Goal: Task Accomplishment & Management: Use online tool/utility

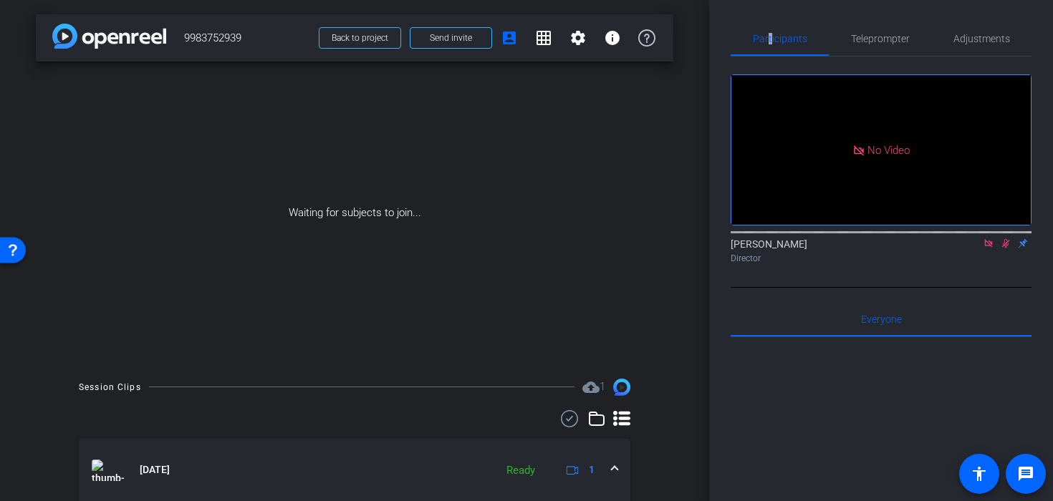
click at [1006, 249] on icon at bounding box center [1006, 243] width 8 height 9
click at [991, 247] on icon at bounding box center [988, 243] width 8 height 8
click at [975, 249] on icon at bounding box center [971, 244] width 11 height 10
click at [992, 249] on icon at bounding box center [988, 244] width 11 height 10
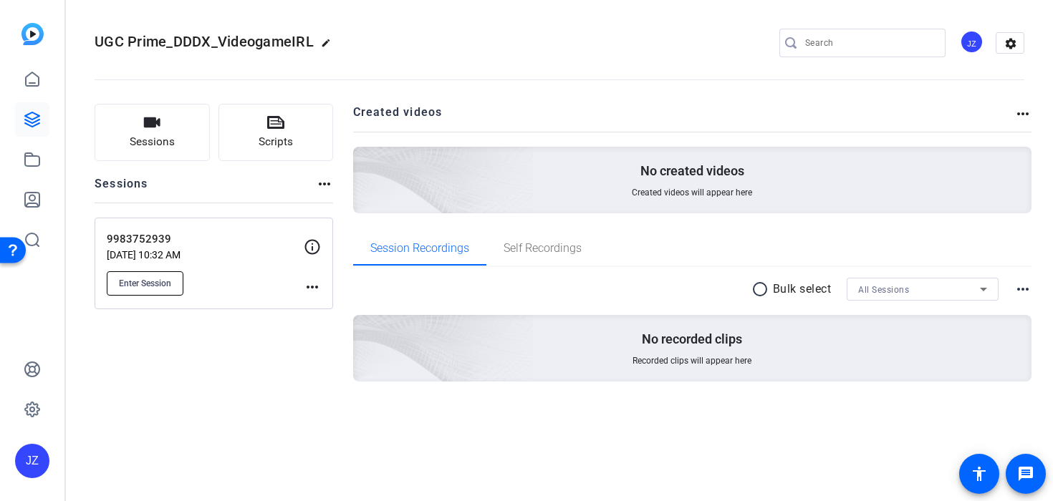
click at [155, 286] on span "Enter Session" at bounding box center [145, 283] width 52 height 11
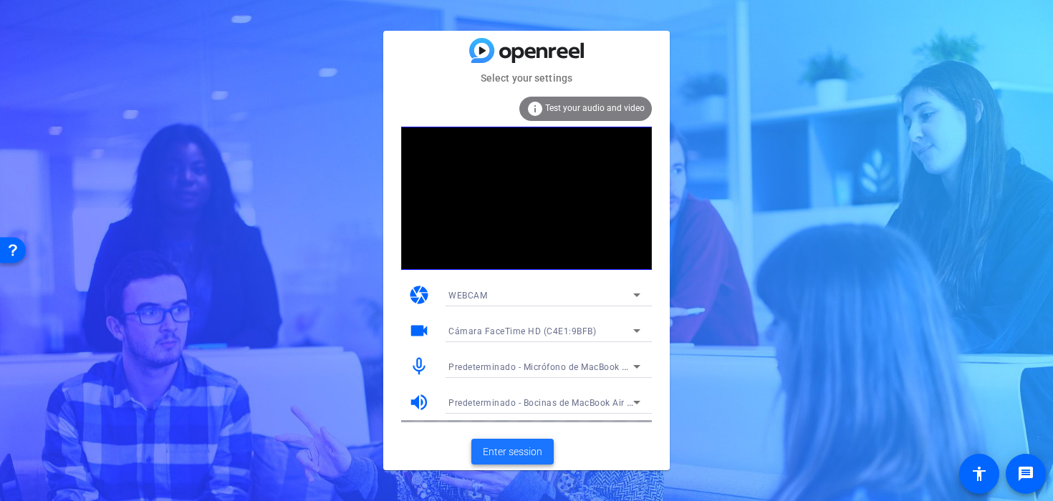
click at [517, 455] on span "Enter session" at bounding box center [512, 452] width 59 height 15
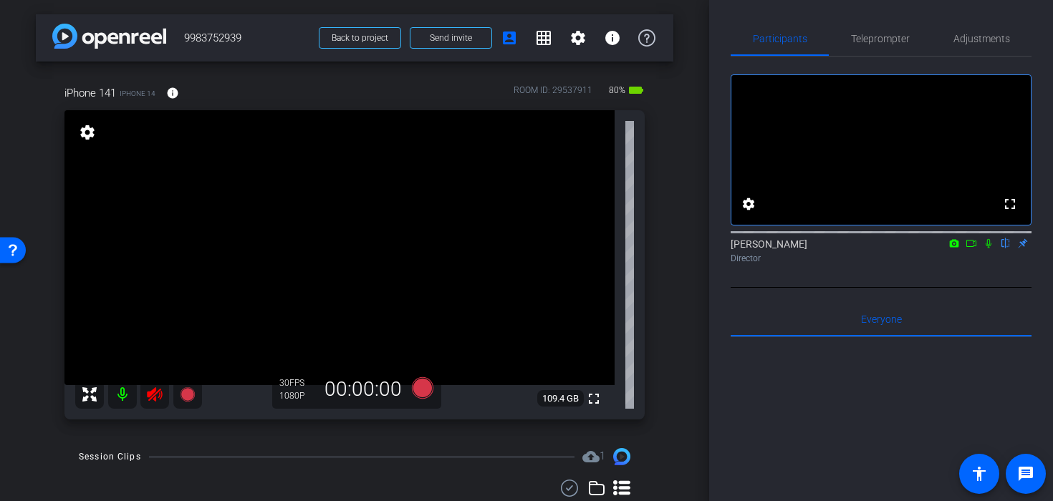
click at [156, 397] on icon at bounding box center [154, 394] width 17 height 17
click at [983, 39] on span "Adjustments" at bounding box center [982, 39] width 57 height 10
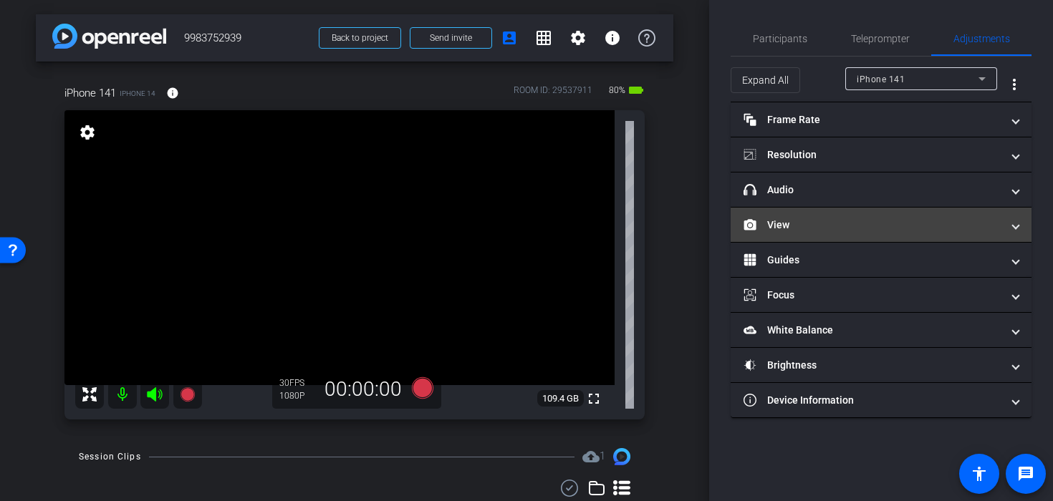
click at [812, 225] on mat-panel-title "View" at bounding box center [873, 225] width 258 height 15
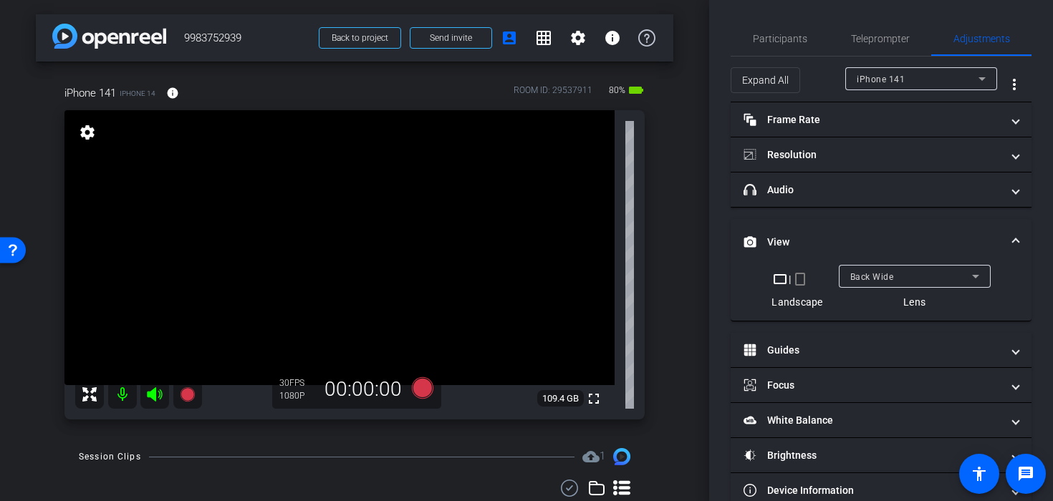
click at [799, 282] on mat-icon "crop_portrait" at bounding box center [800, 279] width 17 height 17
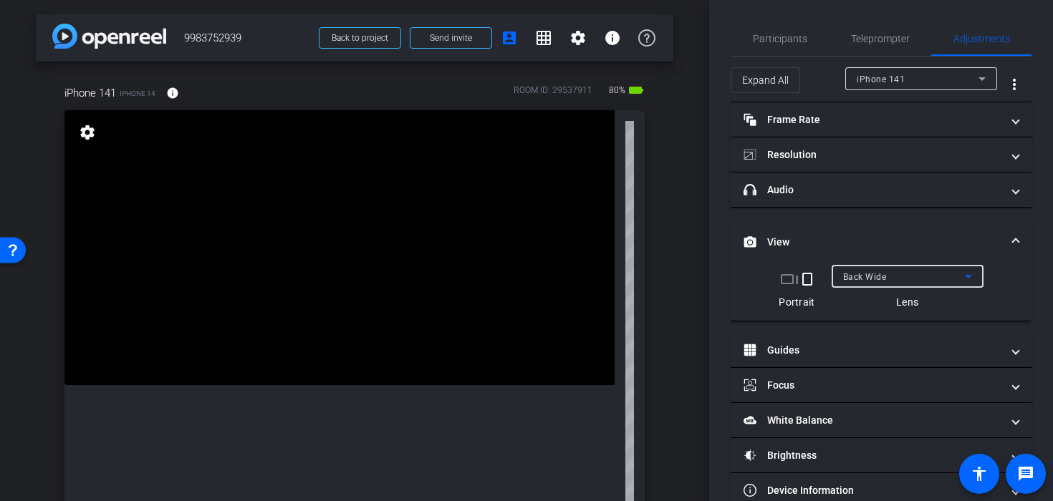
click at [873, 276] on span "Back Wide" at bounding box center [865, 277] width 44 height 10
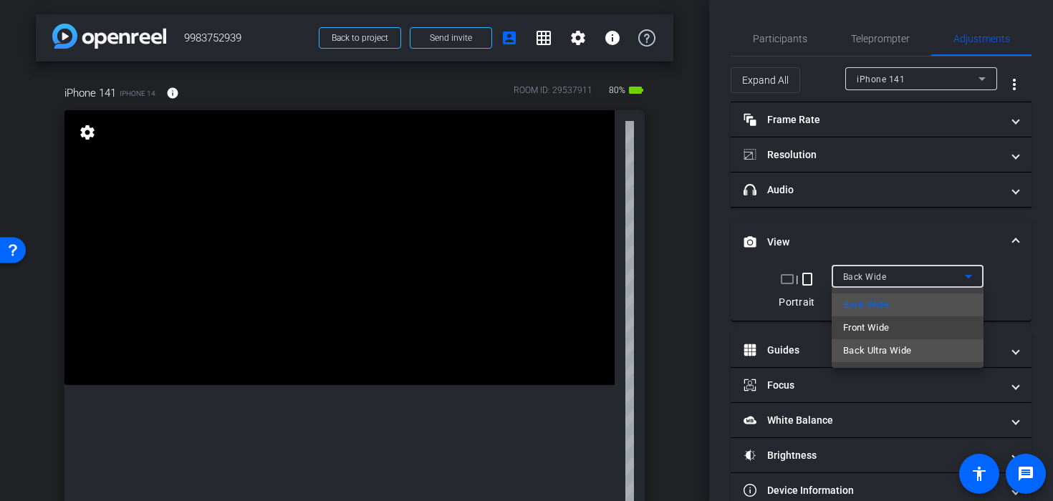
click at [883, 346] on span "Back Ultra Wide" at bounding box center [877, 350] width 69 height 17
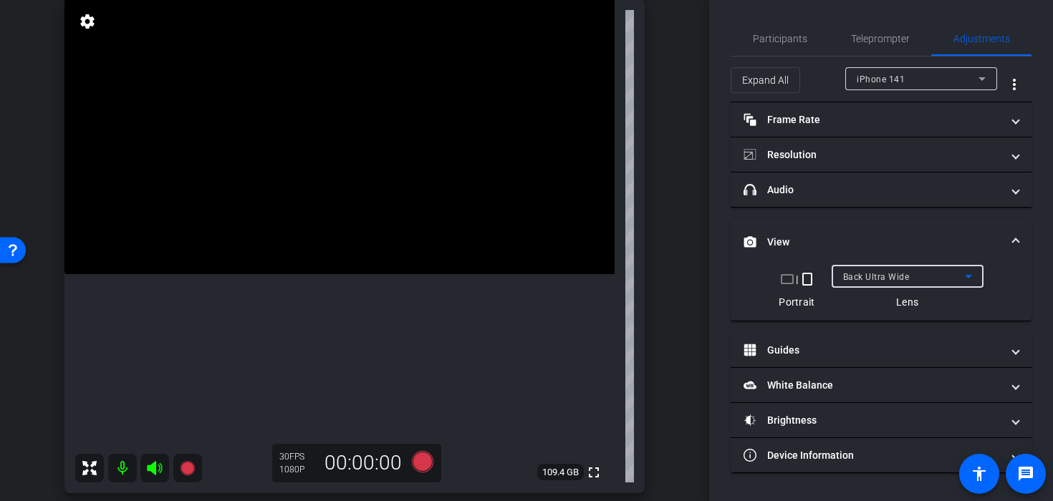
scroll to position [114, 0]
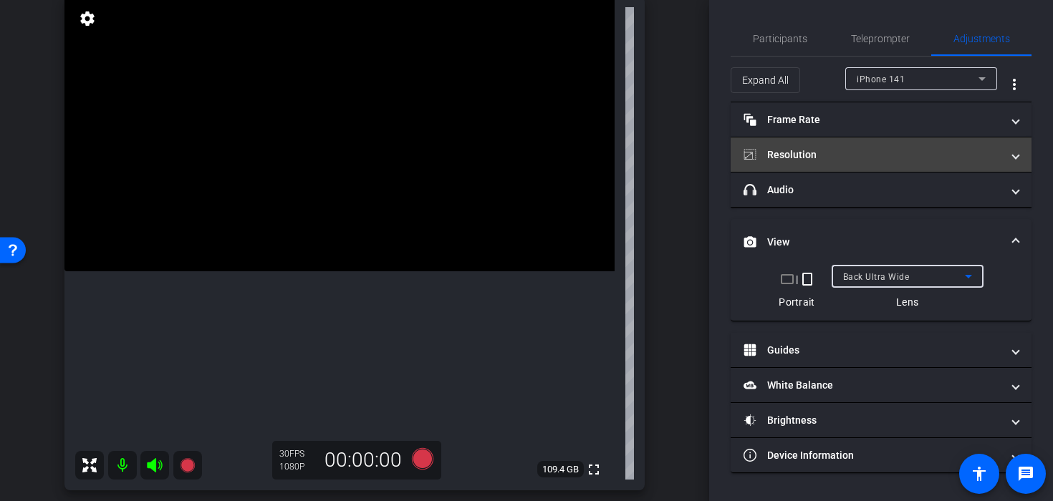
click at [770, 153] on mat-panel-title "Resolution" at bounding box center [873, 155] width 258 height 15
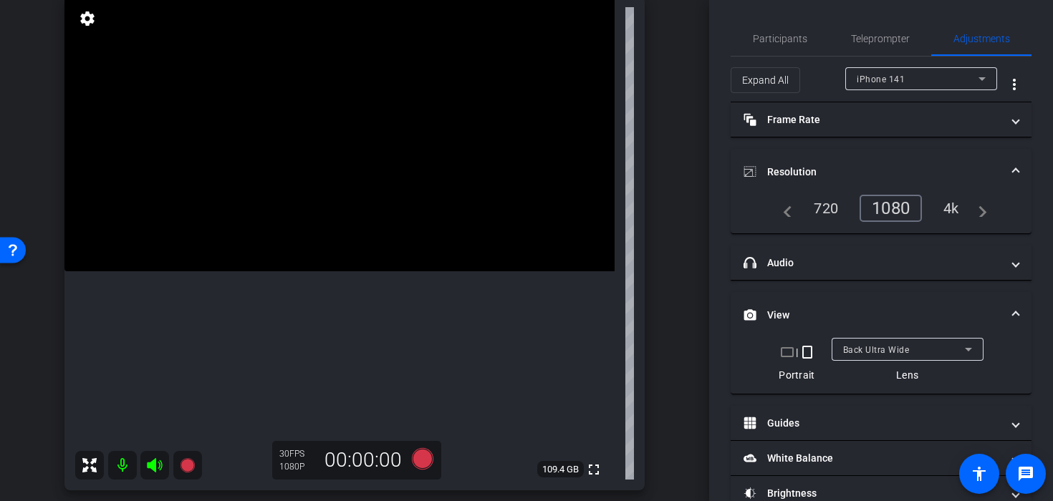
click at [953, 208] on div "4k" at bounding box center [951, 208] width 37 height 24
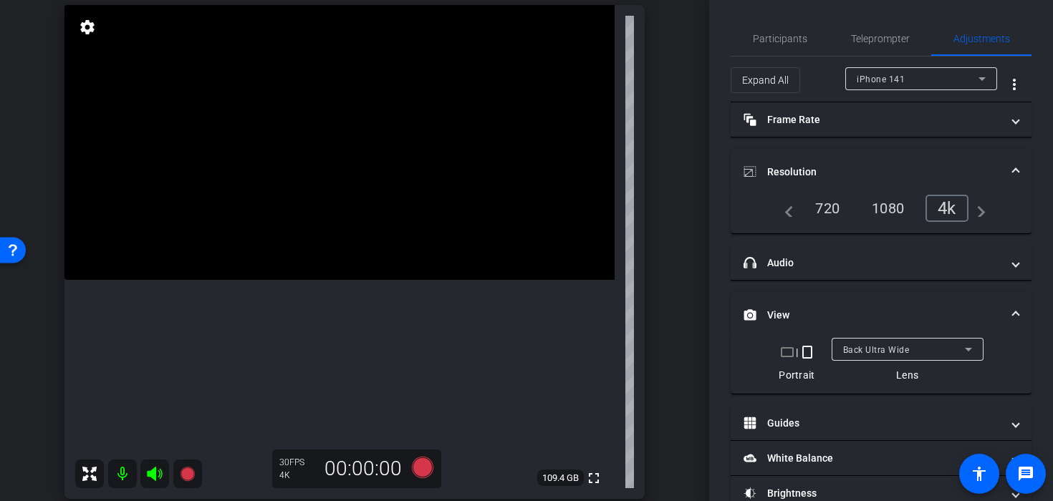
scroll to position [108, 0]
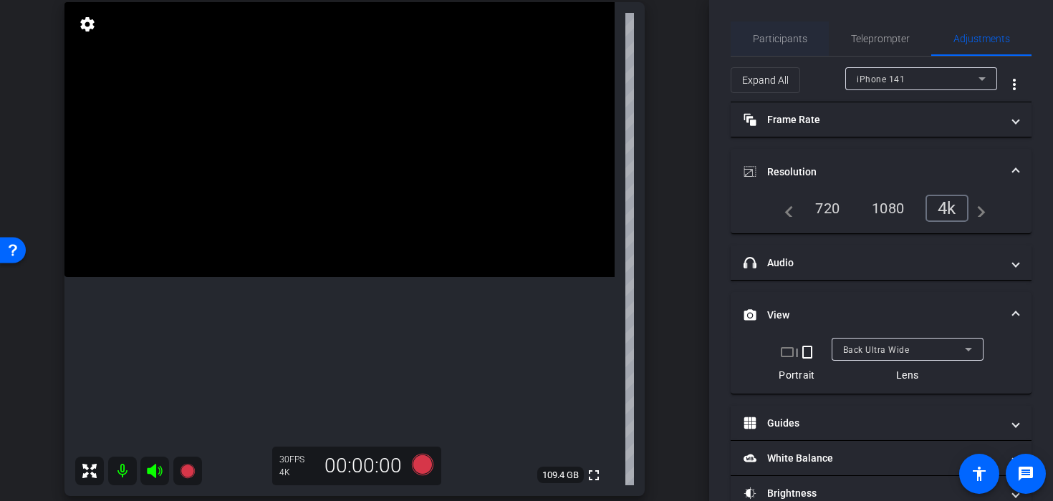
click at [760, 39] on span "Participants" at bounding box center [780, 39] width 54 height 10
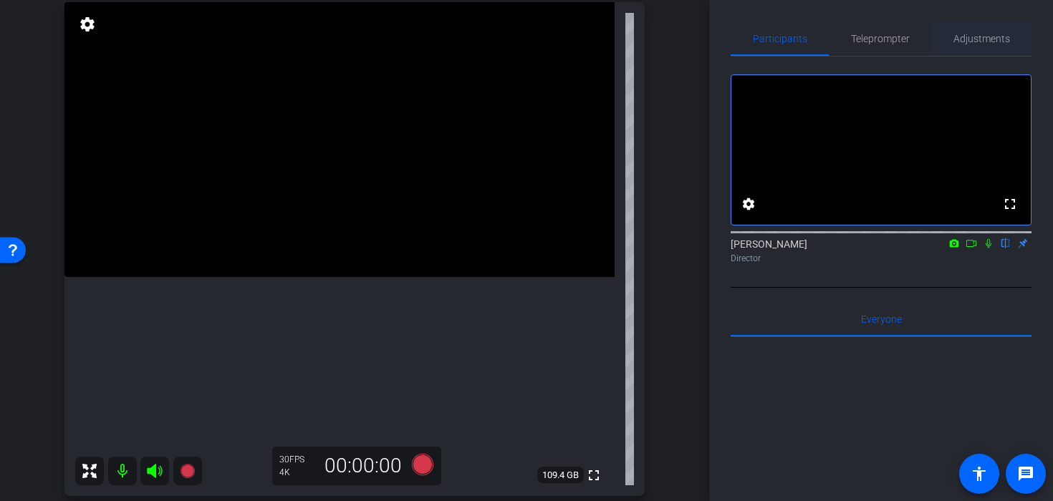
click at [966, 49] on span "Adjustments" at bounding box center [982, 38] width 57 height 34
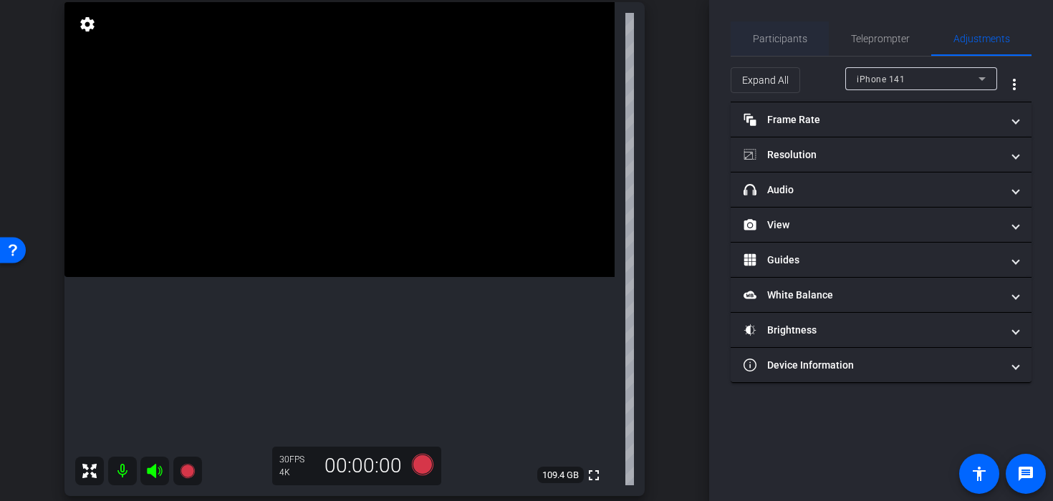
click at [759, 39] on span "Participants" at bounding box center [780, 39] width 54 height 10
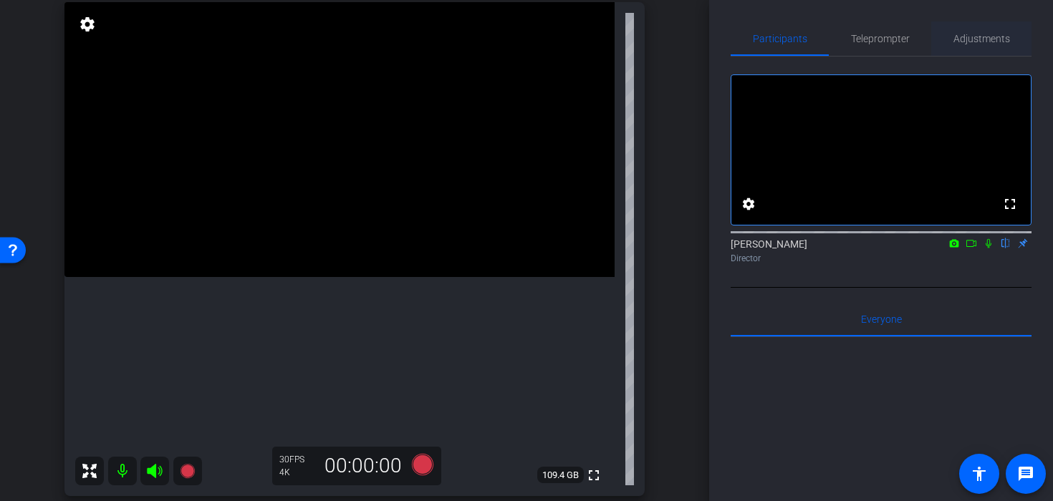
click at [994, 43] on span "Adjustments" at bounding box center [982, 39] width 57 height 10
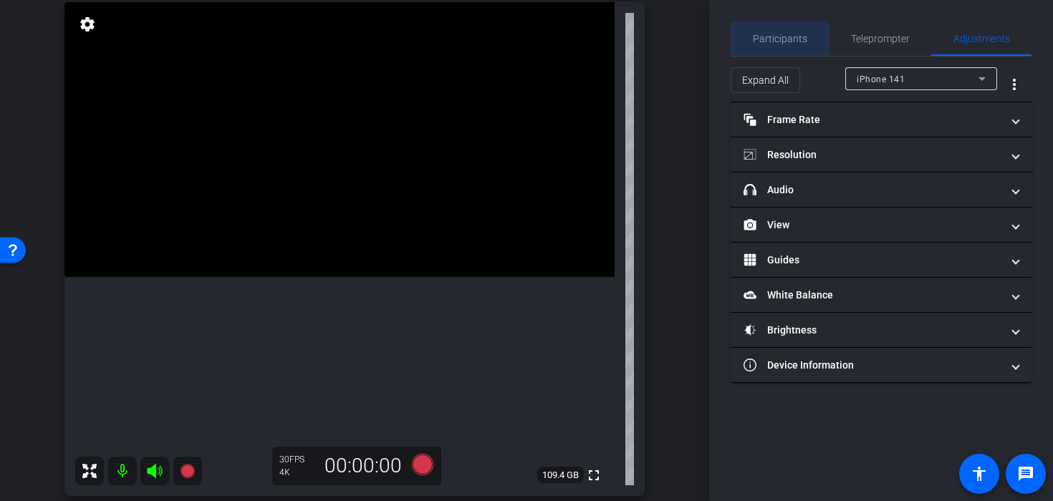
click at [797, 34] on span "Participants" at bounding box center [780, 39] width 54 height 10
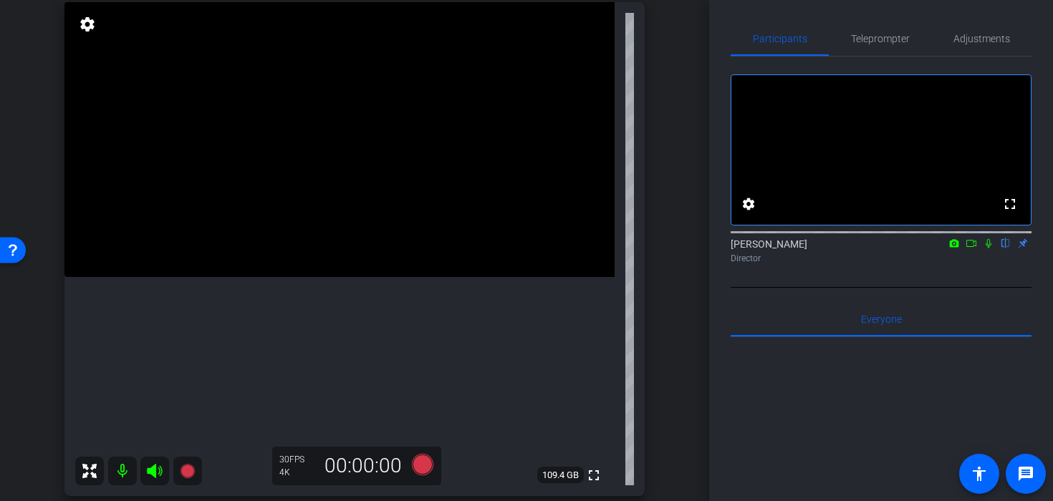
click at [312, 130] on video at bounding box center [339, 139] width 550 height 275
click at [337, 147] on video at bounding box center [339, 139] width 550 height 275
click at [418, 472] on icon at bounding box center [422, 464] width 21 height 21
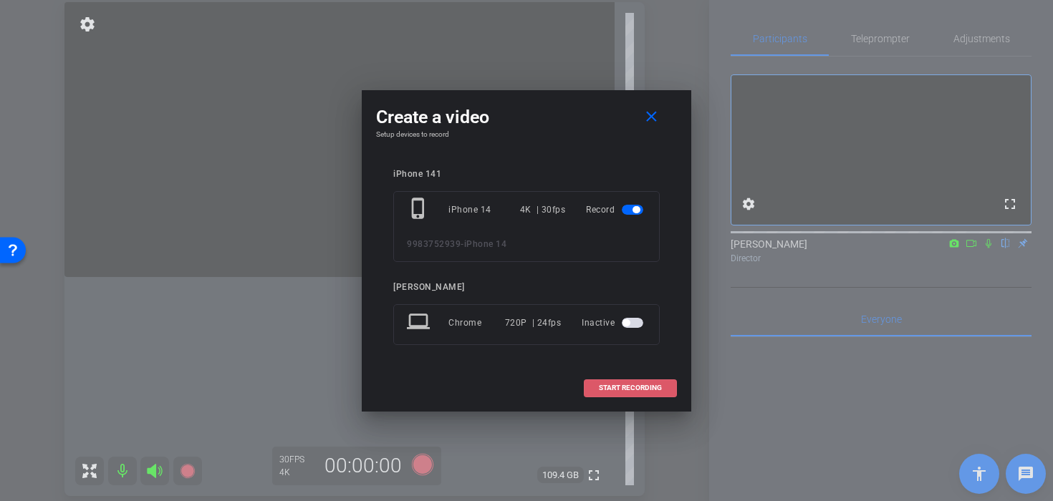
click at [617, 393] on span at bounding box center [631, 388] width 92 height 34
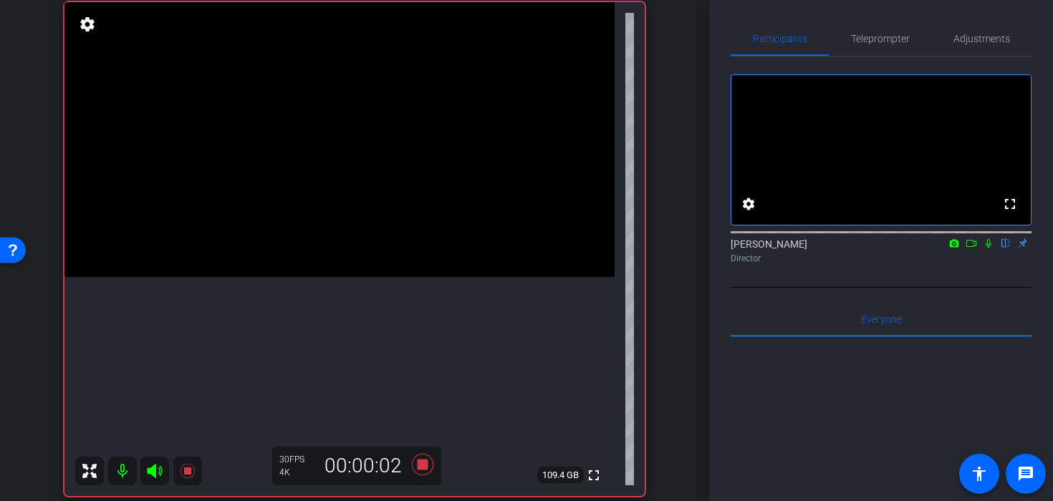
click at [347, 117] on video at bounding box center [339, 139] width 550 height 275
click at [430, 466] on icon at bounding box center [422, 465] width 34 height 26
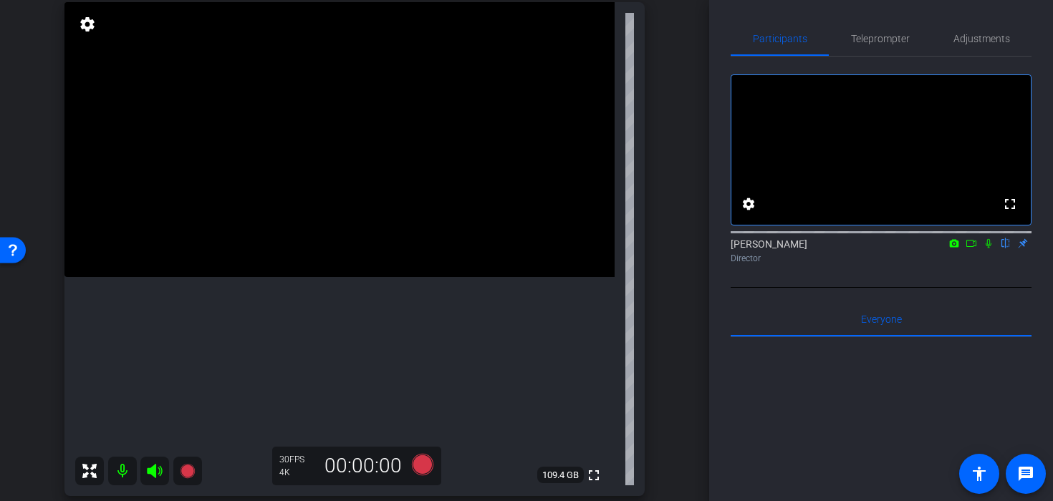
click at [343, 226] on video at bounding box center [339, 139] width 550 height 275
click at [332, 162] on video at bounding box center [339, 139] width 550 height 275
click at [426, 469] on icon at bounding box center [422, 464] width 21 height 21
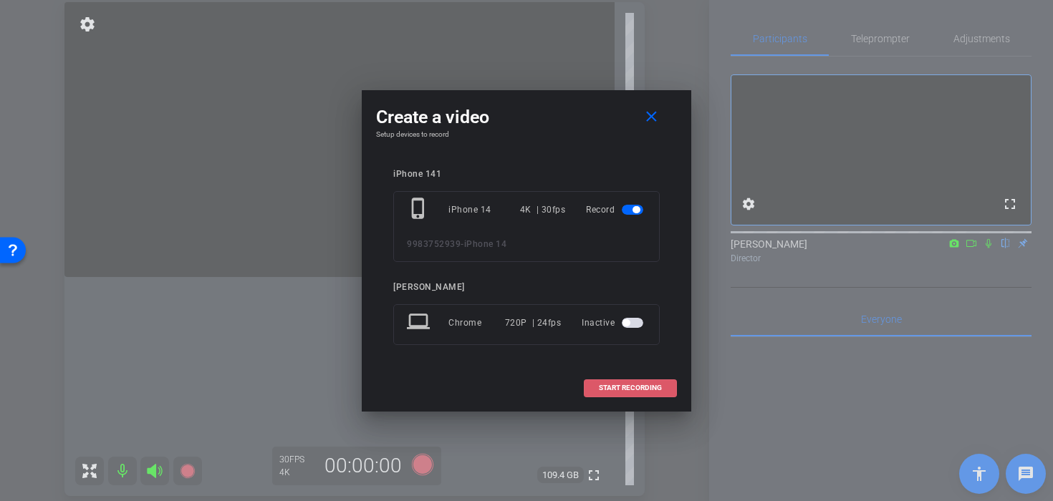
click at [599, 385] on span "START RECORDING" at bounding box center [630, 388] width 63 height 7
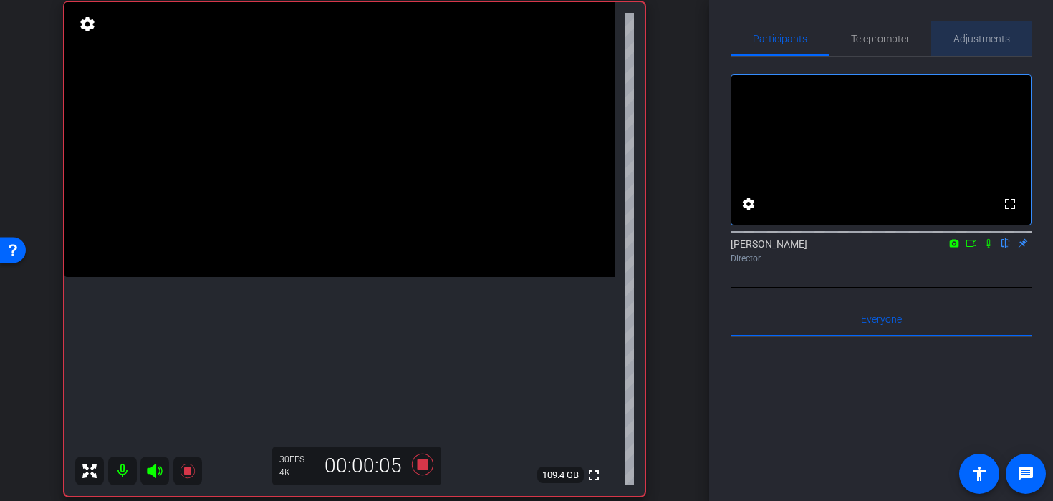
click at [943, 47] on div "Adjustments" at bounding box center [981, 38] width 100 height 34
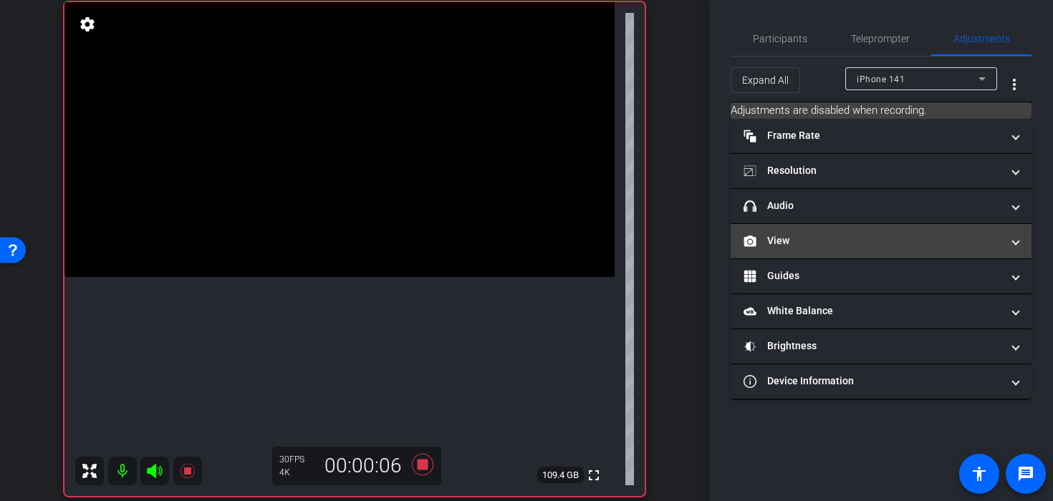
click at [811, 235] on mat-panel-title "View" at bounding box center [873, 241] width 258 height 15
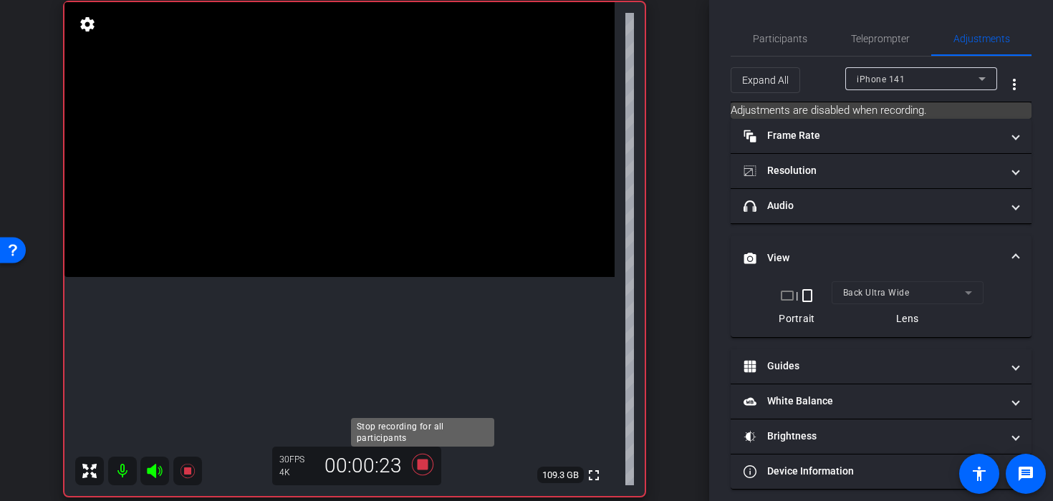
click at [418, 466] on icon at bounding box center [422, 464] width 21 height 21
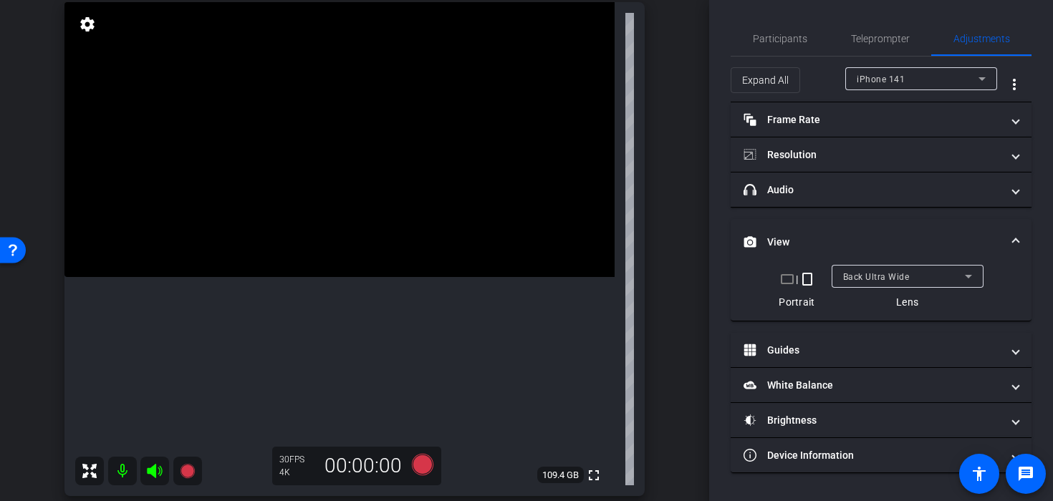
click at [352, 160] on video at bounding box center [339, 139] width 550 height 275
click at [414, 456] on icon at bounding box center [422, 465] width 34 height 26
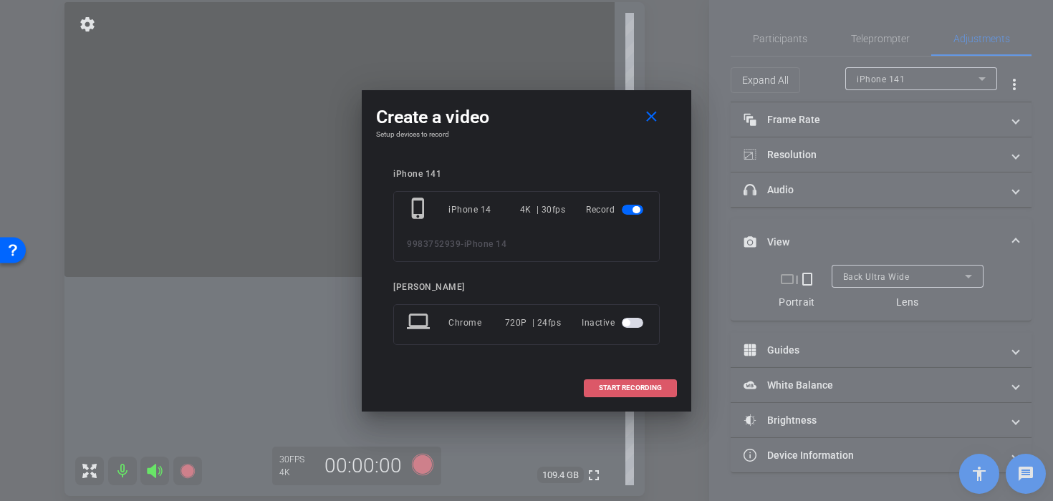
click at [606, 387] on span "START RECORDING" at bounding box center [630, 388] width 63 height 7
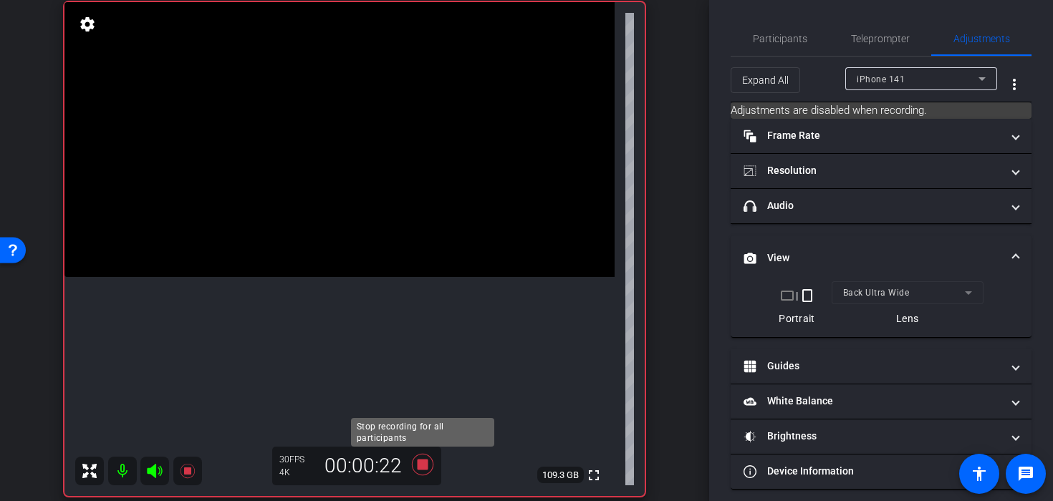
click at [418, 469] on icon at bounding box center [422, 464] width 21 height 21
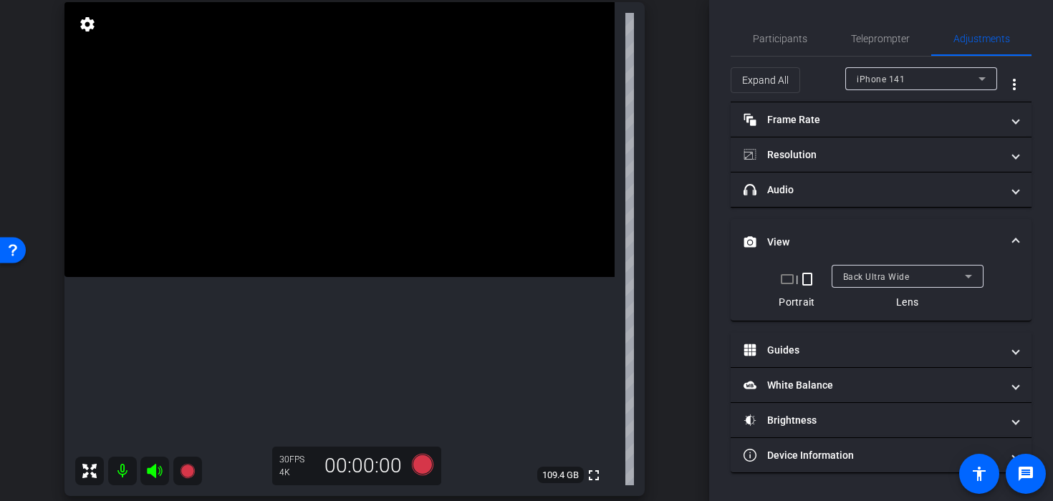
click at [320, 211] on video at bounding box center [339, 139] width 550 height 275
click at [425, 473] on icon at bounding box center [422, 464] width 21 height 21
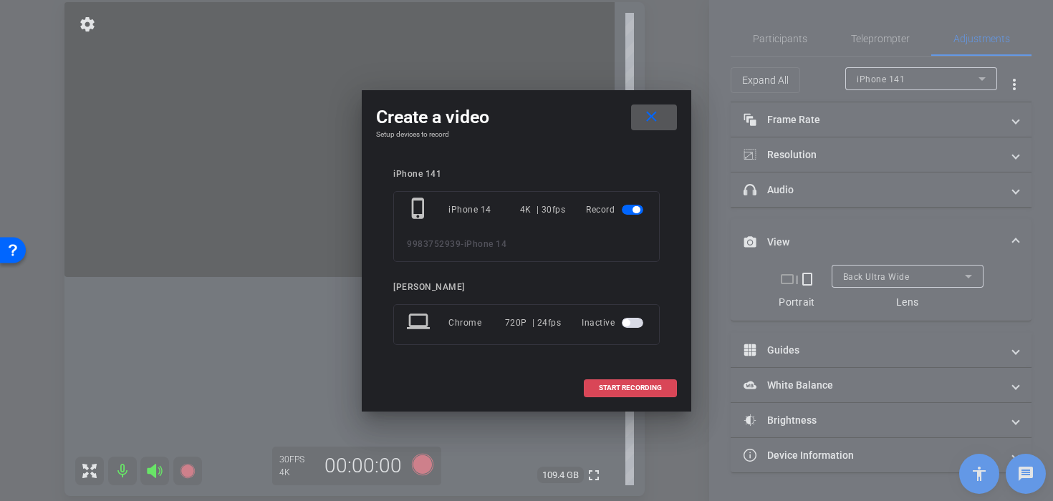
click at [644, 388] on span "START RECORDING" at bounding box center [630, 388] width 63 height 7
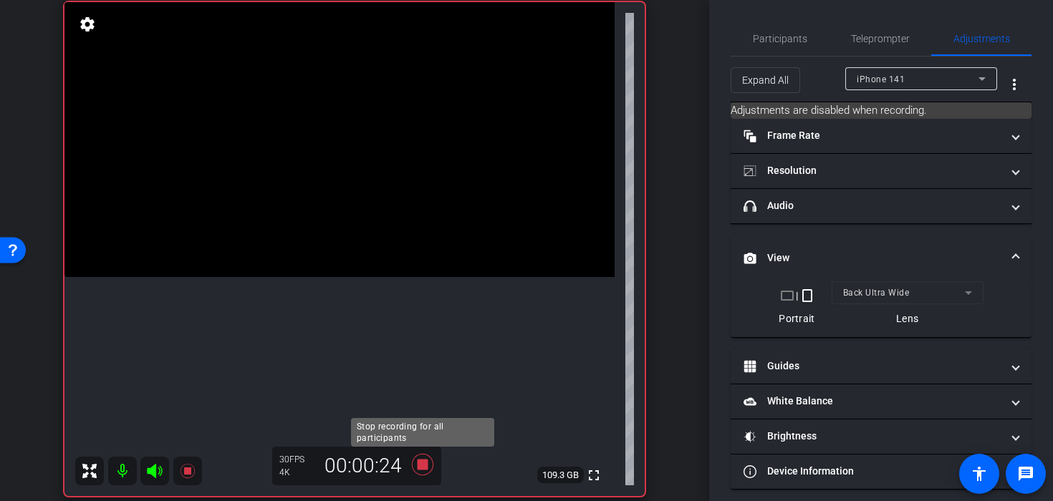
click at [428, 453] on icon at bounding box center [422, 465] width 34 height 26
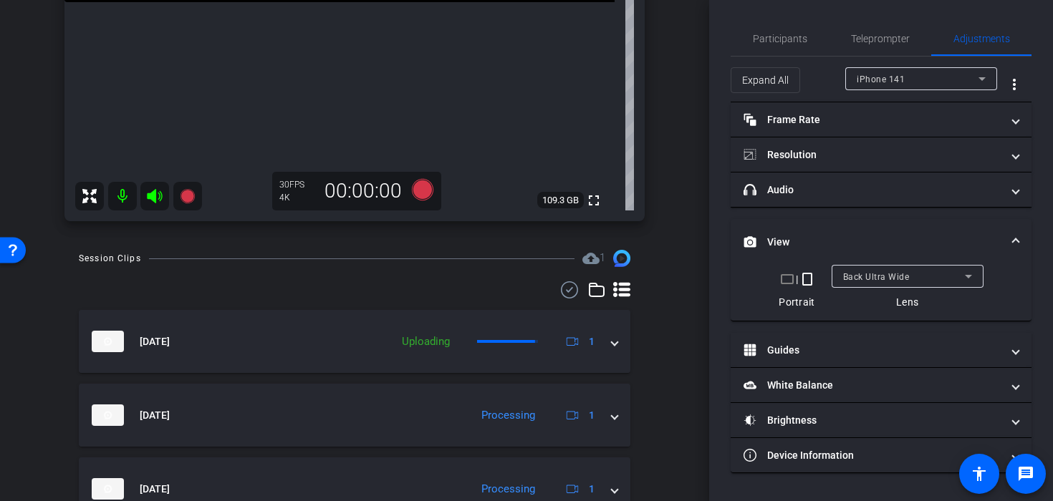
scroll to position [417, 0]
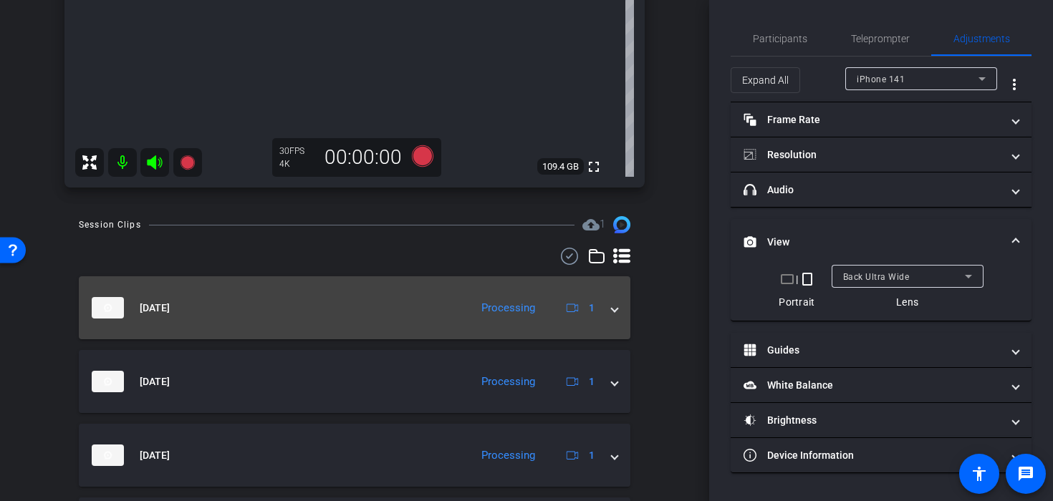
click at [617, 312] on span at bounding box center [615, 308] width 6 height 15
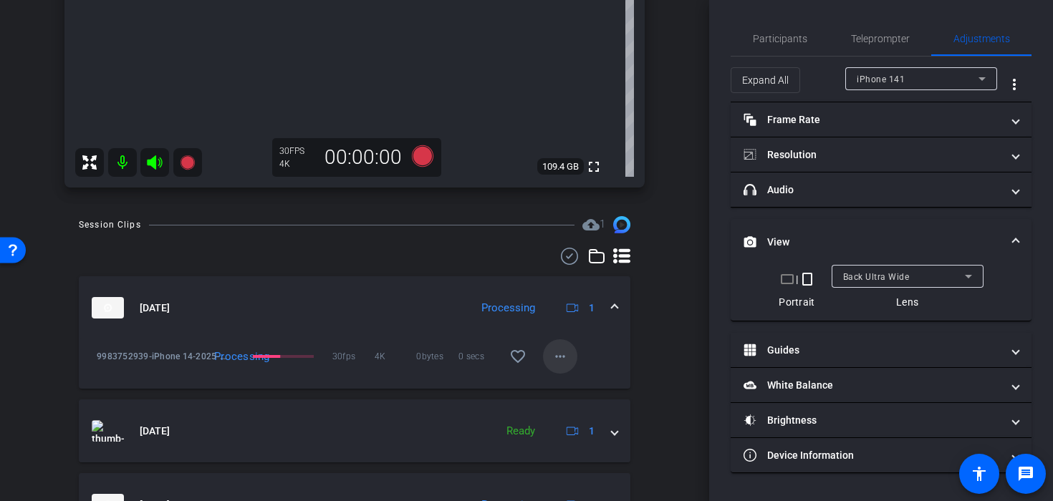
click at [566, 350] on mat-icon "more_horiz" at bounding box center [560, 356] width 17 height 17
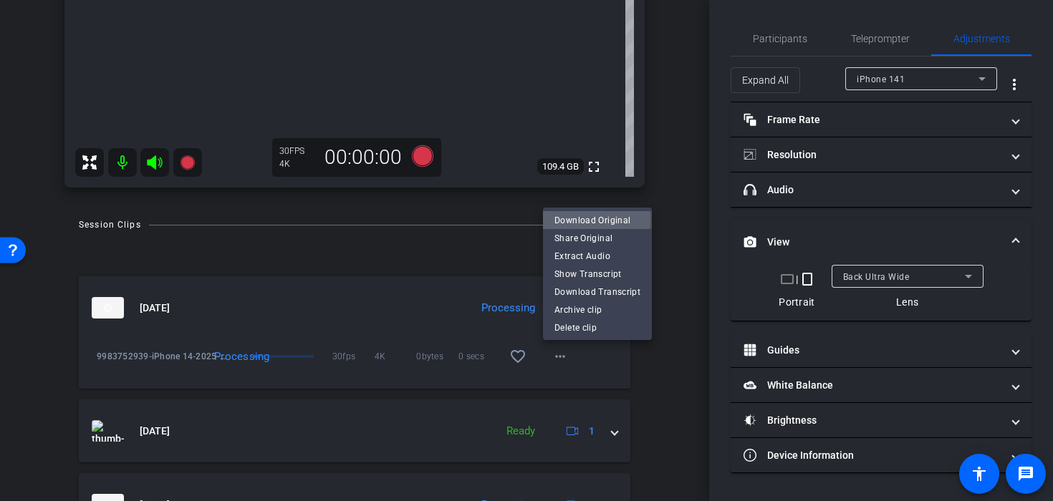
click at [592, 218] on span "Download Original" at bounding box center [597, 219] width 86 height 17
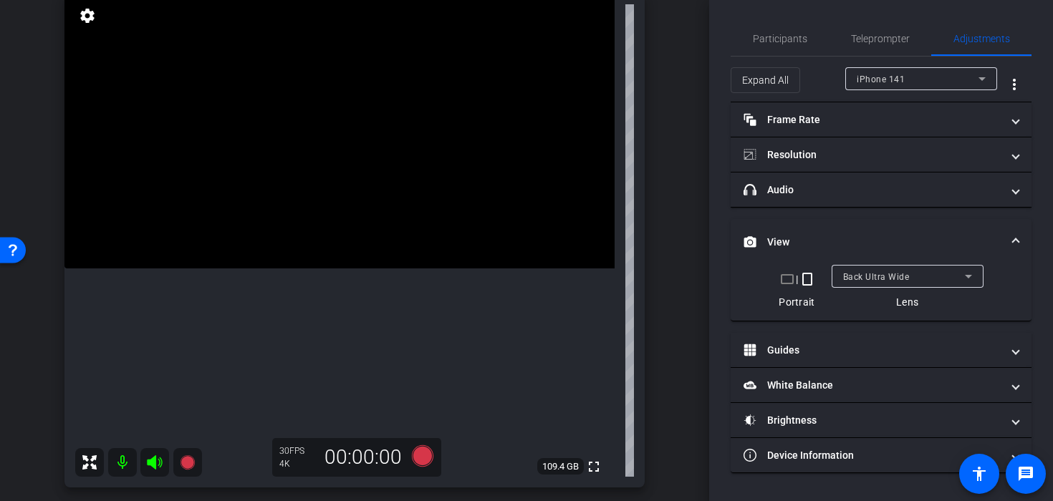
scroll to position [111, 0]
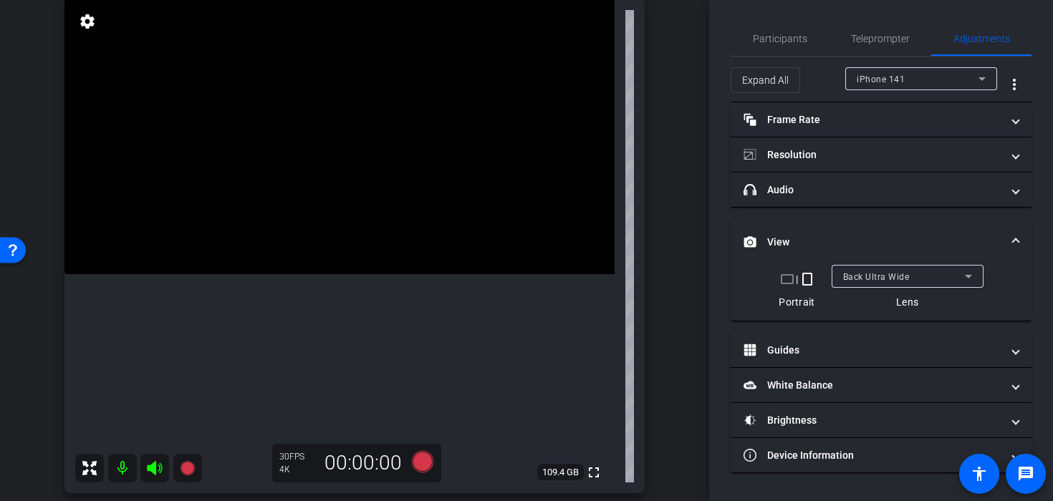
click at [262, 170] on video at bounding box center [339, 136] width 550 height 275
click at [268, 165] on video at bounding box center [339, 136] width 550 height 275
click at [316, 182] on video at bounding box center [339, 136] width 550 height 275
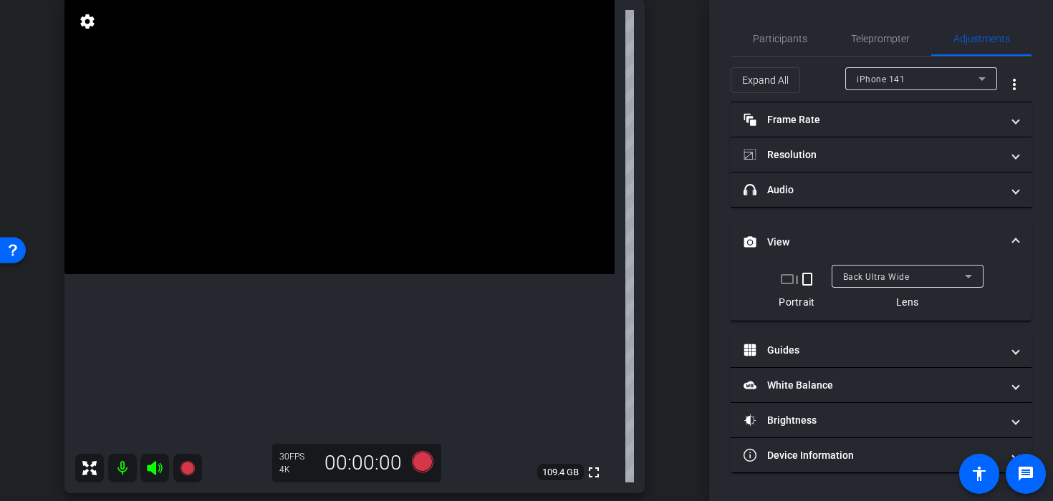
click at [316, 182] on video at bounding box center [339, 136] width 550 height 275
click at [307, 230] on video at bounding box center [339, 136] width 550 height 275
click at [423, 469] on icon at bounding box center [422, 461] width 21 height 21
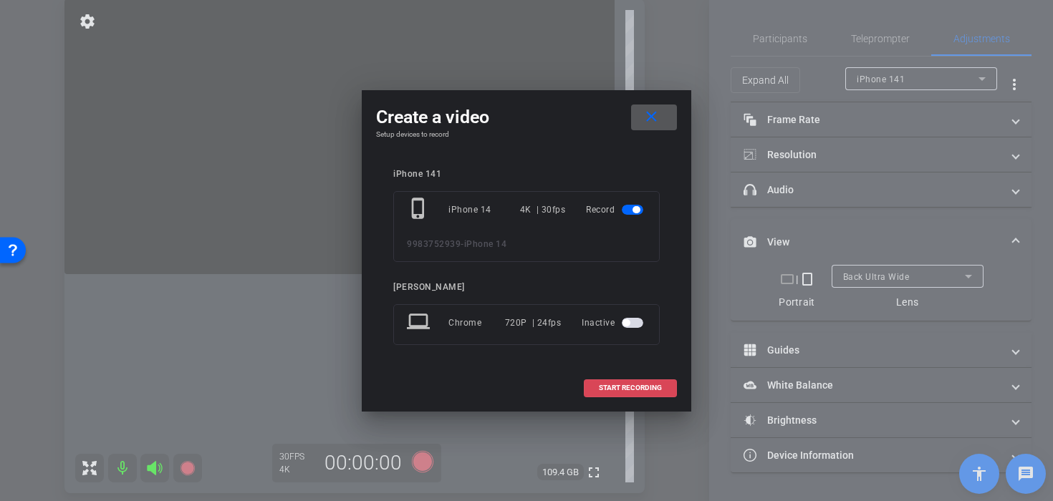
click at [599, 399] on span at bounding box center [631, 388] width 92 height 34
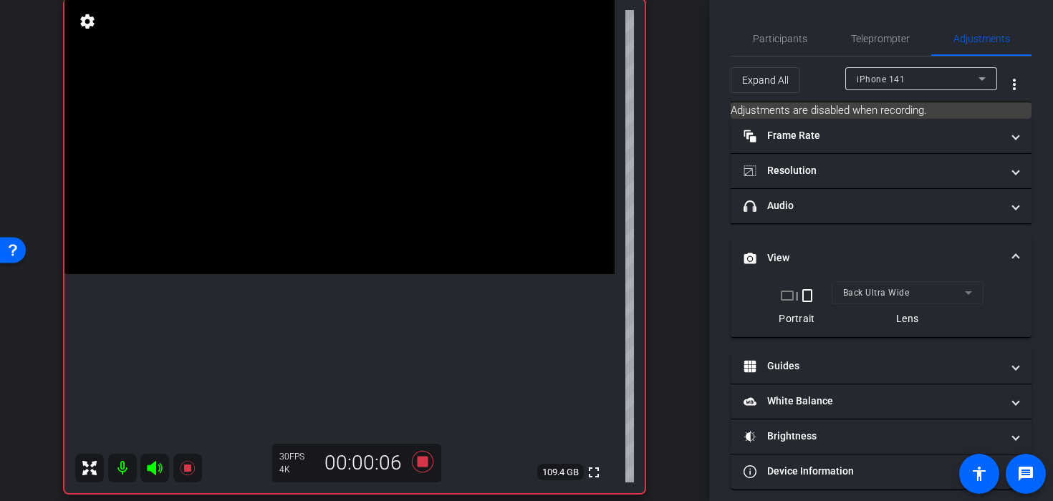
click at [296, 193] on video at bounding box center [339, 136] width 550 height 275
click at [333, 181] on video at bounding box center [339, 136] width 550 height 275
click at [331, 199] on video at bounding box center [339, 136] width 550 height 275
click at [414, 467] on icon at bounding box center [422, 462] width 34 height 26
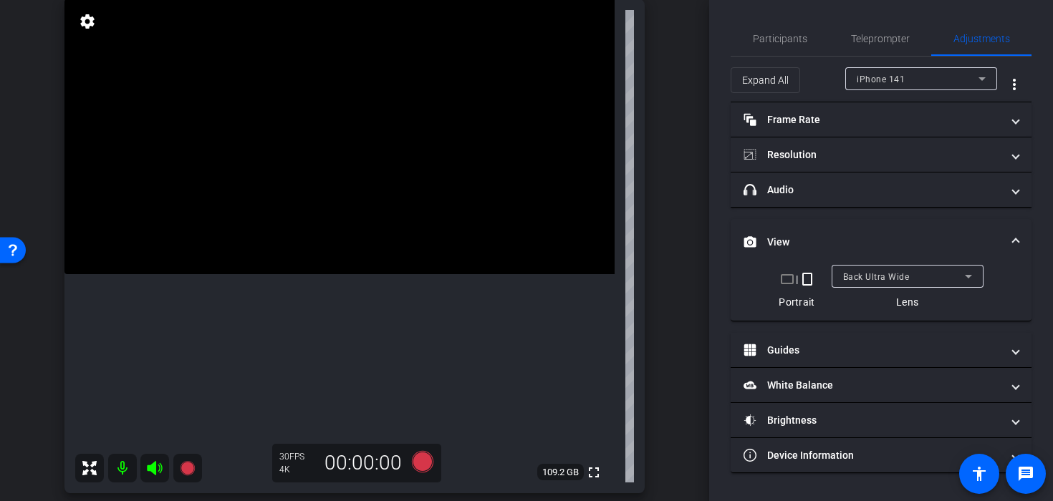
click at [365, 210] on video at bounding box center [339, 136] width 550 height 275
click at [342, 198] on video at bounding box center [339, 136] width 550 height 275
click at [301, 188] on video at bounding box center [339, 136] width 550 height 275
click at [418, 465] on icon at bounding box center [422, 461] width 21 height 21
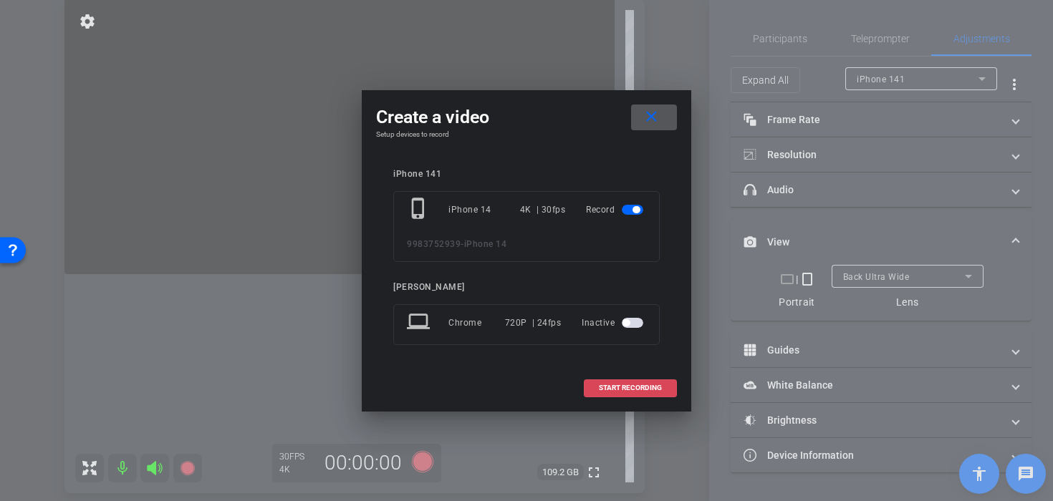
click at [588, 388] on span at bounding box center [631, 388] width 92 height 34
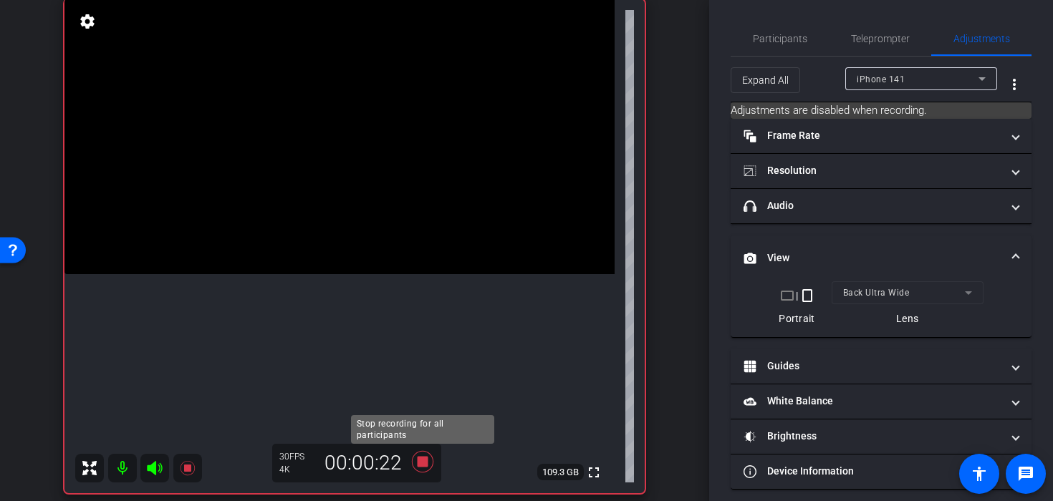
click at [425, 469] on icon at bounding box center [422, 462] width 34 height 26
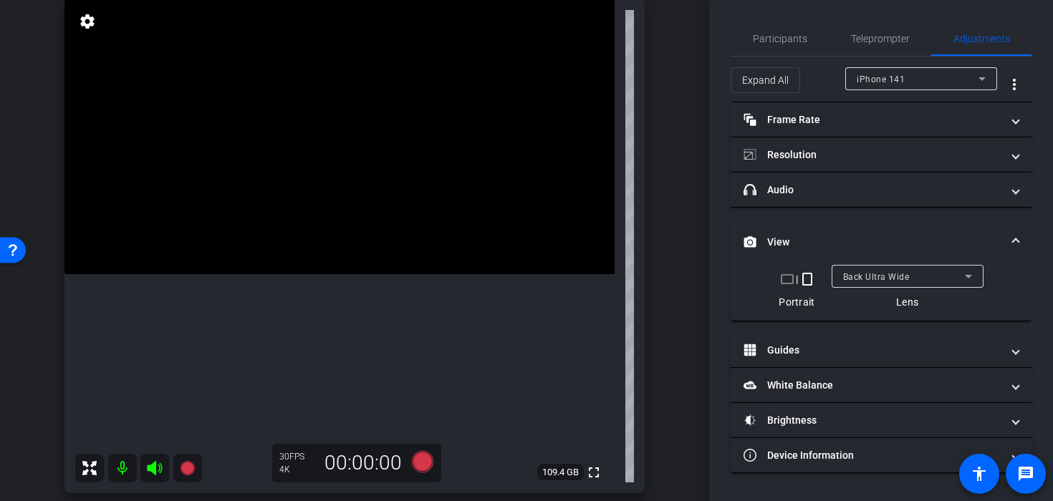
click at [347, 173] on video at bounding box center [339, 136] width 550 height 275
click at [340, 181] on video at bounding box center [339, 136] width 550 height 275
click at [340, 192] on video at bounding box center [339, 136] width 550 height 275
click at [325, 244] on video at bounding box center [339, 136] width 550 height 275
click at [327, 244] on video at bounding box center [339, 136] width 550 height 275
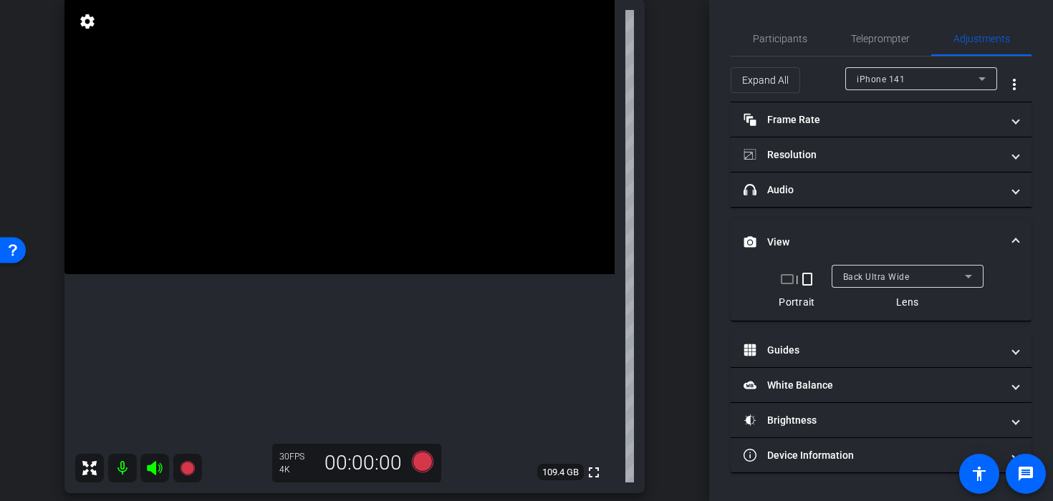
click at [327, 244] on video at bounding box center [339, 136] width 550 height 275
click at [287, 218] on video at bounding box center [339, 136] width 550 height 275
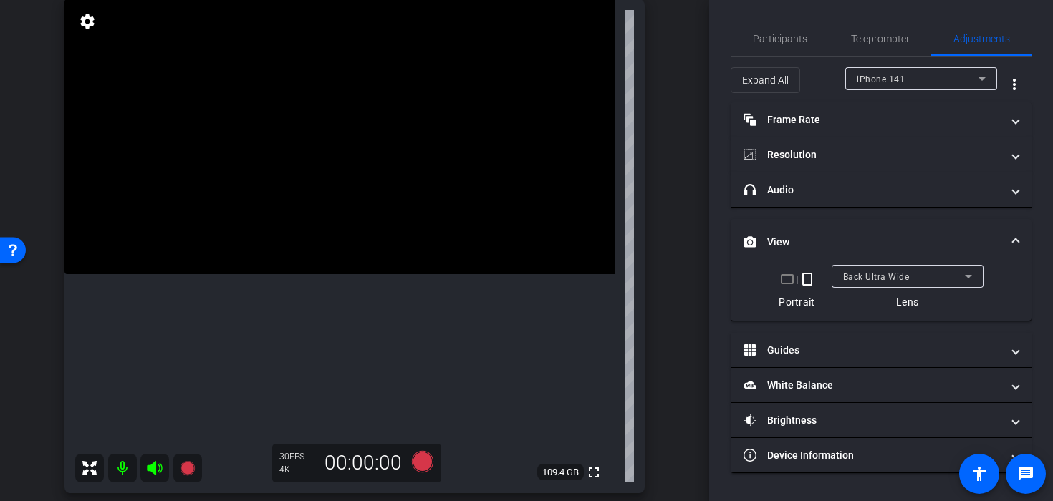
click at [294, 222] on video at bounding box center [339, 136] width 550 height 275
click at [367, 231] on video at bounding box center [339, 136] width 550 height 275
click at [423, 459] on icon at bounding box center [422, 461] width 21 height 21
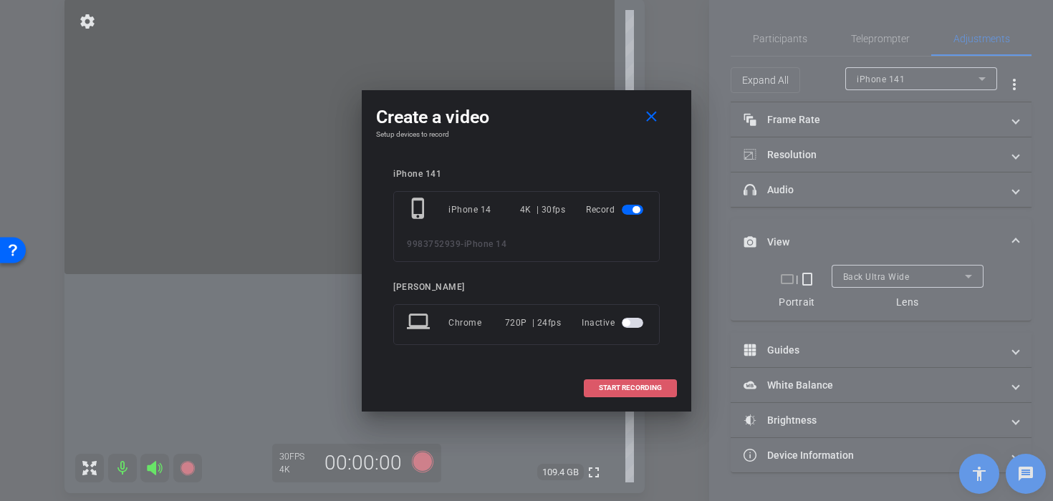
click at [606, 395] on span at bounding box center [631, 388] width 92 height 34
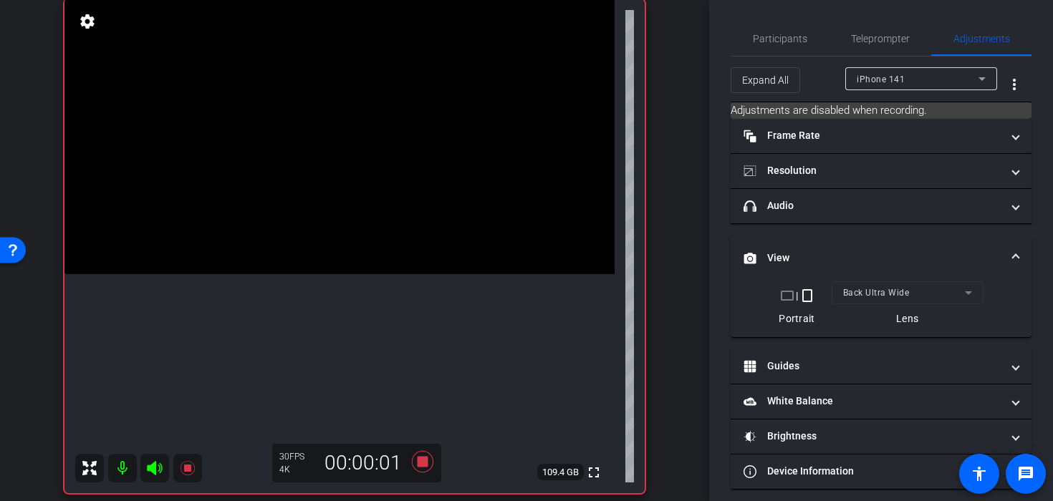
click at [329, 217] on video at bounding box center [339, 136] width 550 height 275
click at [322, 240] on video at bounding box center [339, 136] width 550 height 275
click at [288, 213] on video at bounding box center [339, 136] width 550 height 275
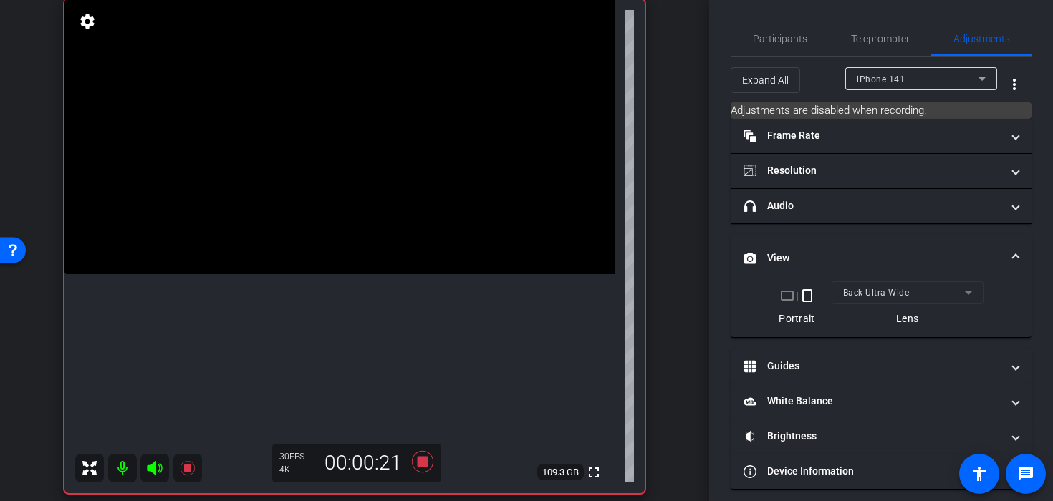
click at [292, 216] on video at bounding box center [339, 136] width 550 height 275
click at [421, 461] on icon at bounding box center [422, 461] width 21 height 21
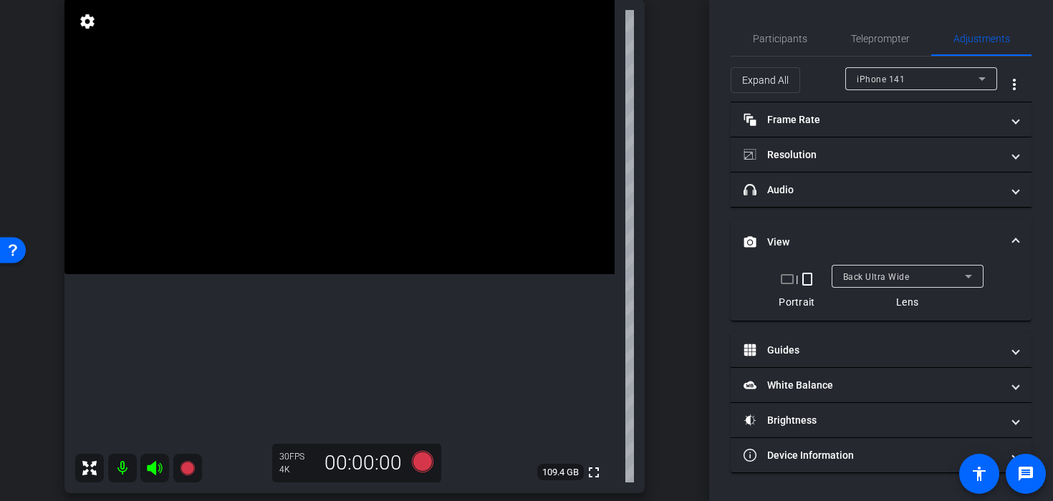
click at [334, 168] on video at bounding box center [339, 136] width 550 height 275
click at [332, 215] on video at bounding box center [339, 136] width 550 height 275
click at [331, 188] on video at bounding box center [339, 136] width 550 height 275
click at [327, 184] on video at bounding box center [339, 136] width 550 height 275
click at [328, 194] on video at bounding box center [339, 136] width 550 height 275
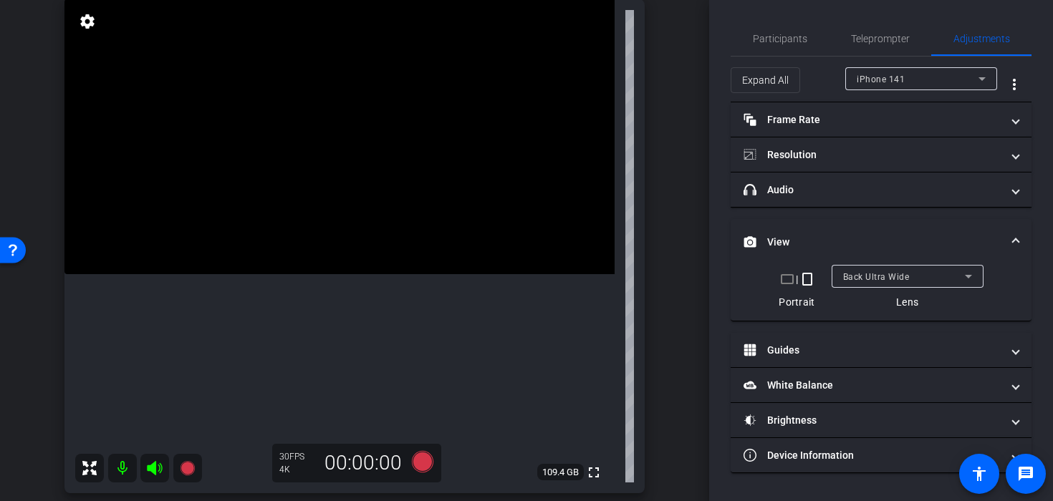
click at [348, 176] on video at bounding box center [339, 136] width 550 height 275
click at [354, 208] on video at bounding box center [339, 136] width 550 height 275
click at [335, 188] on video at bounding box center [339, 136] width 550 height 275
click at [319, 233] on video at bounding box center [339, 136] width 550 height 275
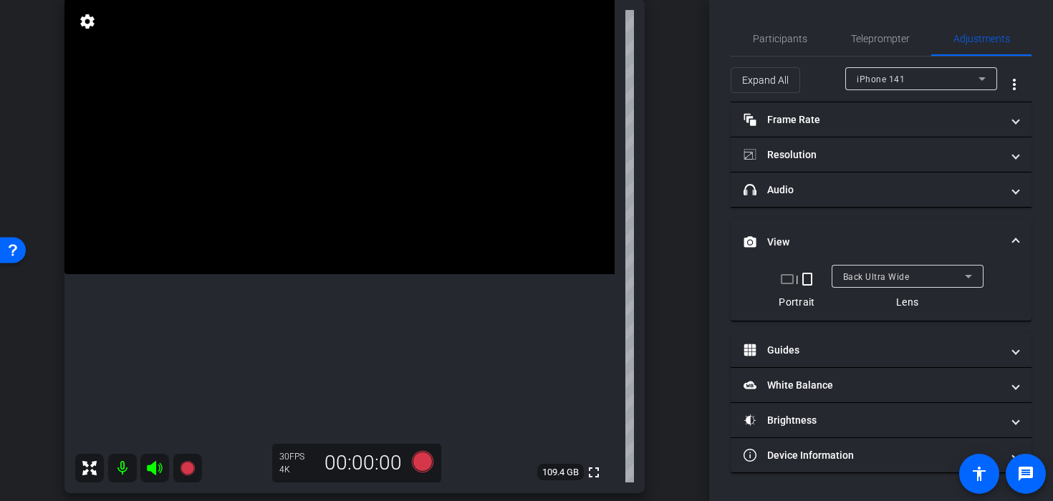
click at [315, 221] on video at bounding box center [339, 136] width 550 height 275
click at [323, 222] on video at bounding box center [339, 136] width 550 height 275
click at [315, 207] on video at bounding box center [339, 136] width 550 height 275
click at [327, 137] on video at bounding box center [339, 136] width 550 height 275
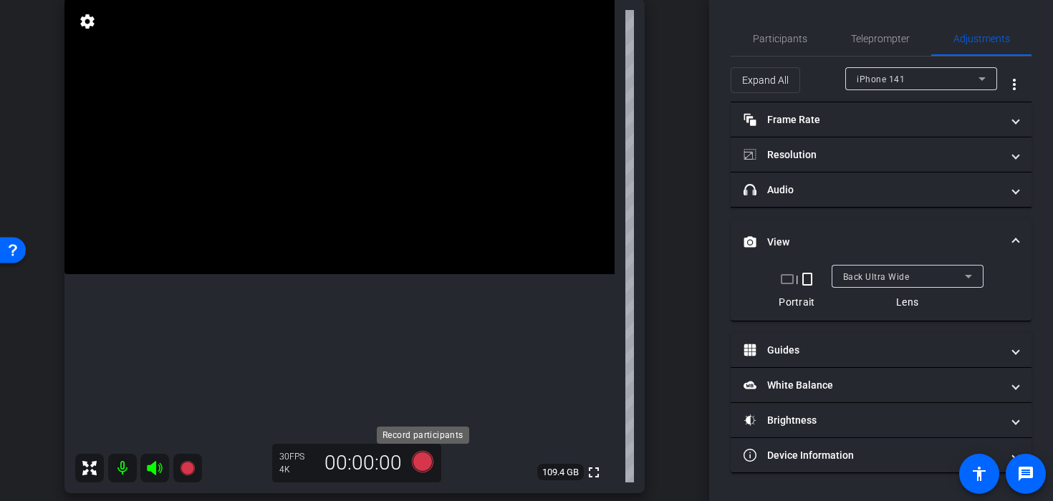
click at [418, 455] on icon at bounding box center [422, 461] width 21 height 21
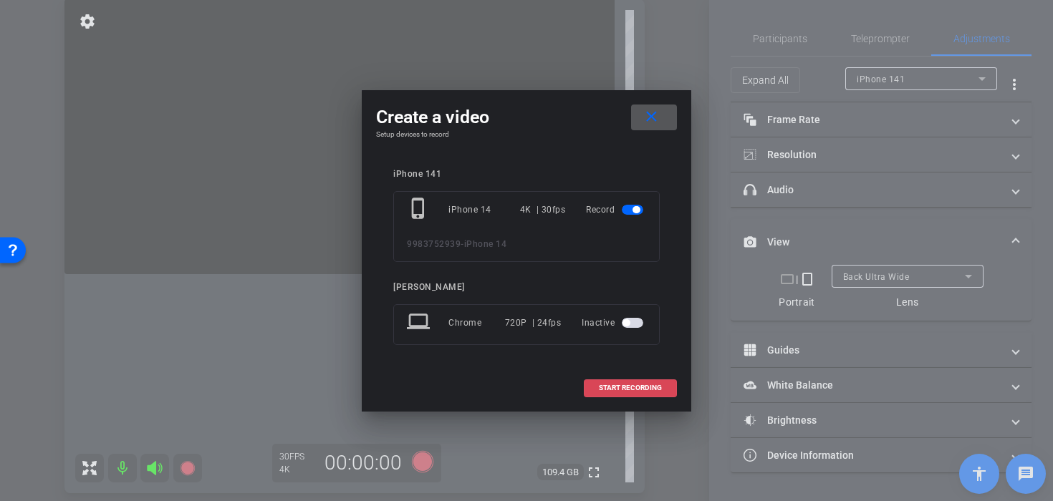
click at [591, 387] on span at bounding box center [631, 388] width 92 height 34
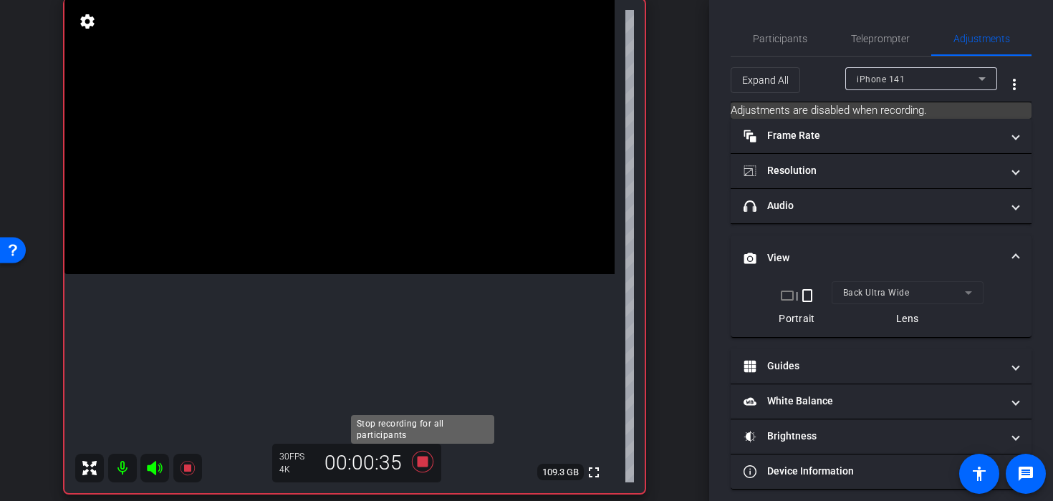
click at [426, 463] on icon at bounding box center [422, 461] width 21 height 21
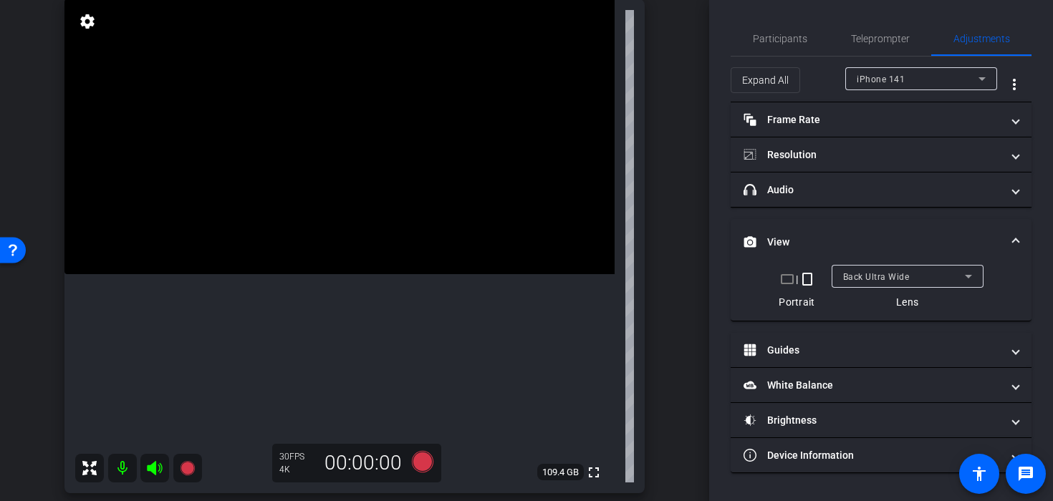
click at [317, 244] on video at bounding box center [339, 136] width 550 height 275
click at [321, 237] on video at bounding box center [339, 136] width 550 height 275
click at [421, 461] on icon at bounding box center [422, 461] width 21 height 21
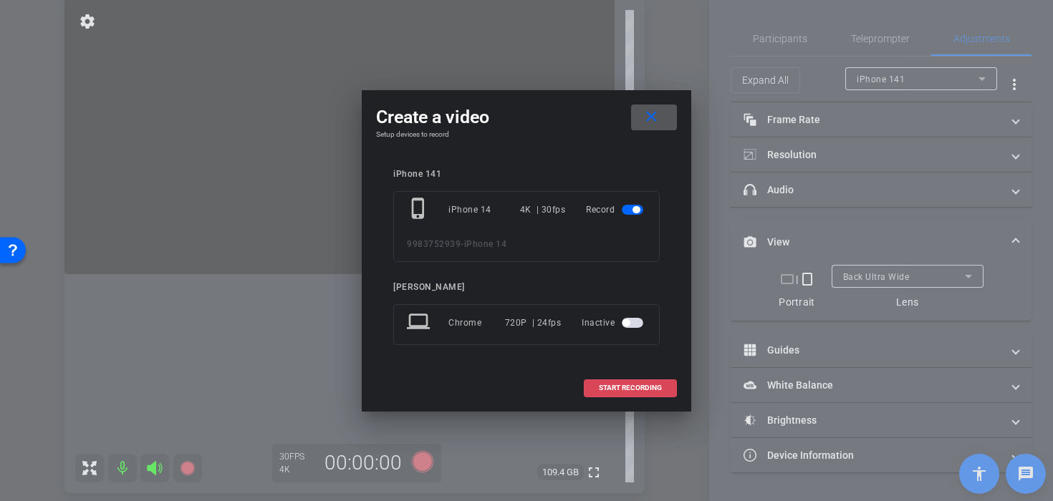
click at [597, 391] on span at bounding box center [631, 388] width 92 height 34
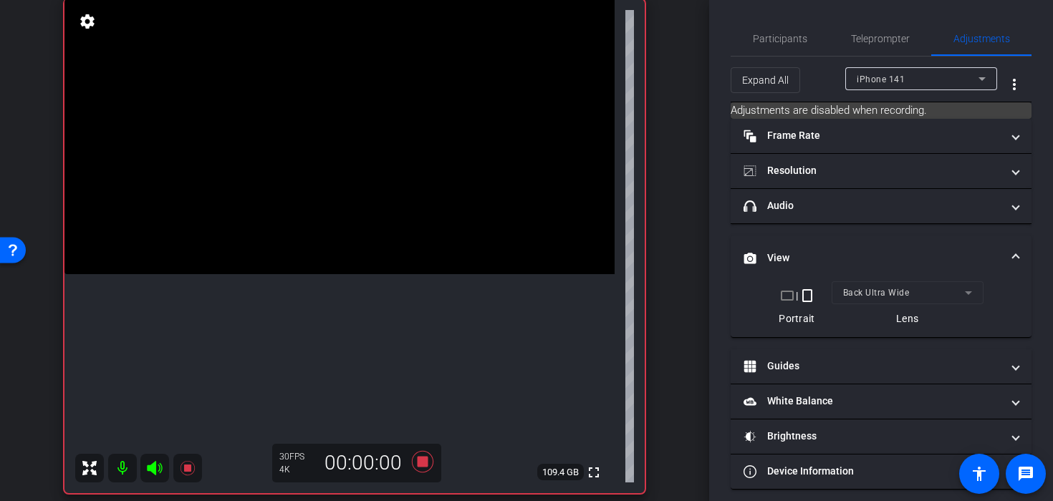
click at [297, 213] on video at bounding box center [339, 136] width 550 height 275
click at [299, 212] on video at bounding box center [339, 136] width 550 height 275
click at [322, 193] on video at bounding box center [339, 136] width 550 height 275
click at [309, 209] on video at bounding box center [339, 136] width 550 height 275
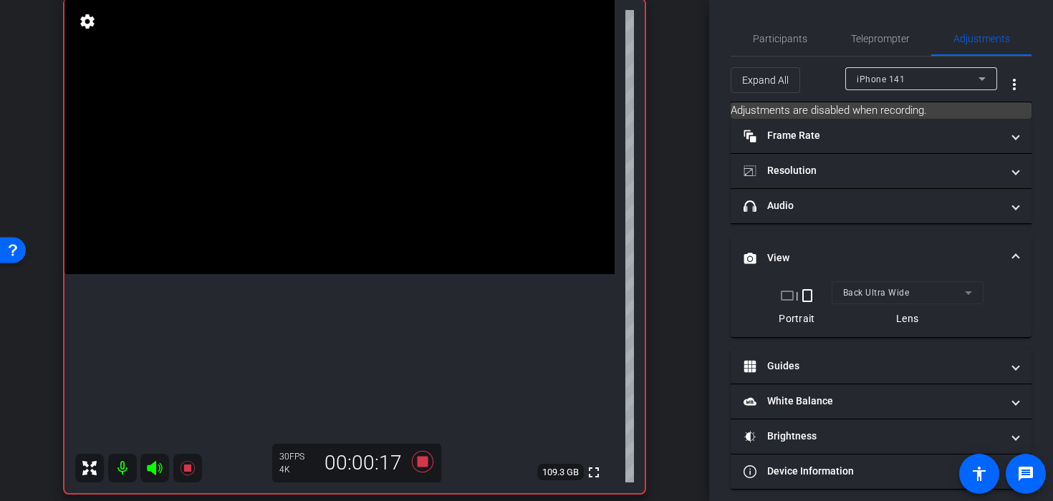
click at [311, 243] on video at bounding box center [339, 136] width 550 height 275
click at [310, 243] on video at bounding box center [339, 136] width 550 height 275
click at [325, 239] on video at bounding box center [339, 136] width 550 height 275
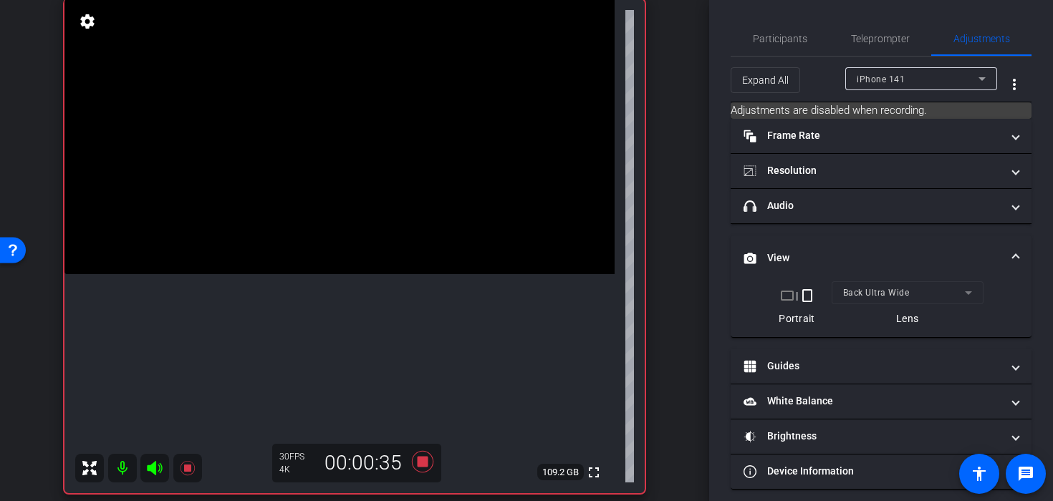
click at [307, 234] on video at bounding box center [339, 136] width 550 height 275
click at [309, 234] on video at bounding box center [339, 136] width 550 height 275
click at [297, 221] on video at bounding box center [339, 136] width 550 height 275
click at [304, 221] on video at bounding box center [339, 136] width 550 height 275
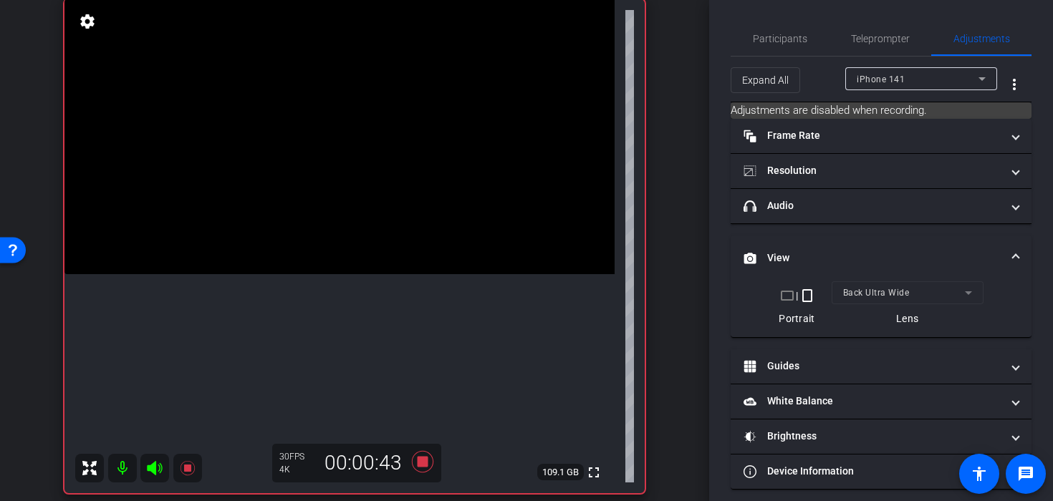
click at [304, 221] on video at bounding box center [339, 136] width 550 height 275
click at [426, 461] on icon at bounding box center [422, 461] width 21 height 21
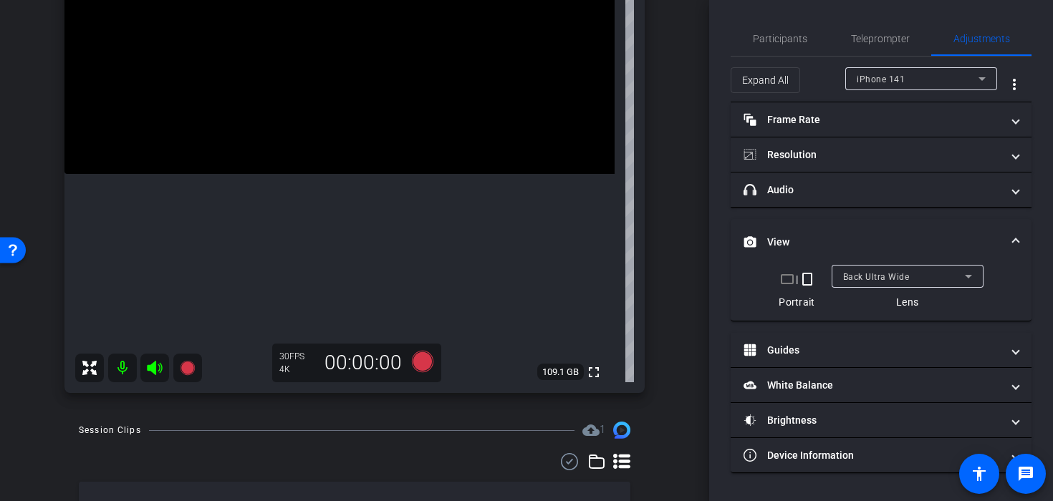
scroll to position [440, 0]
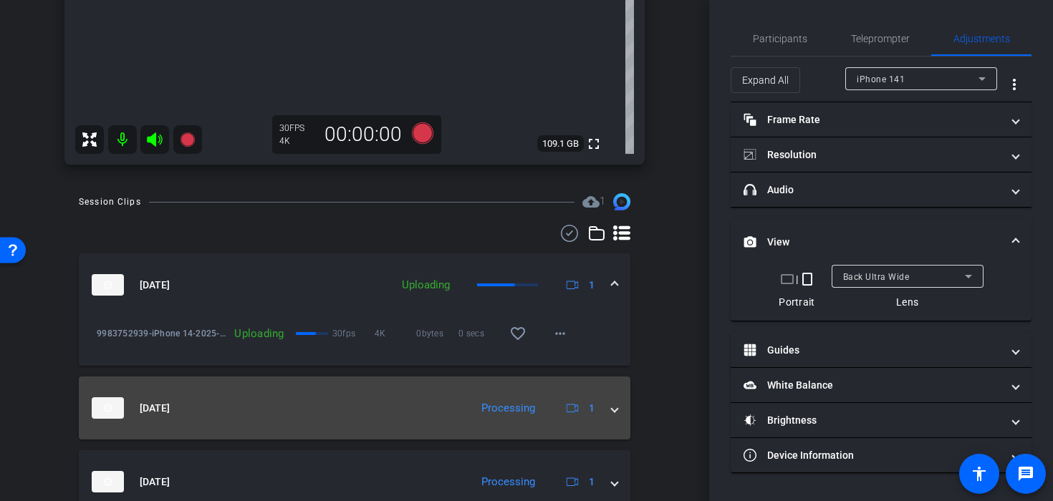
click at [612, 410] on span at bounding box center [615, 408] width 6 height 15
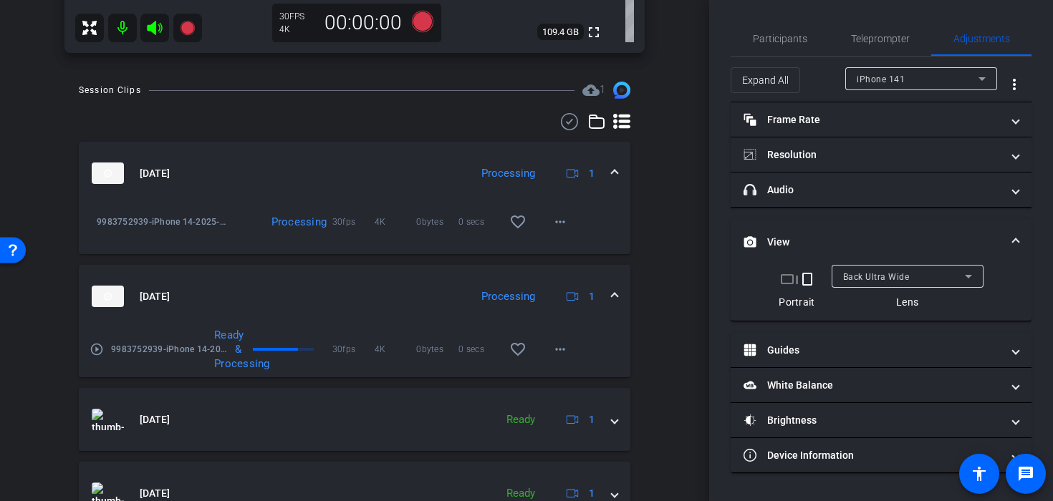
scroll to position [552, 0]
click at [559, 355] on mat-icon "more_horiz" at bounding box center [560, 349] width 17 height 17
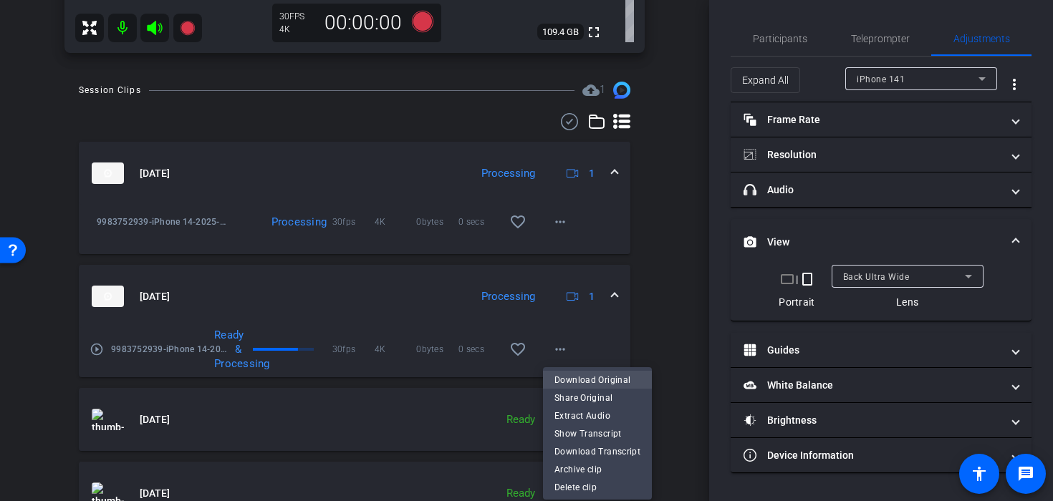
click at [585, 382] on span "Download Original" at bounding box center [597, 379] width 86 height 17
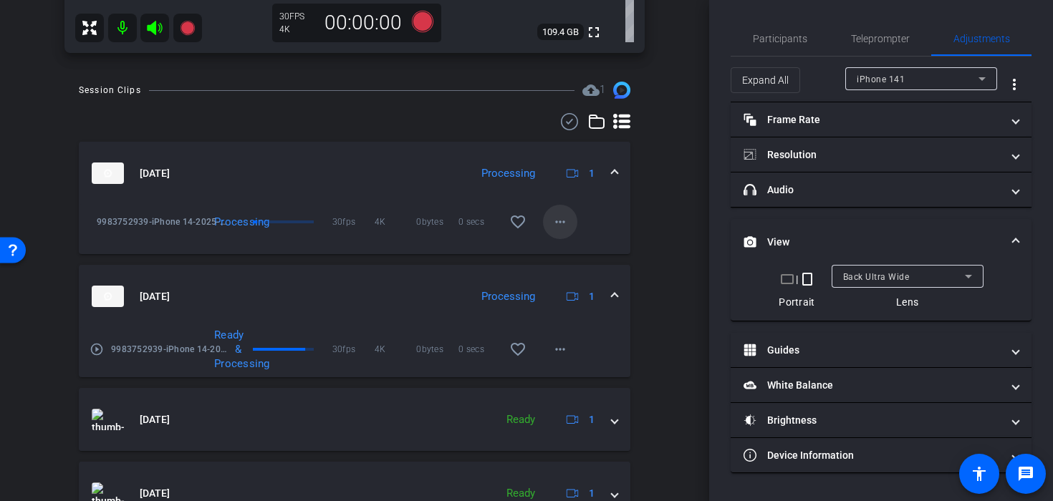
click at [556, 231] on span at bounding box center [560, 222] width 34 height 34
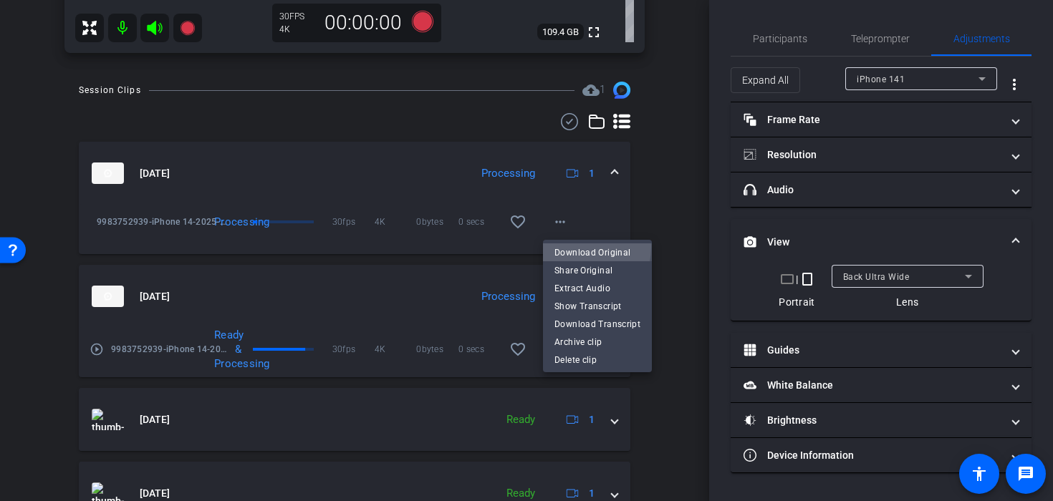
click at [563, 246] on span "Download Original" at bounding box center [597, 252] width 86 height 17
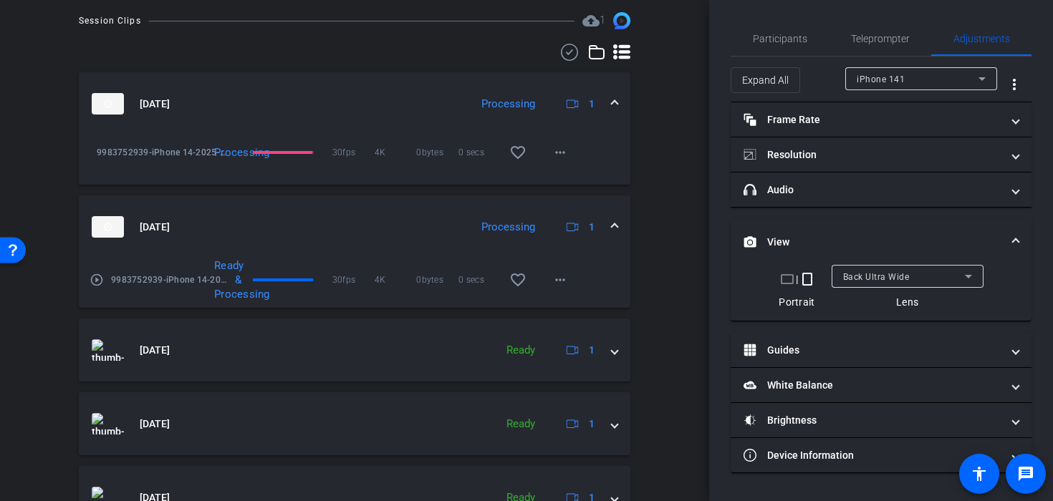
scroll to position [636, 0]
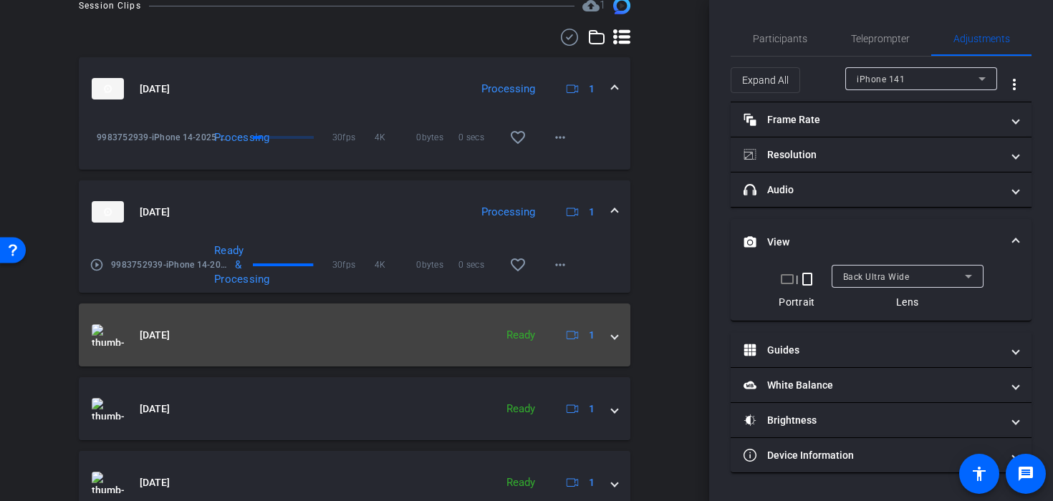
click at [614, 341] on span at bounding box center [615, 335] width 6 height 15
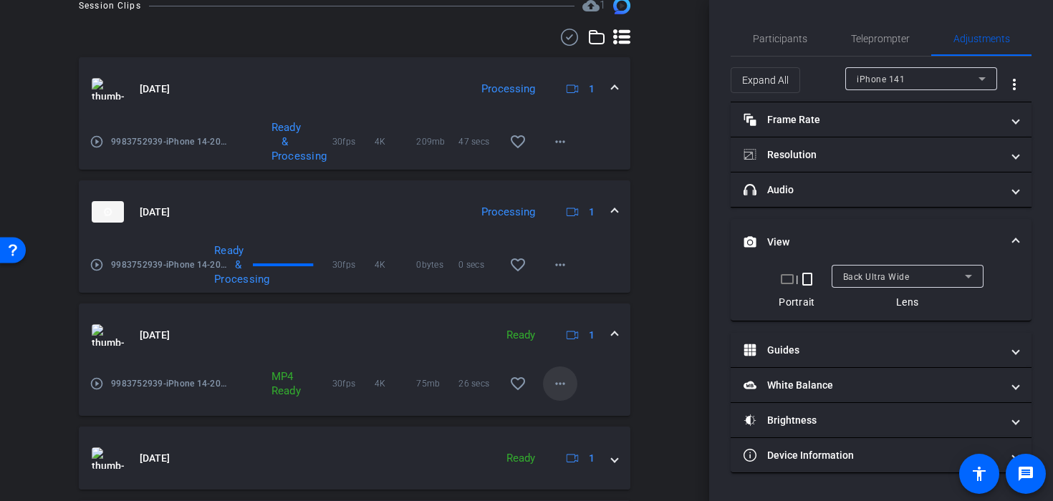
click at [554, 384] on mat-icon "more_horiz" at bounding box center [560, 383] width 17 height 17
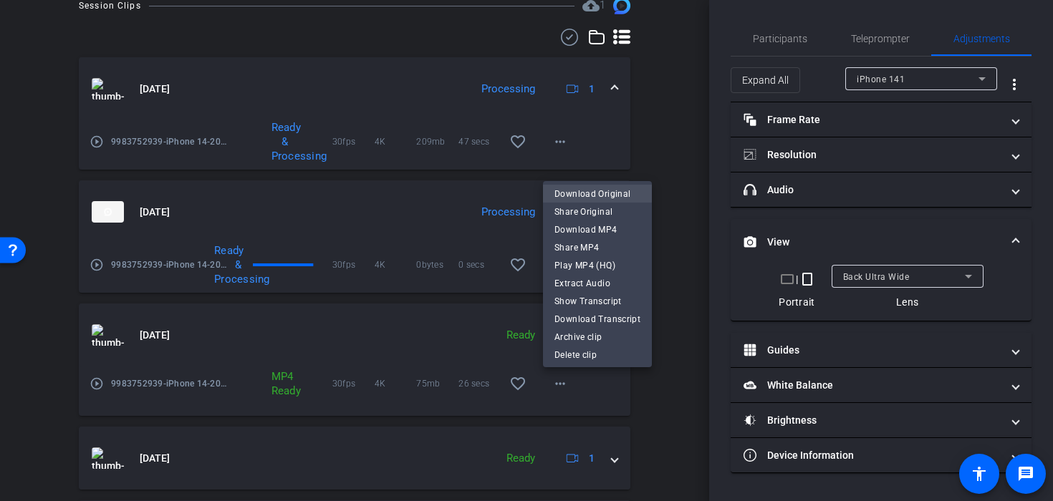
click at [590, 191] on span "Download Original" at bounding box center [597, 193] width 86 height 17
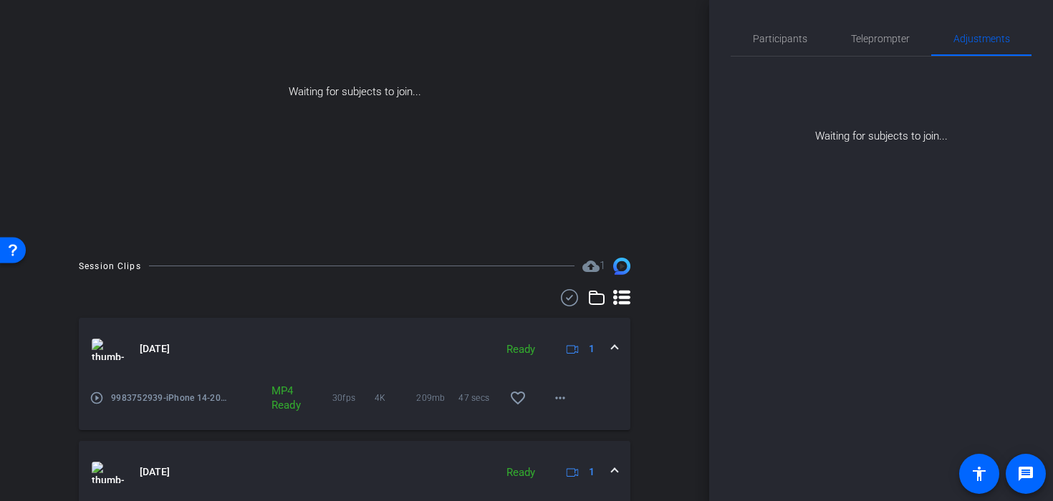
scroll to position [0, 0]
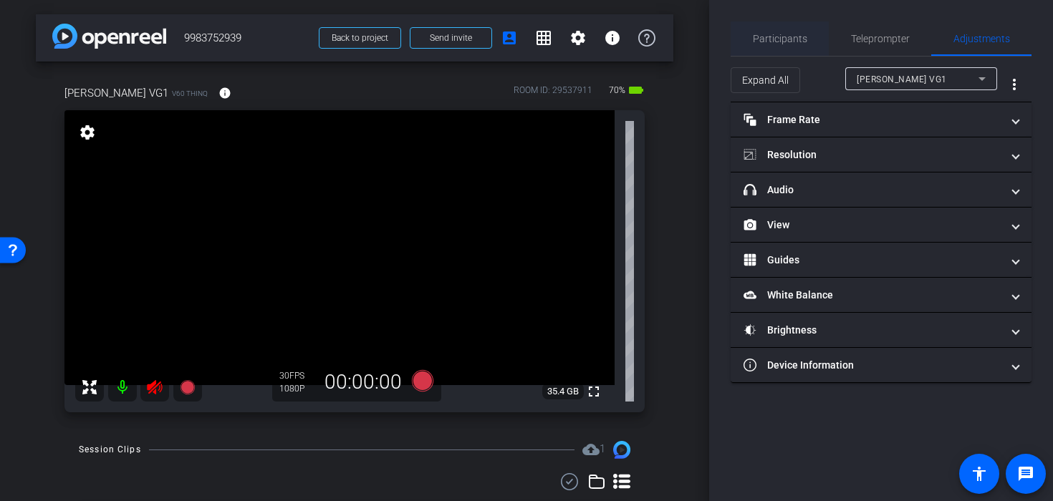
click at [786, 35] on span "Participants" at bounding box center [780, 39] width 54 height 10
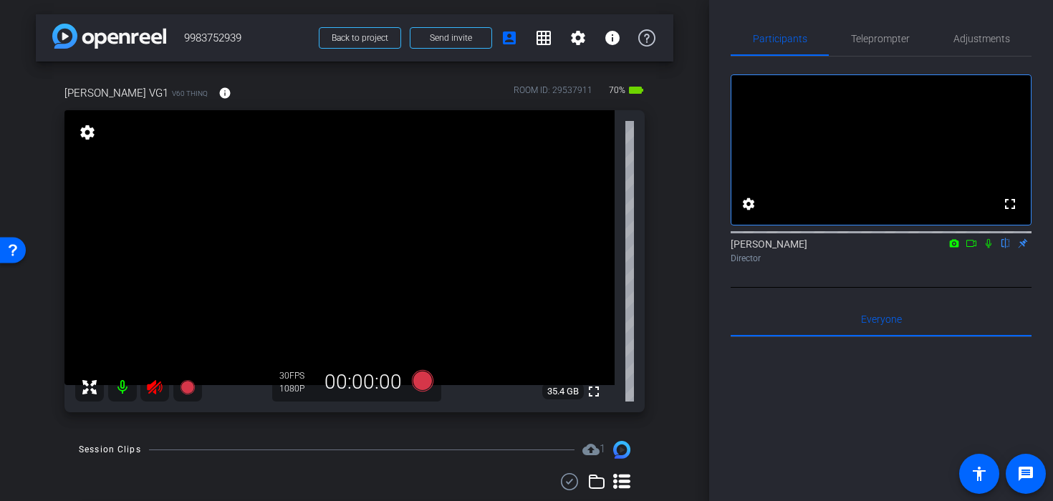
click at [147, 390] on icon at bounding box center [154, 387] width 17 height 17
click at [962, 34] on span "Adjustments" at bounding box center [982, 39] width 57 height 10
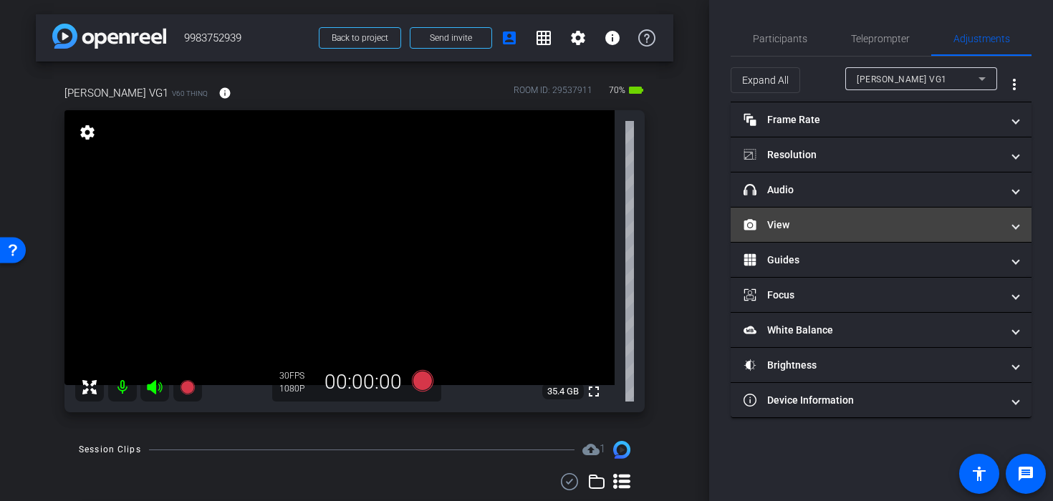
click at [794, 223] on mat-panel-title "View" at bounding box center [873, 225] width 258 height 15
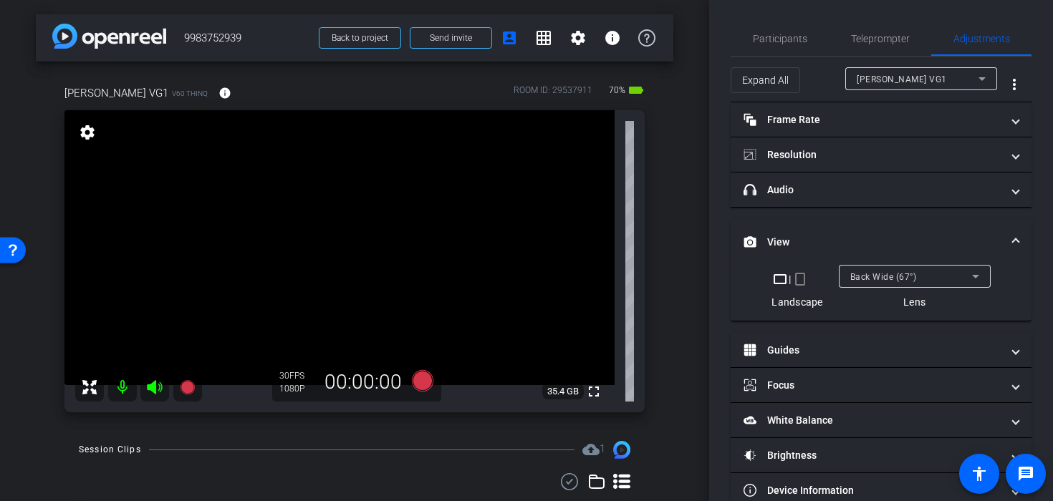
click at [802, 280] on mat-icon "crop_portrait" at bounding box center [800, 279] width 17 height 17
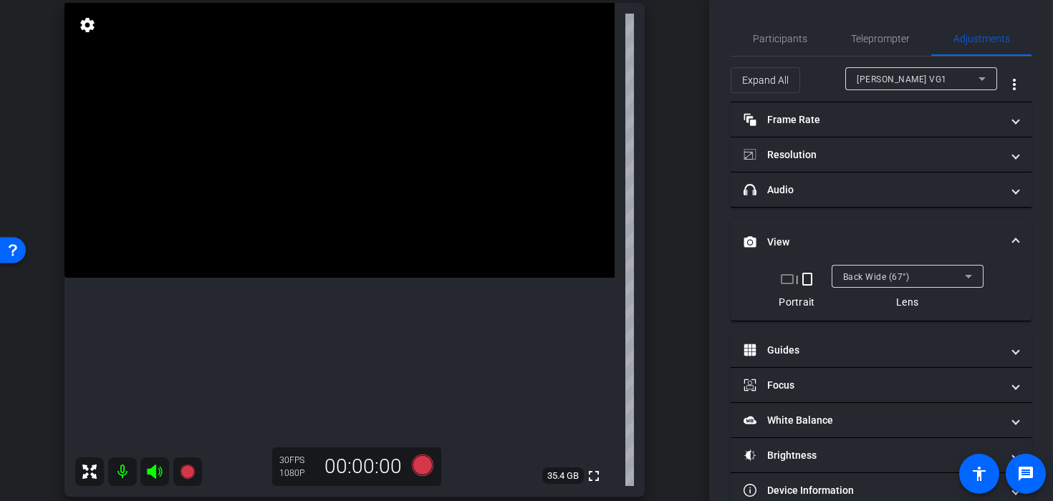
scroll to position [105, 0]
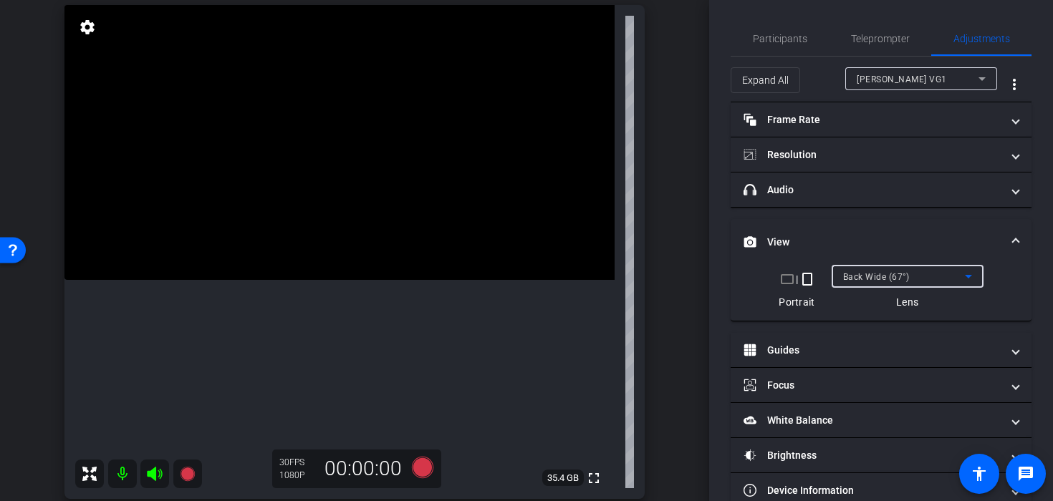
click at [859, 269] on div "Back Wide (67°)" at bounding box center [904, 277] width 122 height 18
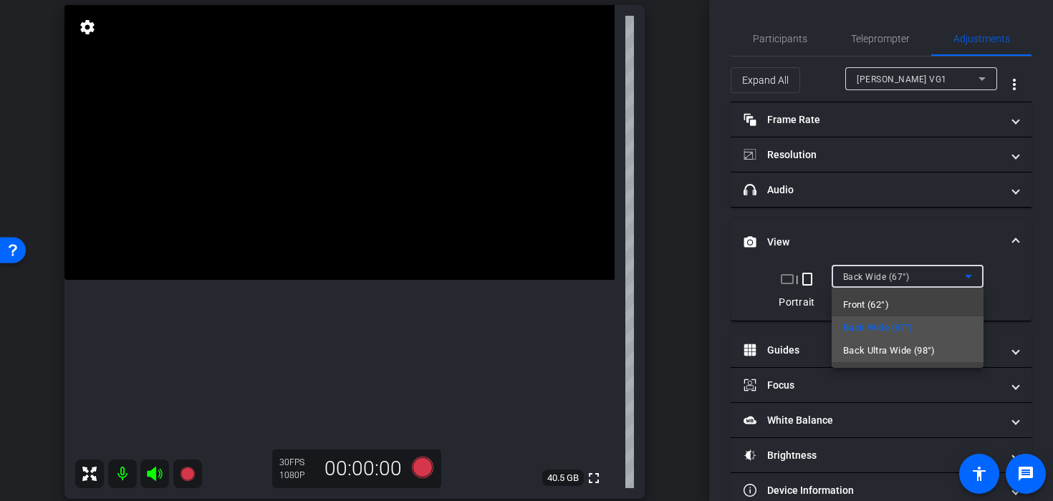
click at [868, 345] on span "Back Ultra Wide (98°)" at bounding box center [889, 350] width 92 height 17
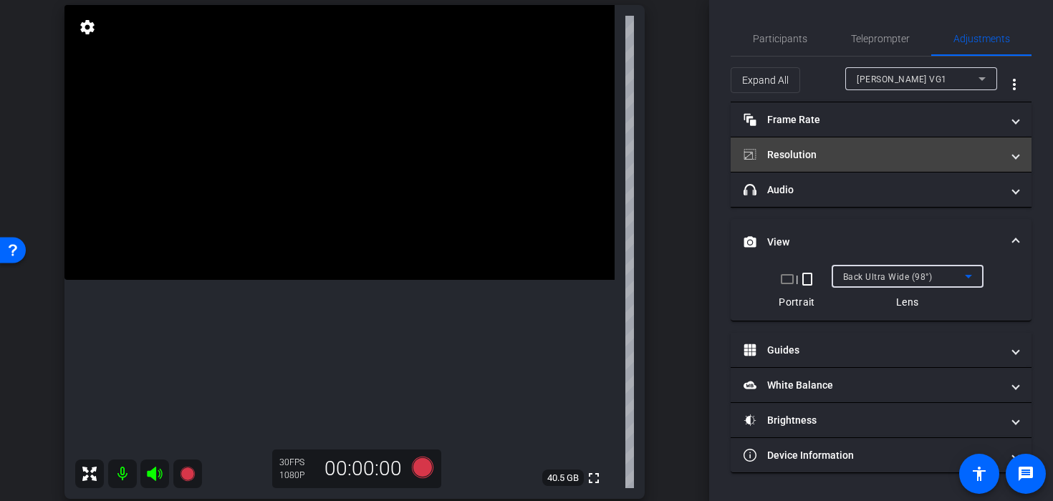
click at [827, 158] on mat-panel-title "Resolution" at bounding box center [873, 155] width 258 height 15
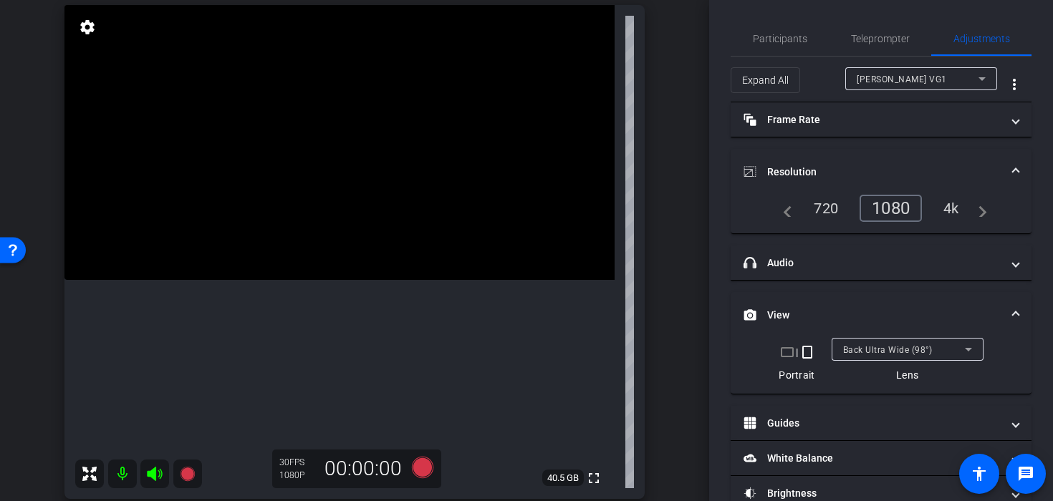
click at [941, 216] on div "4k" at bounding box center [951, 208] width 37 height 24
click at [318, 206] on video at bounding box center [339, 142] width 550 height 275
click at [332, 235] on video at bounding box center [339, 142] width 550 height 275
click at [332, 239] on video at bounding box center [339, 142] width 550 height 275
click at [331, 227] on video at bounding box center [339, 142] width 550 height 275
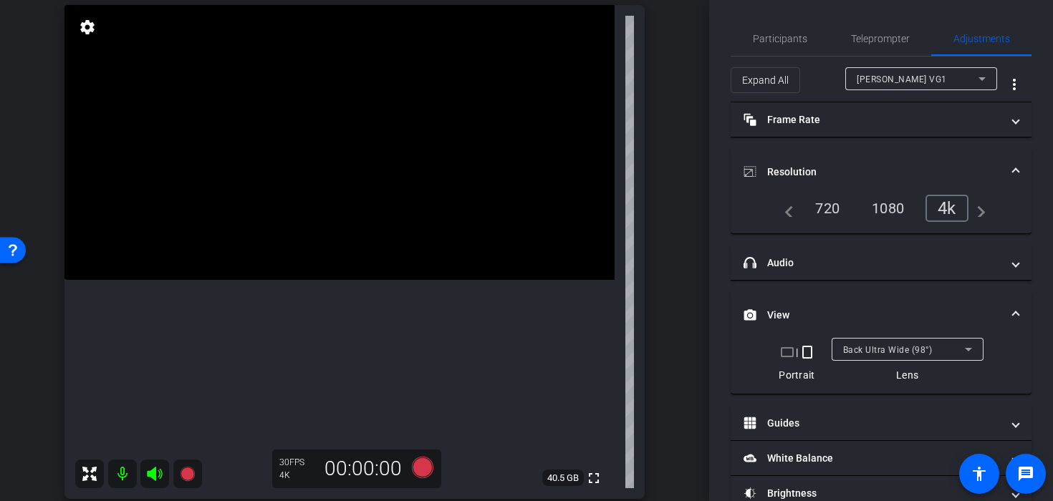
click at [331, 227] on video at bounding box center [339, 142] width 550 height 275
click at [326, 211] on video at bounding box center [339, 142] width 550 height 275
click at [324, 194] on video at bounding box center [339, 142] width 550 height 275
click at [342, 207] on video at bounding box center [339, 142] width 550 height 275
click at [340, 207] on video at bounding box center [339, 142] width 550 height 275
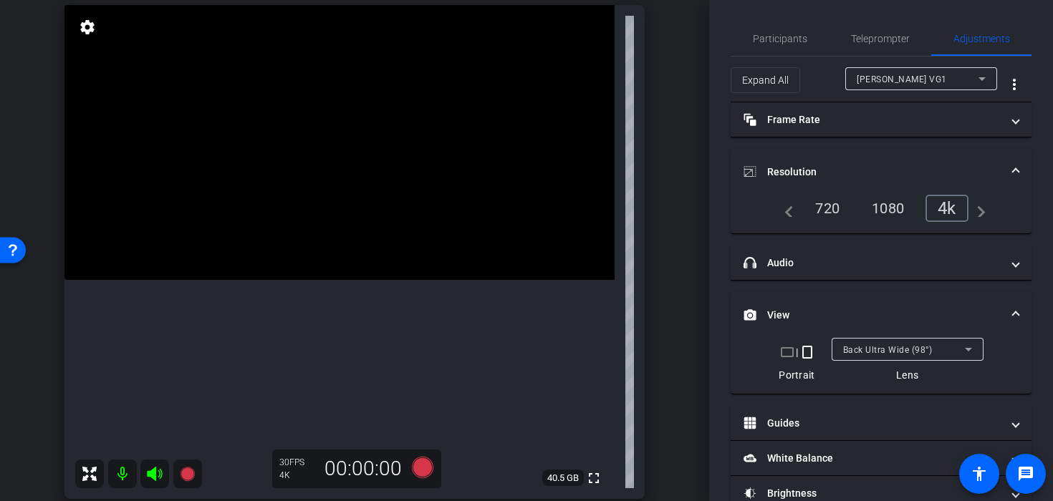
click at [340, 207] on video at bounding box center [339, 142] width 550 height 275
click at [334, 208] on video at bounding box center [339, 142] width 550 height 275
click at [423, 472] on icon at bounding box center [422, 467] width 21 height 21
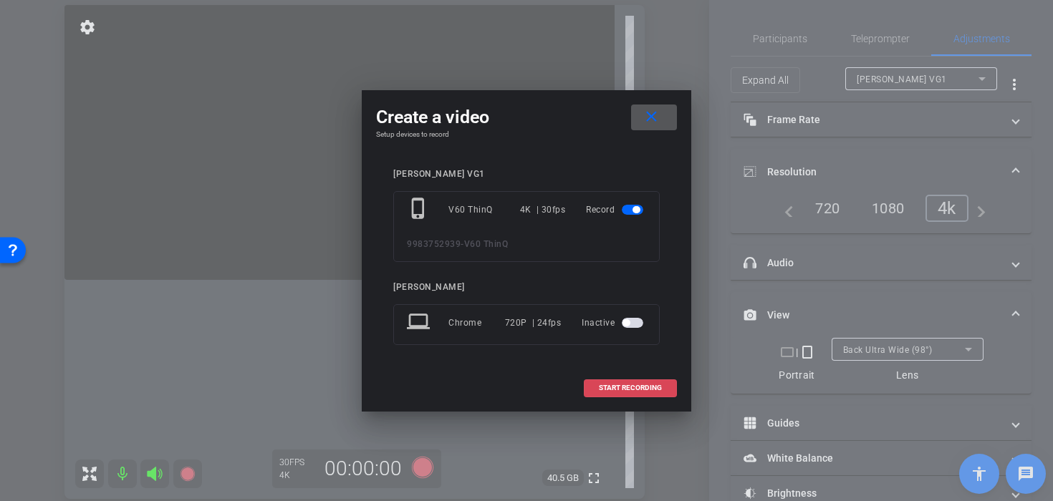
click at [632, 390] on span "START RECORDING" at bounding box center [630, 388] width 63 height 7
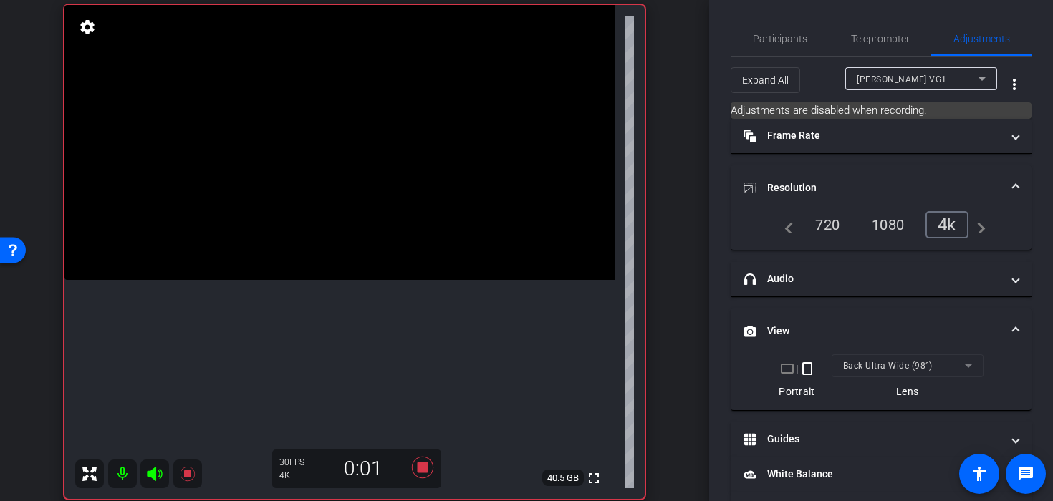
click at [342, 202] on video at bounding box center [339, 142] width 550 height 275
click at [321, 191] on video at bounding box center [339, 142] width 550 height 275
click at [317, 230] on video at bounding box center [339, 142] width 550 height 275
click at [322, 232] on video at bounding box center [339, 142] width 550 height 275
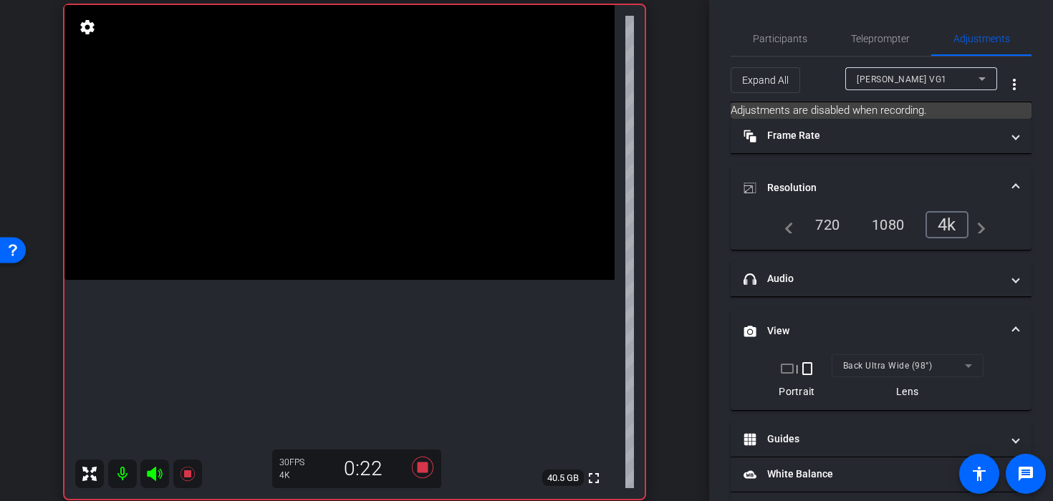
click at [322, 232] on video at bounding box center [339, 142] width 550 height 275
click at [421, 469] on icon at bounding box center [422, 467] width 21 height 21
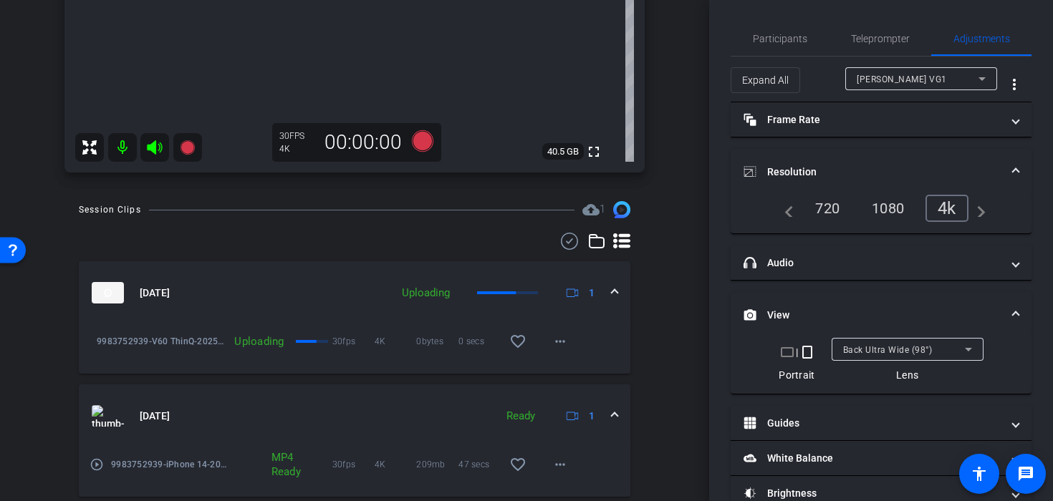
scroll to position [431, 0]
click at [569, 342] on span at bounding box center [560, 343] width 34 height 34
click at [570, 373] on span "Cancel Upload" at bounding box center [584, 373] width 60 height 17
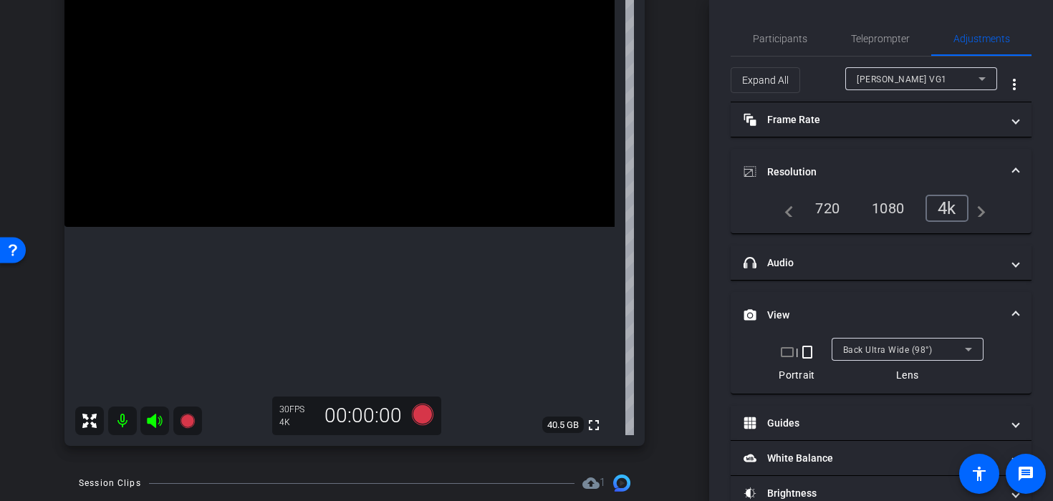
scroll to position [159, 0]
click at [360, 150] on video at bounding box center [339, 88] width 550 height 275
click at [323, 167] on video at bounding box center [339, 88] width 550 height 275
click at [785, 481] on mat-expansion-panel-header "Brightness" at bounding box center [881, 493] width 301 height 34
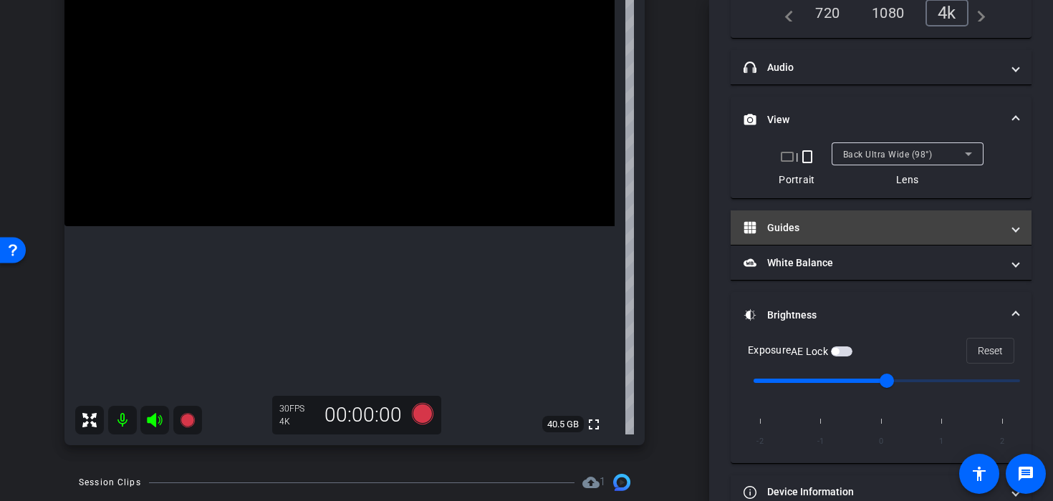
scroll to position [206, 0]
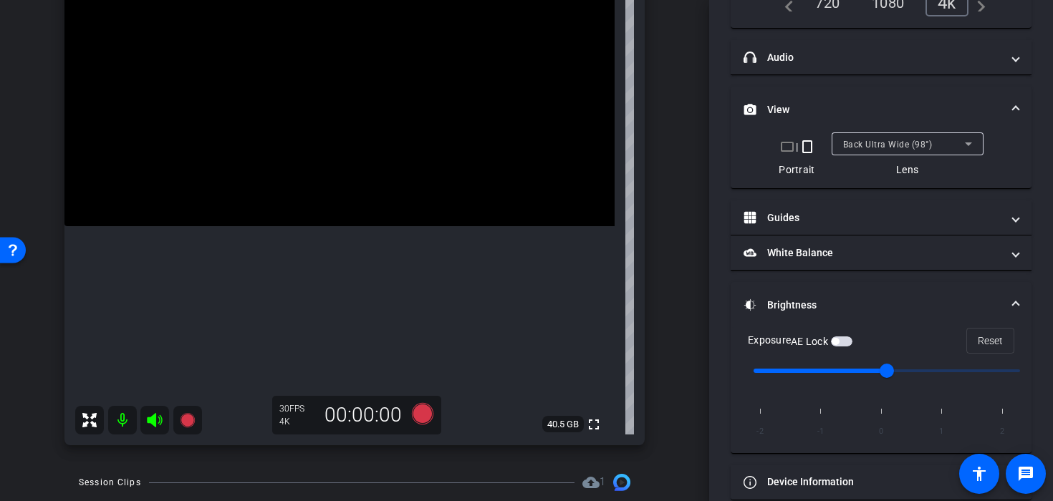
click at [819, 372] on input "range" at bounding box center [887, 371] width 297 height 32
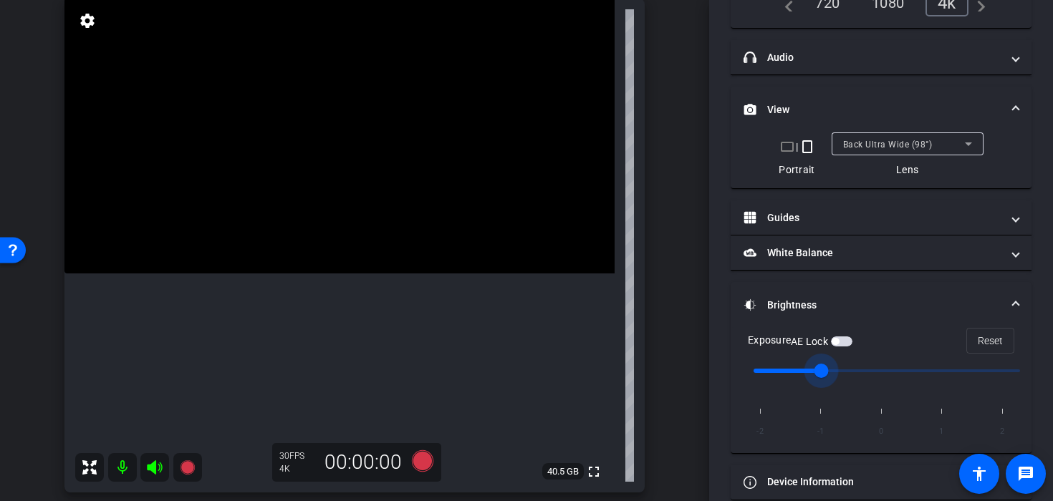
scroll to position [109, 0]
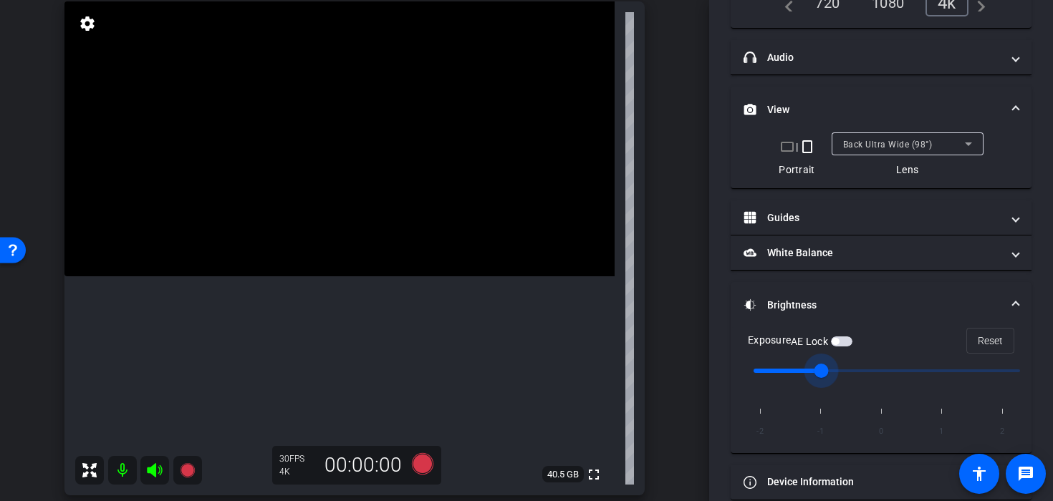
click at [845, 345] on span "button" at bounding box center [841, 342] width 21 height 10
click at [418, 467] on icon at bounding box center [422, 463] width 21 height 21
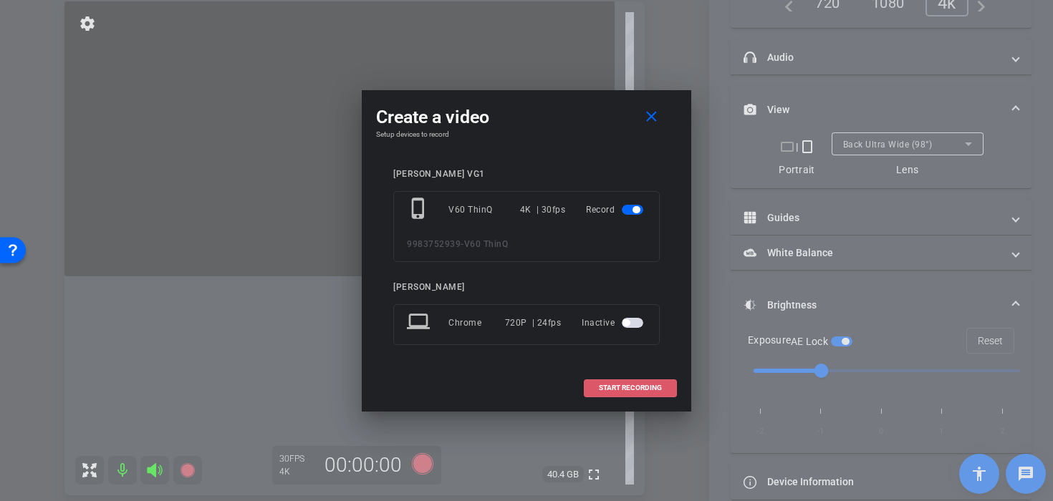
click at [586, 393] on span at bounding box center [631, 388] width 92 height 34
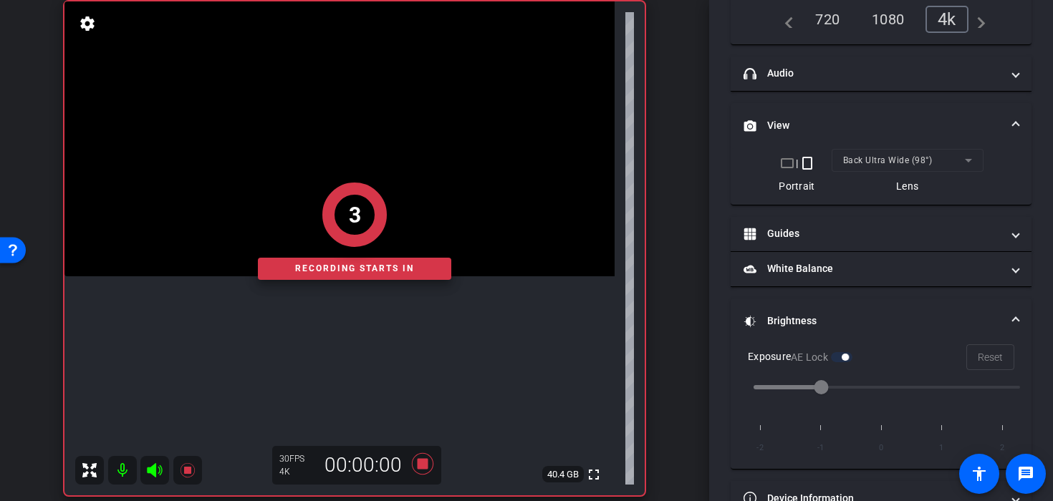
scroll to position [221, 0]
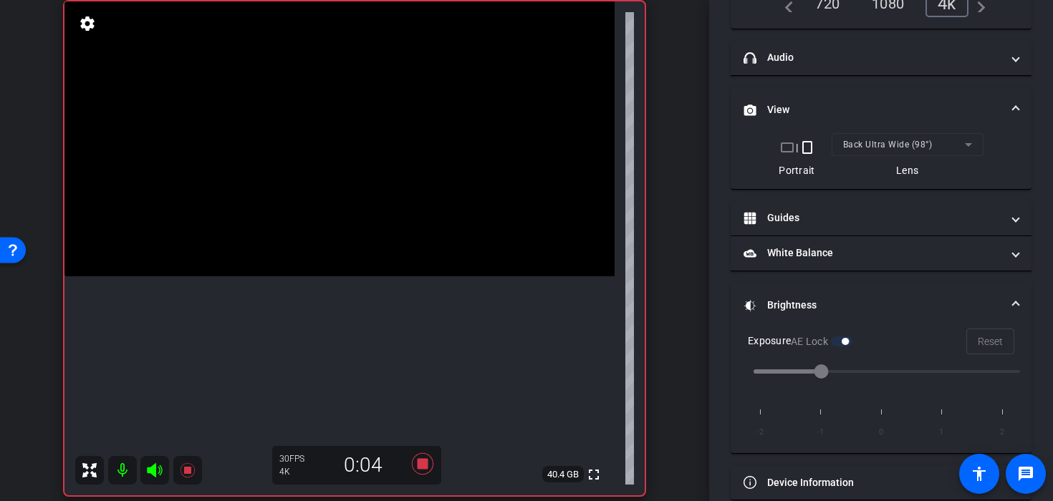
click at [320, 234] on video at bounding box center [339, 138] width 550 height 275
click at [321, 234] on video at bounding box center [339, 138] width 550 height 275
click at [320, 232] on video at bounding box center [339, 138] width 550 height 275
click at [301, 229] on video at bounding box center [339, 138] width 550 height 275
click at [426, 465] on icon at bounding box center [422, 463] width 21 height 21
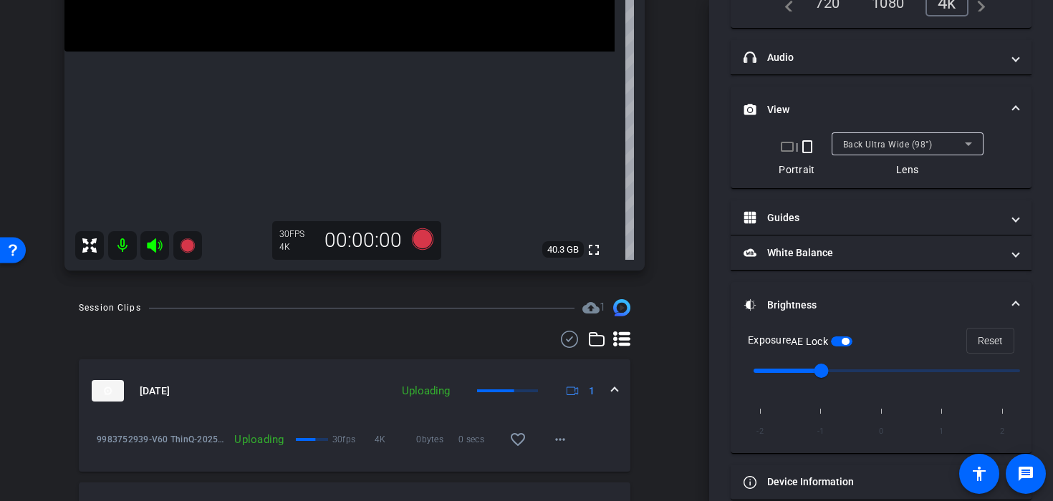
scroll to position [357, 0]
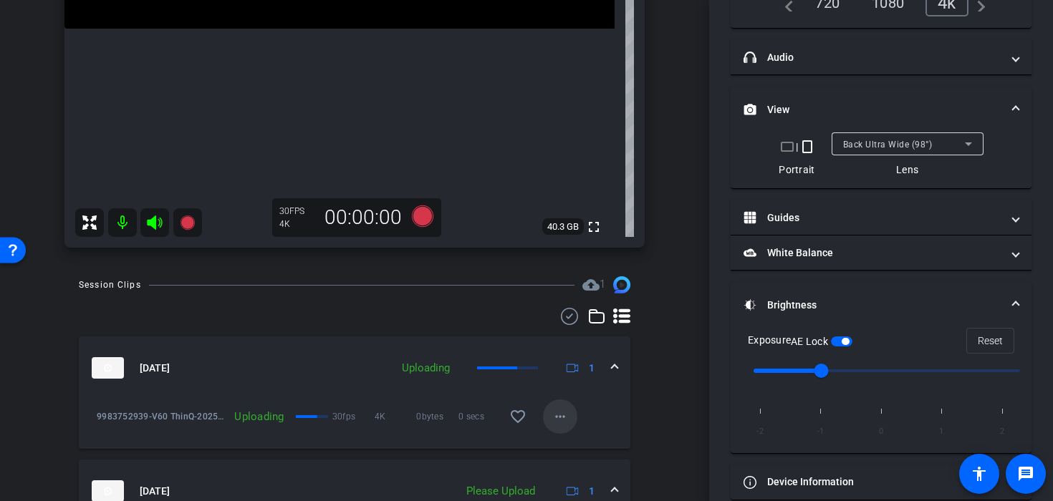
click at [555, 420] on mat-icon "more_horiz" at bounding box center [560, 416] width 17 height 17
click at [660, 362] on div at bounding box center [526, 250] width 1053 height 501
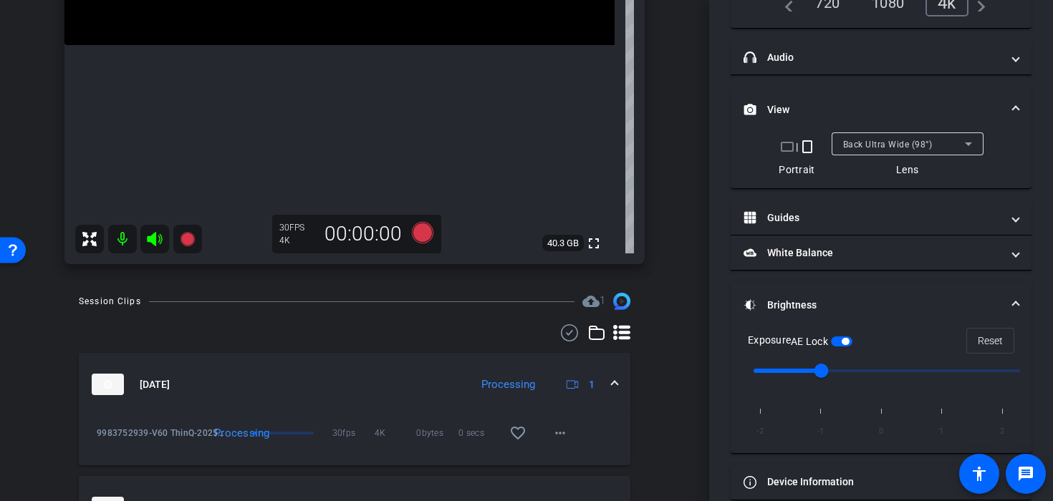
scroll to position [341, 0]
click at [565, 440] on mat-icon "more_horiz" at bounding box center [560, 432] width 17 height 17
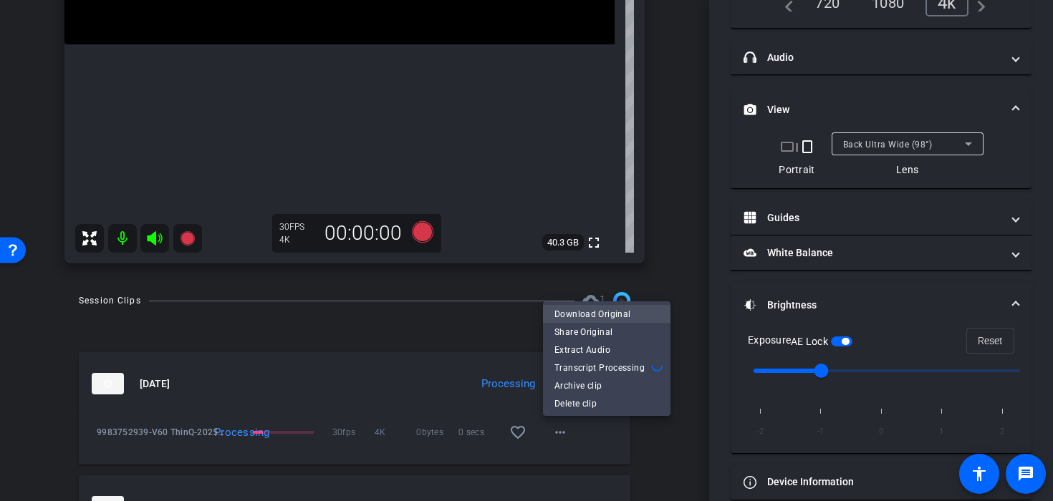
click at [582, 317] on span "Download Original" at bounding box center [606, 313] width 105 height 17
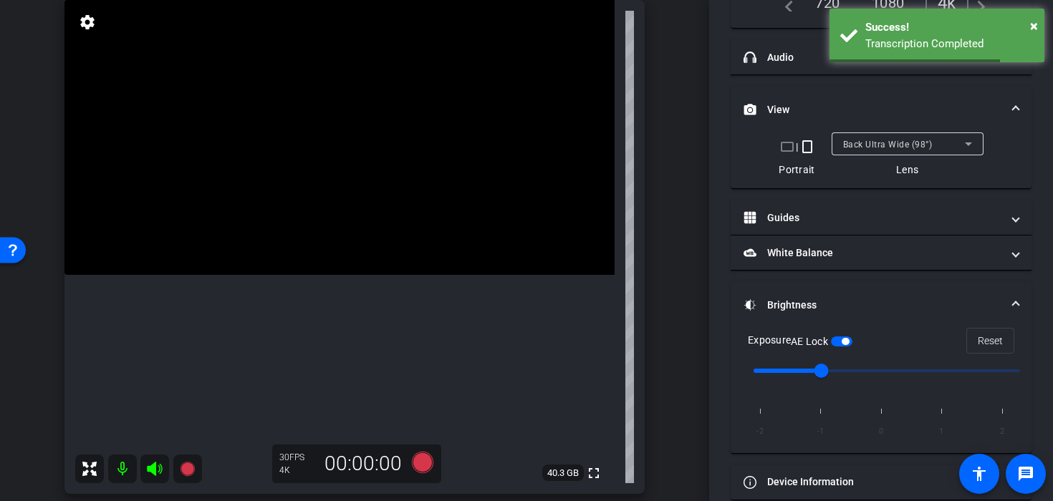
scroll to position [104, 0]
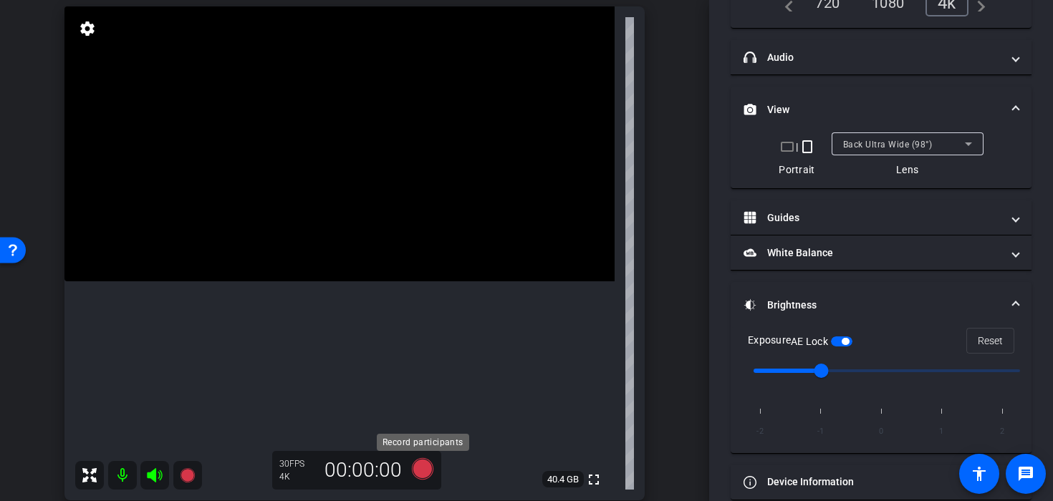
click at [418, 466] on icon at bounding box center [422, 468] width 21 height 21
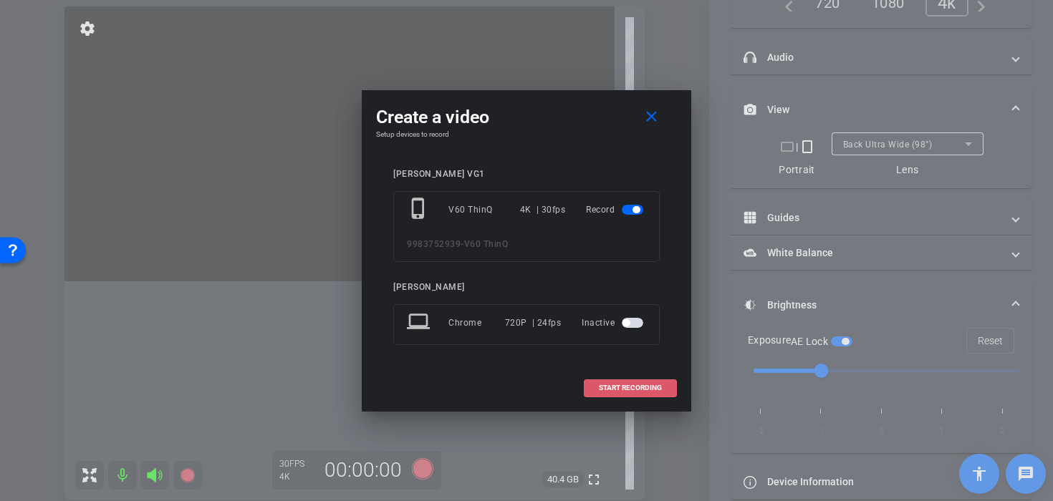
click at [596, 385] on span at bounding box center [631, 388] width 92 height 34
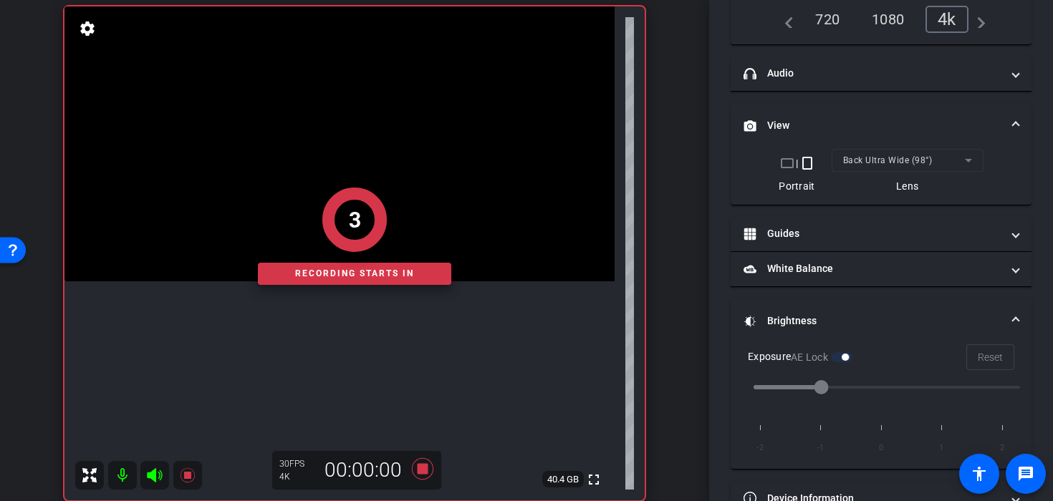
scroll to position [221, 0]
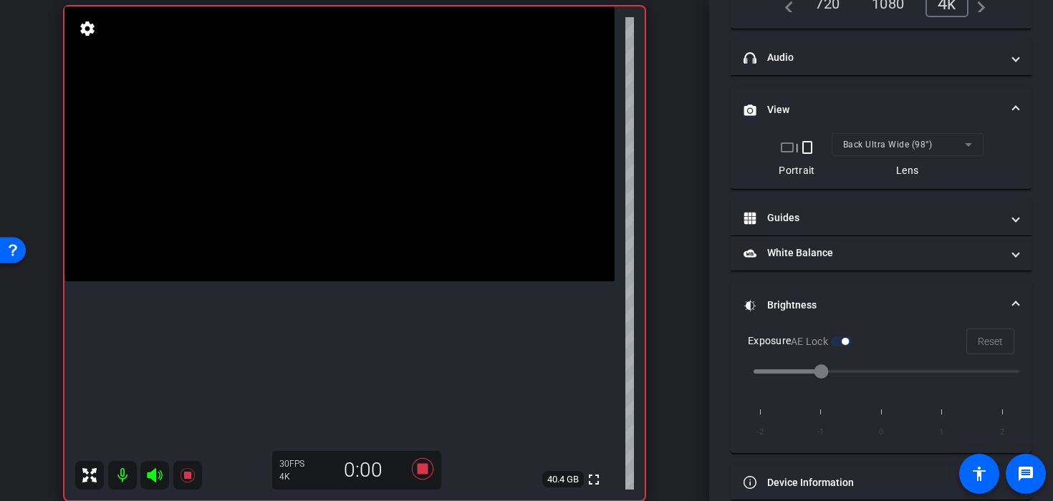
click at [355, 244] on video at bounding box center [339, 143] width 550 height 275
click at [317, 240] on video at bounding box center [339, 143] width 550 height 275
click at [314, 226] on video at bounding box center [339, 143] width 550 height 275
click at [421, 469] on icon at bounding box center [422, 468] width 21 height 21
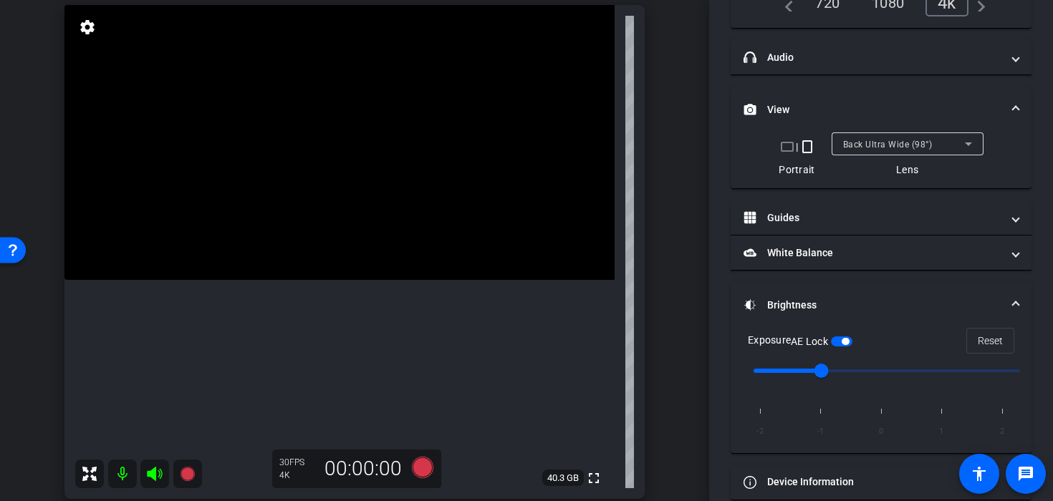
scroll to position [105, 0]
click at [340, 215] on video at bounding box center [339, 143] width 550 height 275
click at [424, 465] on icon at bounding box center [422, 468] width 21 height 21
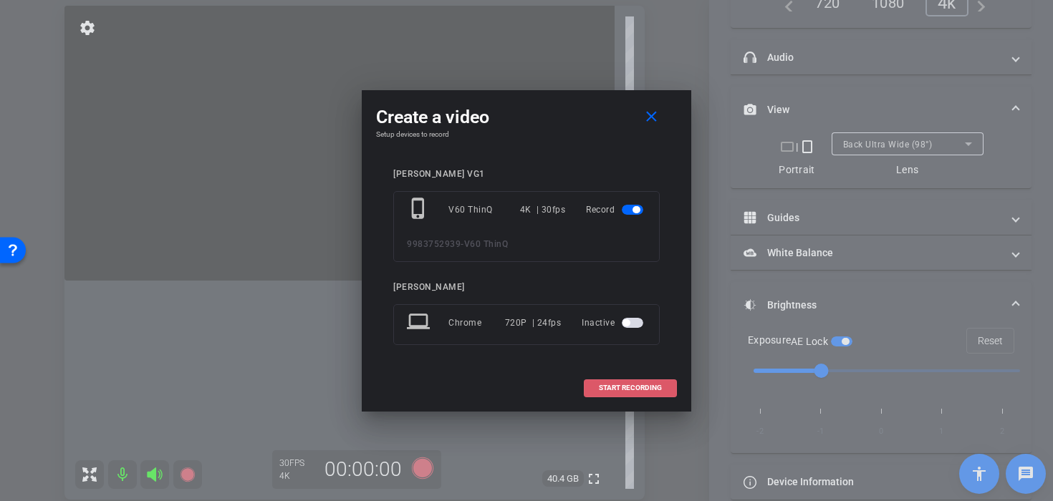
click at [621, 386] on span "START RECORDING" at bounding box center [630, 388] width 63 height 7
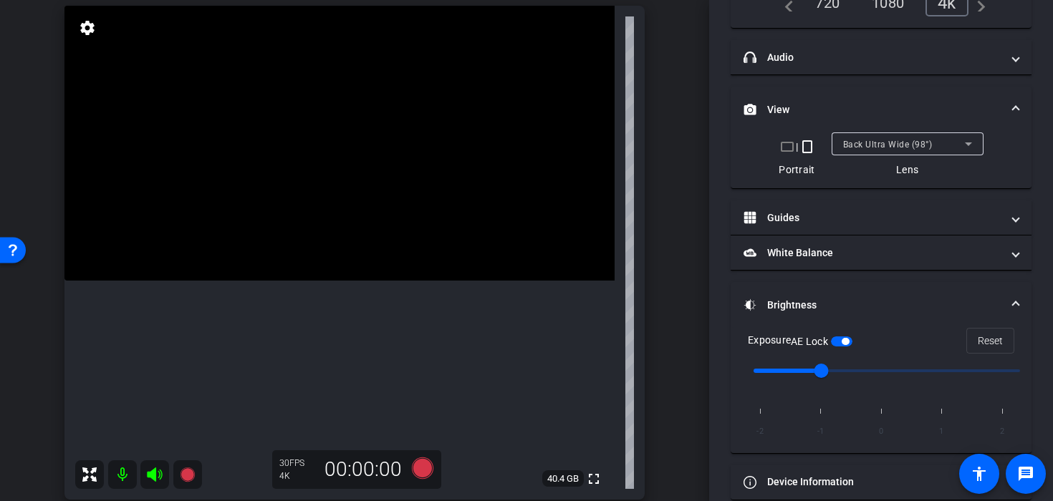
scroll to position [221, 0]
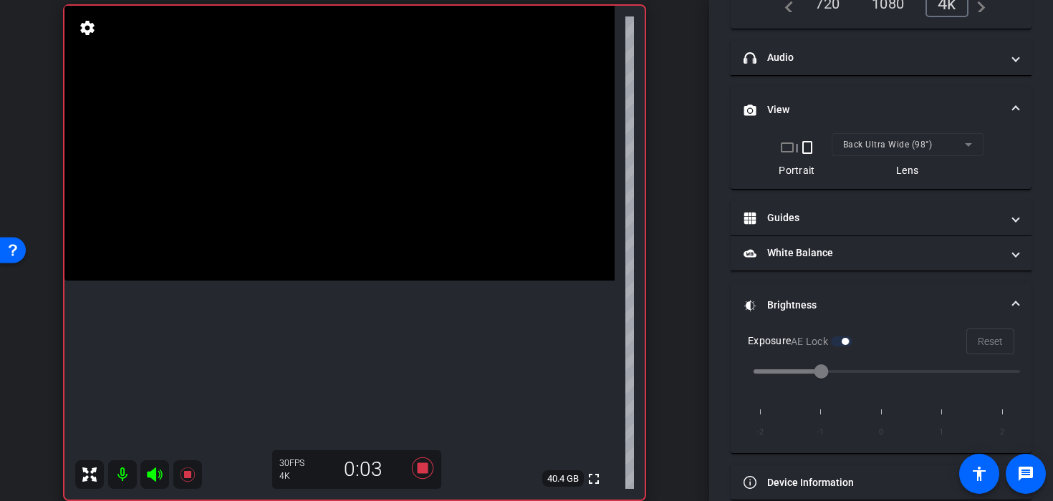
click at [336, 181] on video at bounding box center [339, 143] width 550 height 275
click at [423, 472] on icon at bounding box center [422, 468] width 21 height 21
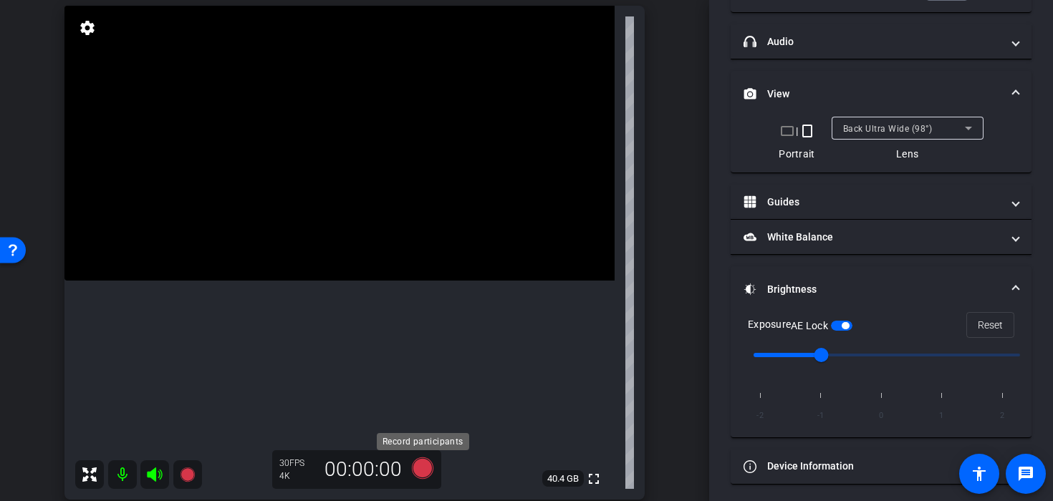
scroll to position [206, 0]
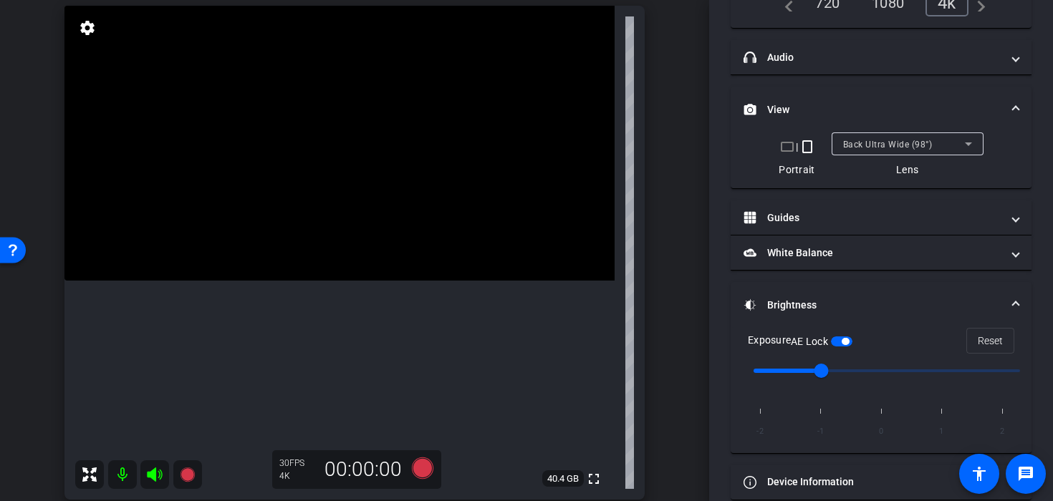
click at [312, 211] on video at bounding box center [339, 143] width 550 height 275
click at [335, 213] on video at bounding box center [339, 143] width 550 height 275
click at [426, 456] on icon at bounding box center [422, 469] width 34 height 26
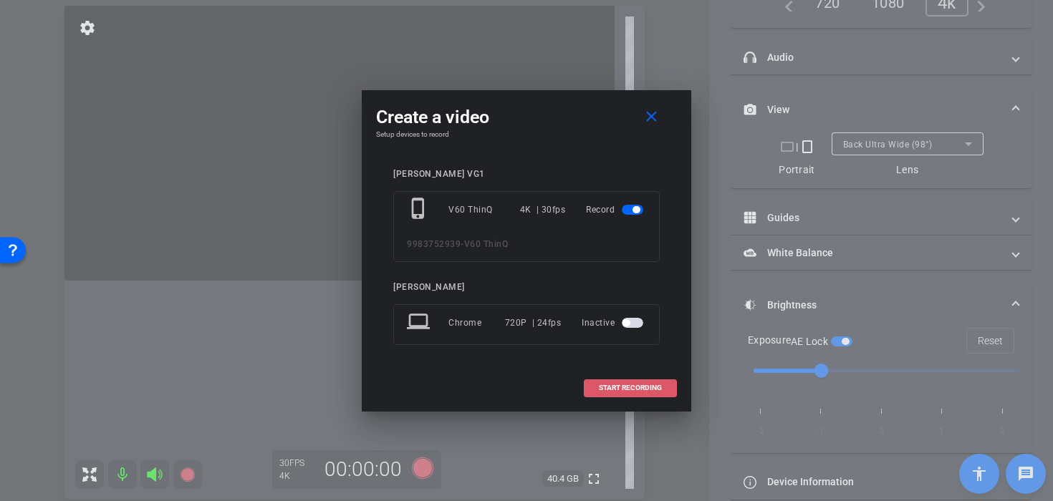
click at [589, 385] on span at bounding box center [631, 388] width 92 height 34
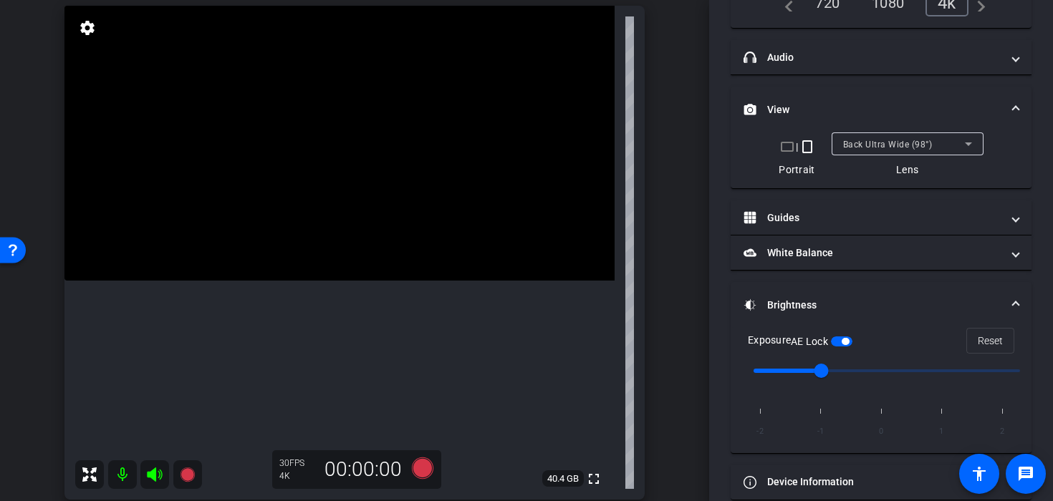
scroll to position [221, 0]
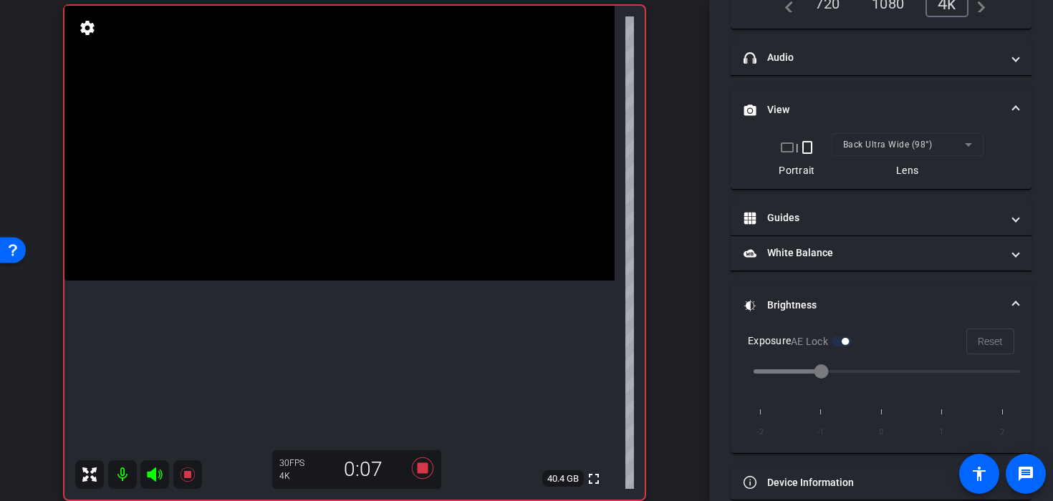
click at [287, 229] on video at bounding box center [339, 143] width 550 height 275
click at [423, 474] on icon at bounding box center [422, 469] width 34 height 26
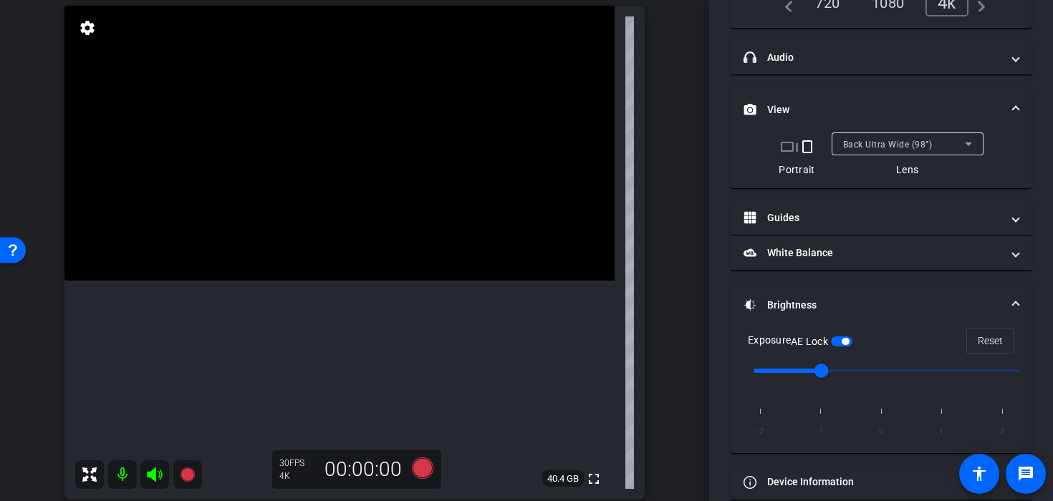
click at [333, 240] on video at bounding box center [339, 143] width 550 height 275
click at [332, 170] on video at bounding box center [339, 143] width 550 height 275
click at [343, 192] on video at bounding box center [339, 143] width 550 height 275
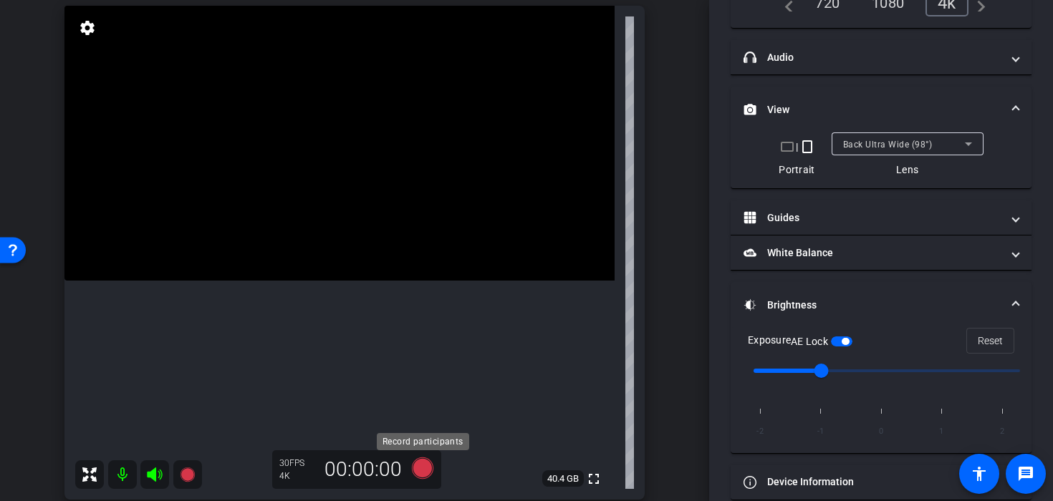
click at [418, 473] on icon at bounding box center [422, 468] width 21 height 21
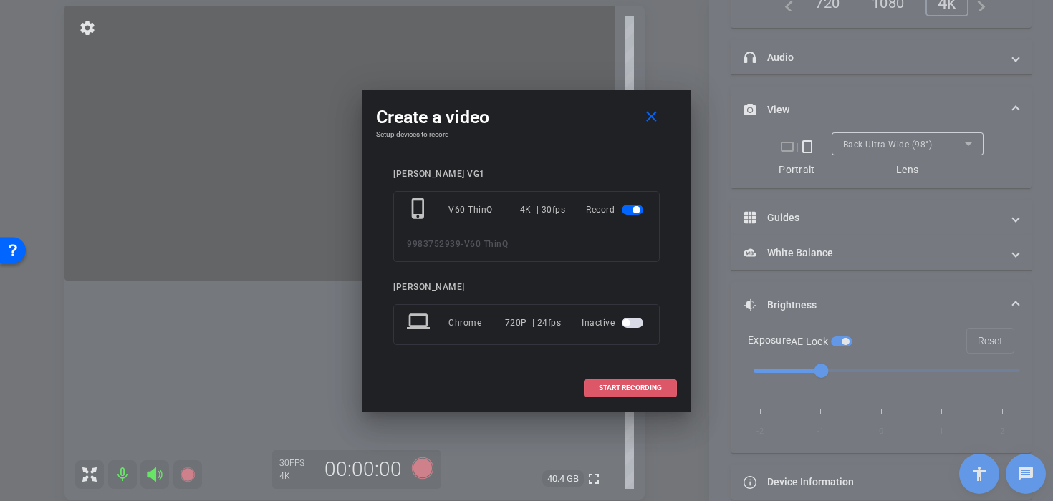
click at [607, 389] on span "START RECORDING" at bounding box center [630, 388] width 63 height 7
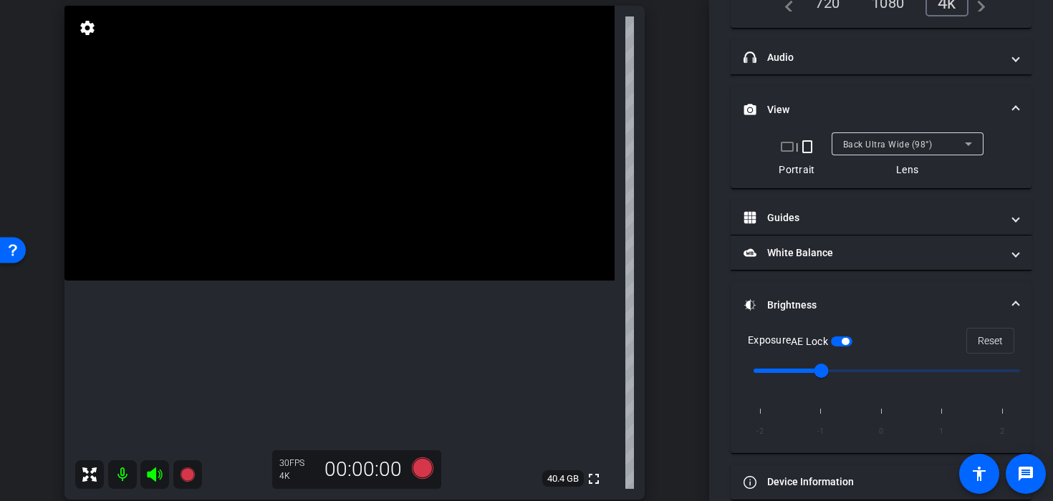
scroll to position [221, 0]
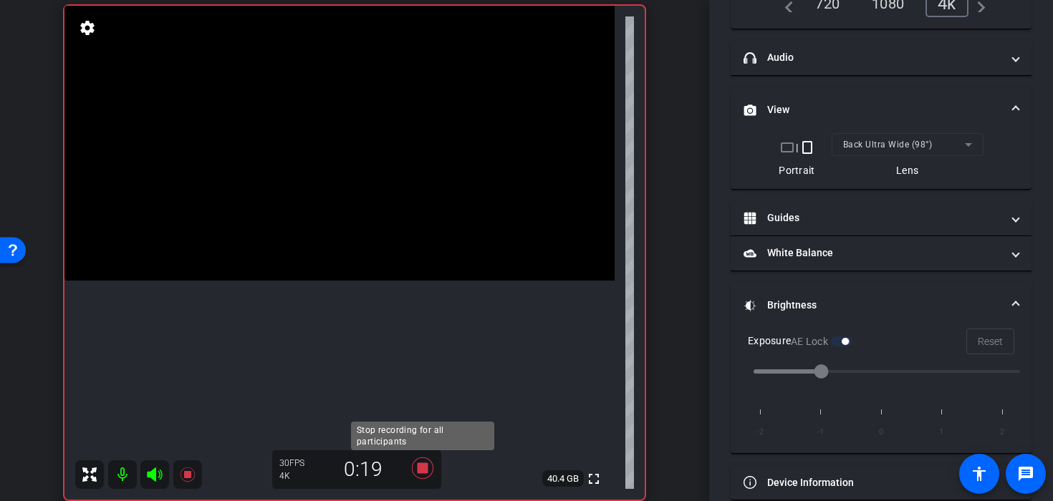
click at [426, 460] on icon at bounding box center [422, 469] width 34 height 26
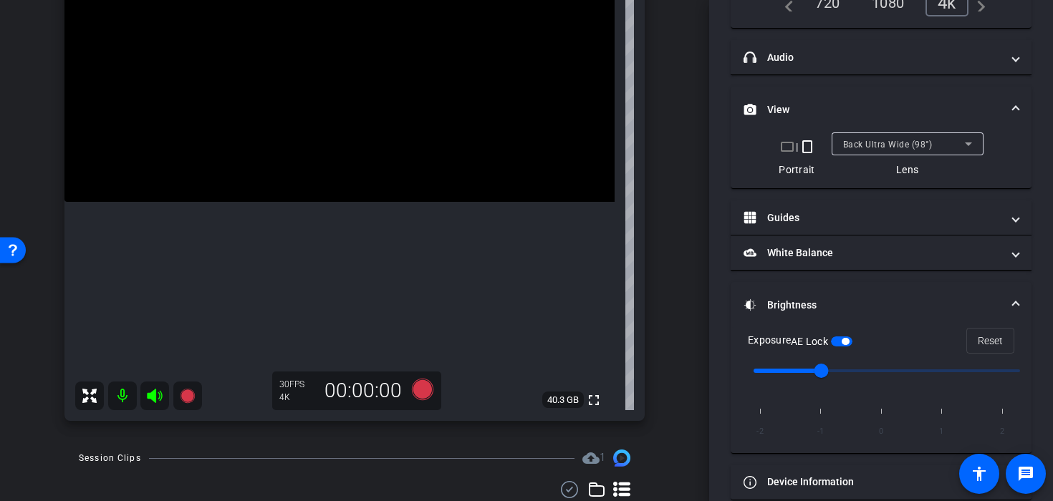
scroll to position [181, 0]
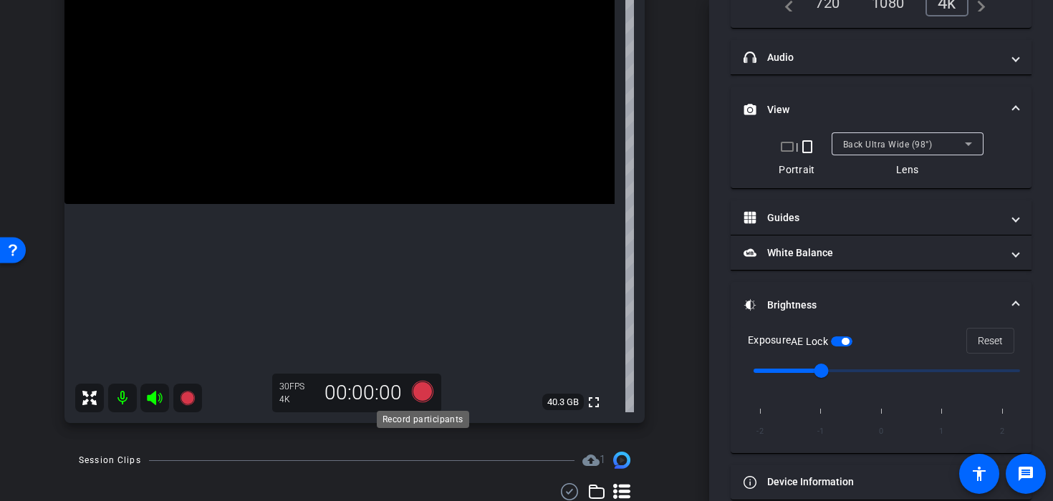
click at [409, 399] on icon at bounding box center [422, 392] width 34 height 26
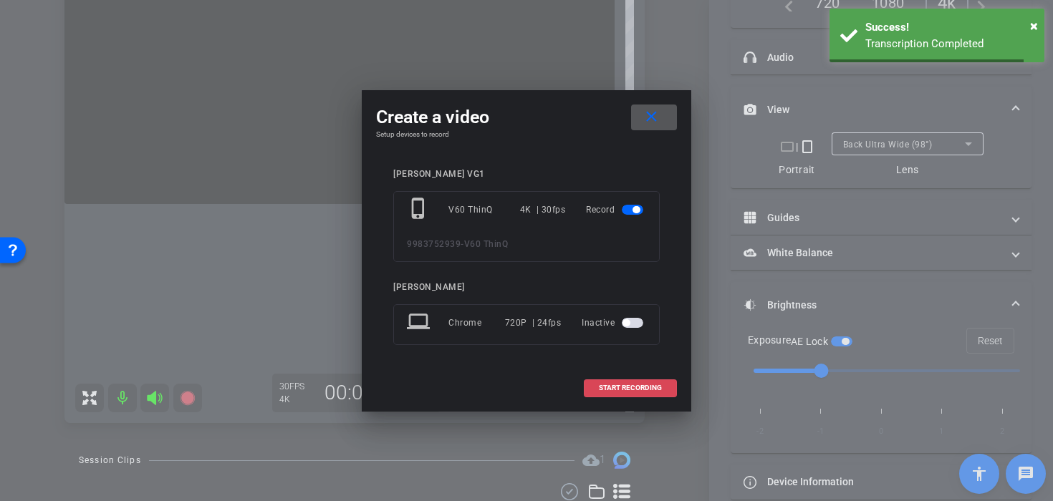
click at [590, 385] on span at bounding box center [631, 388] width 92 height 34
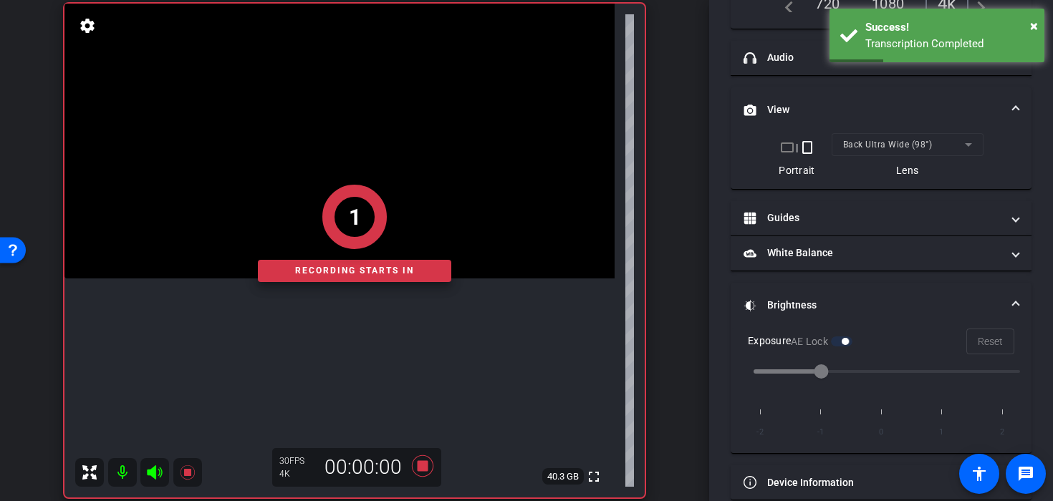
scroll to position [110, 0]
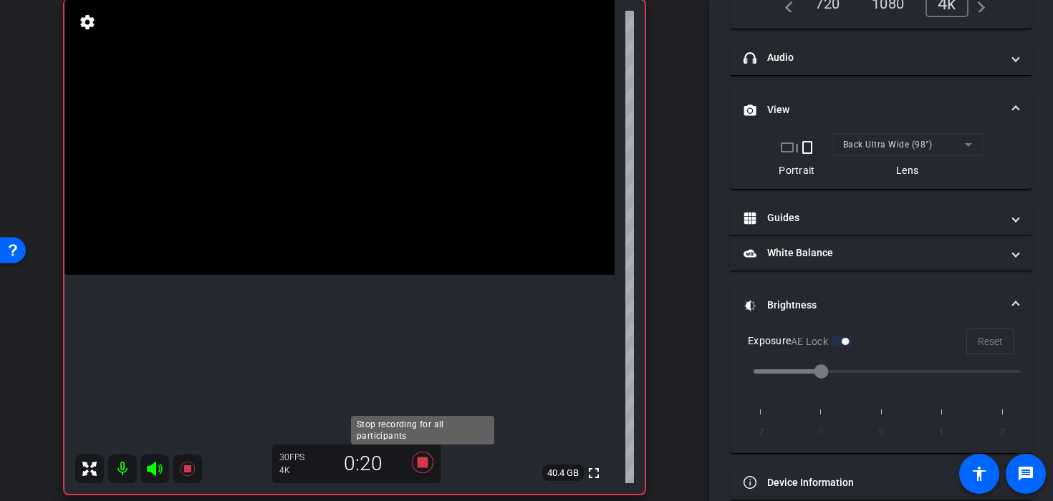
click at [422, 469] on icon at bounding box center [422, 463] width 34 height 26
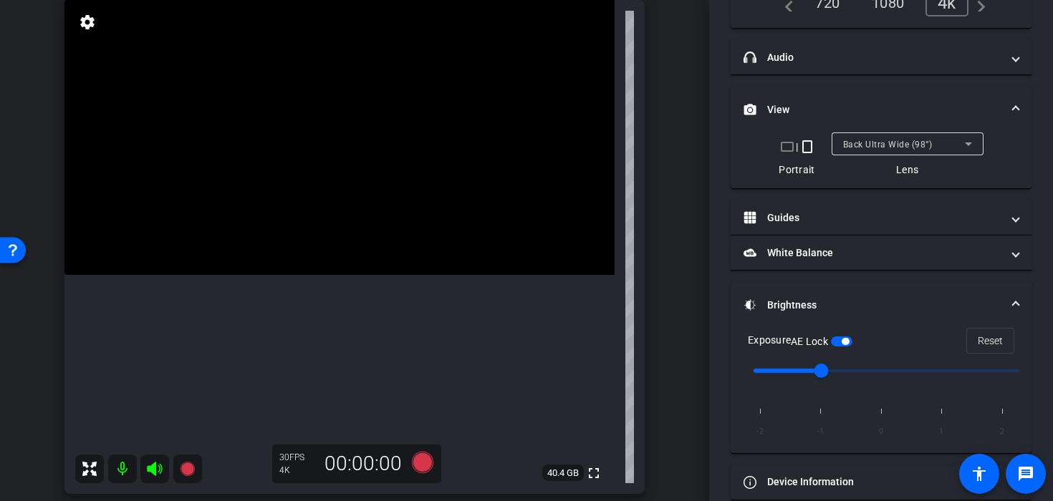
click at [290, 245] on video at bounding box center [339, 137] width 550 height 275
click at [310, 234] on video at bounding box center [339, 137] width 550 height 275
click at [331, 238] on video at bounding box center [339, 137] width 550 height 275
click at [293, 233] on video at bounding box center [339, 137] width 550 height 275
click at [337, 213] on video at bounding box center [339, 137] width 550 height 275
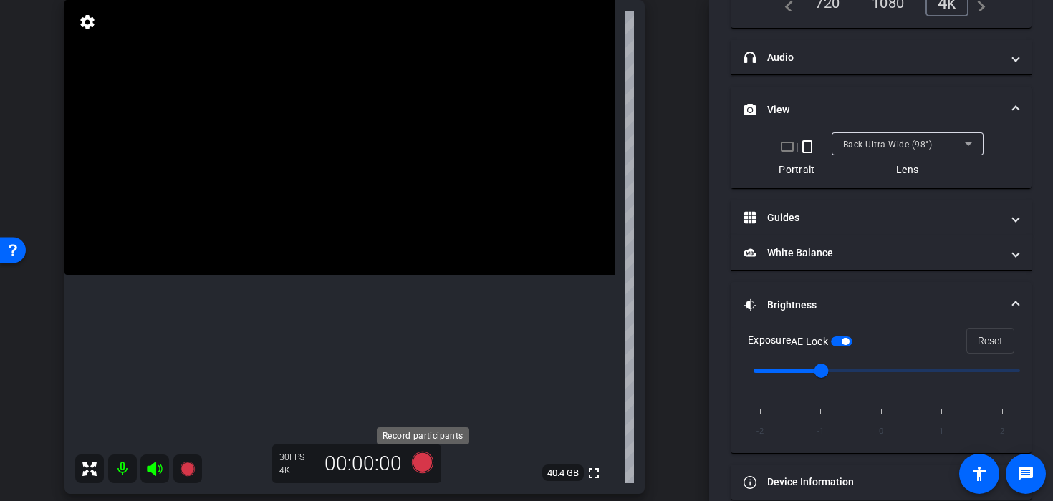
click at [424, 458] on icon at bounding box center [422, 462] width 21 height 21
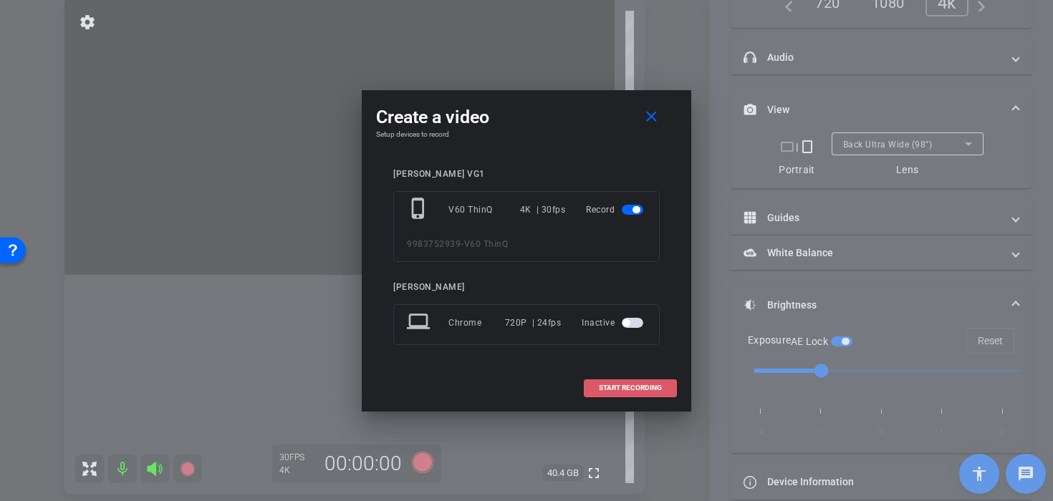
click at [630, 390] on span "START RECORDING" at bounding box center [630, 388] width 63 height 7
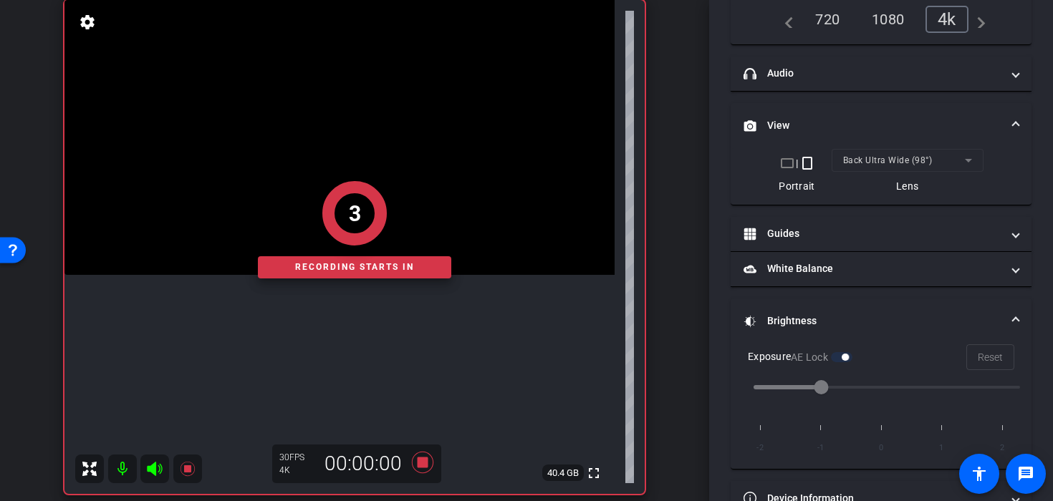
scroll to position [221, 0]
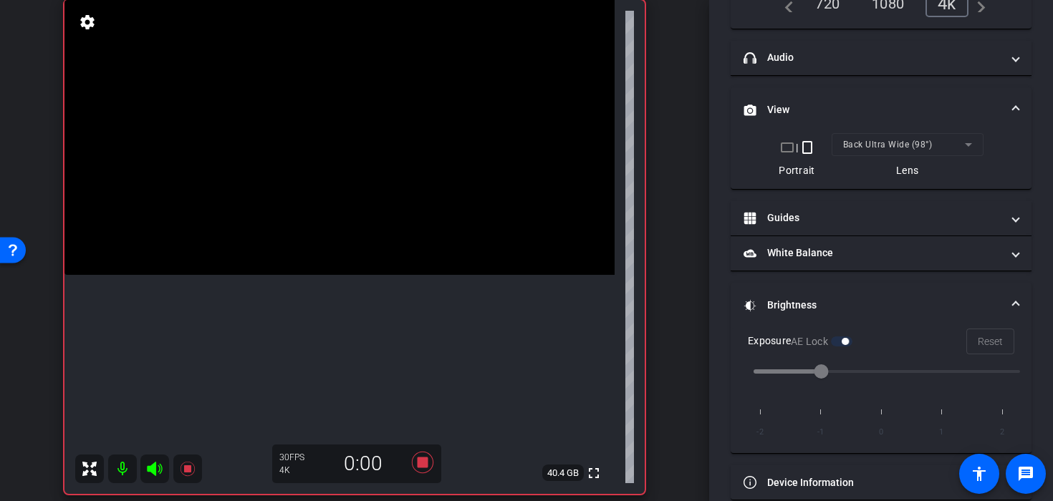
click at [321, 201] on video at bounding box center [339, 137] width 550 height 275
click at [315, 179] on video at bounding box center [339, 137] width 550 height 275
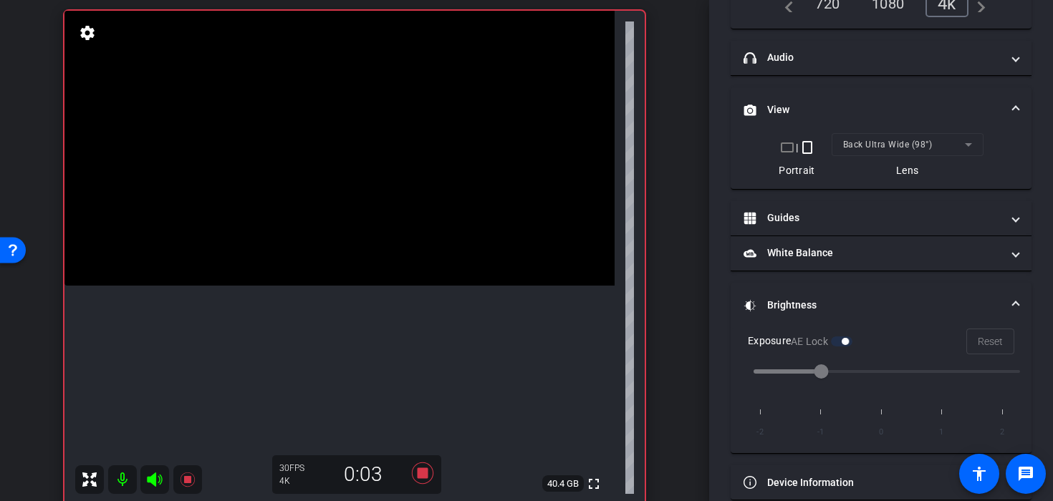
scroll to position [97, 0]
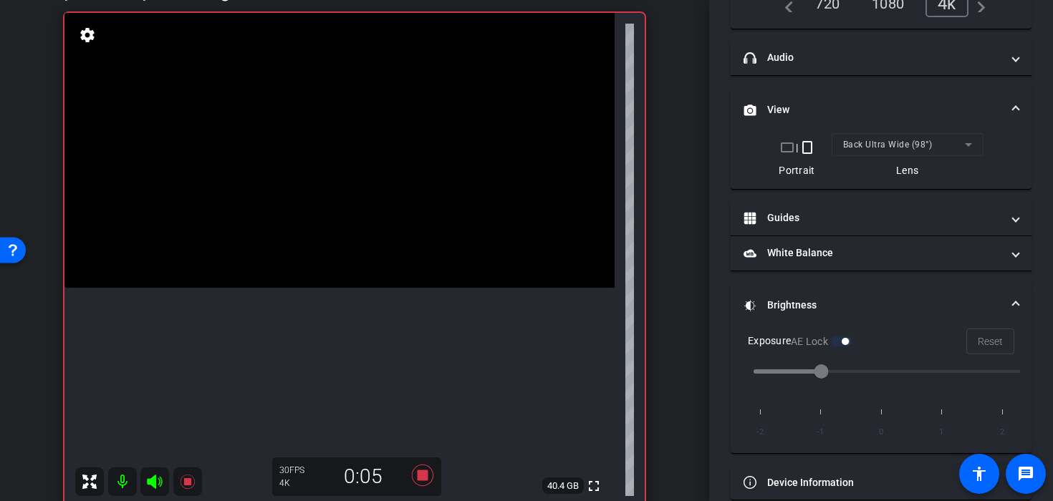
click at [329, 211] on video at bounding box center [339, 150] width 550 height 275
click at [420, 474] on icon at bounding box center [422, 475] width 21 height 21
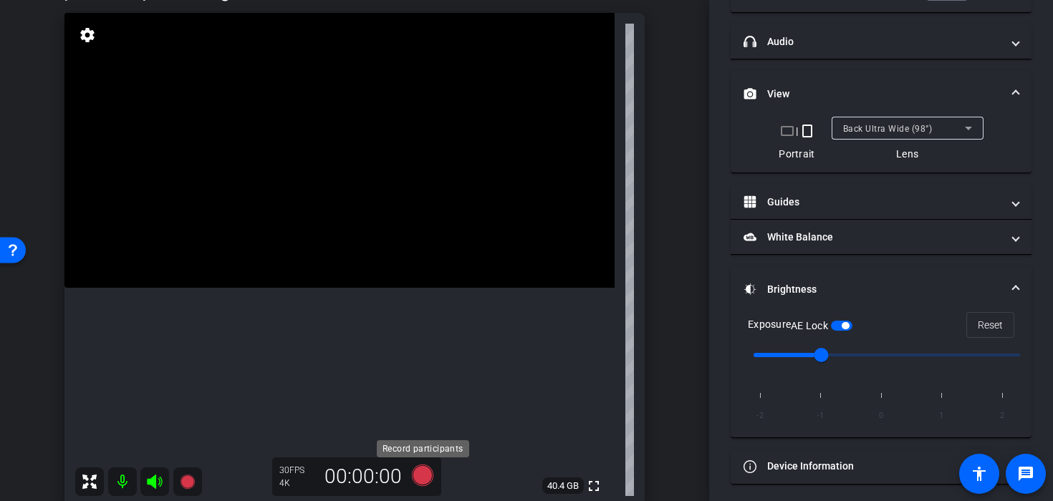
scroll to position [206, 0]
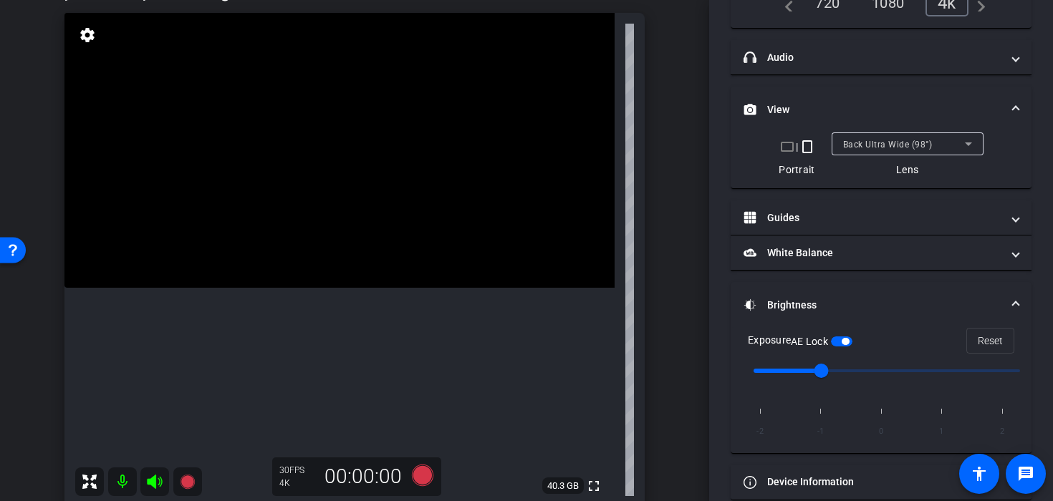
click at [334, 181] on video at bounding box center [339, 150] width 550 height 275
click at [423, 471] on icon at bounding box center [422, 475] width 21 height 21
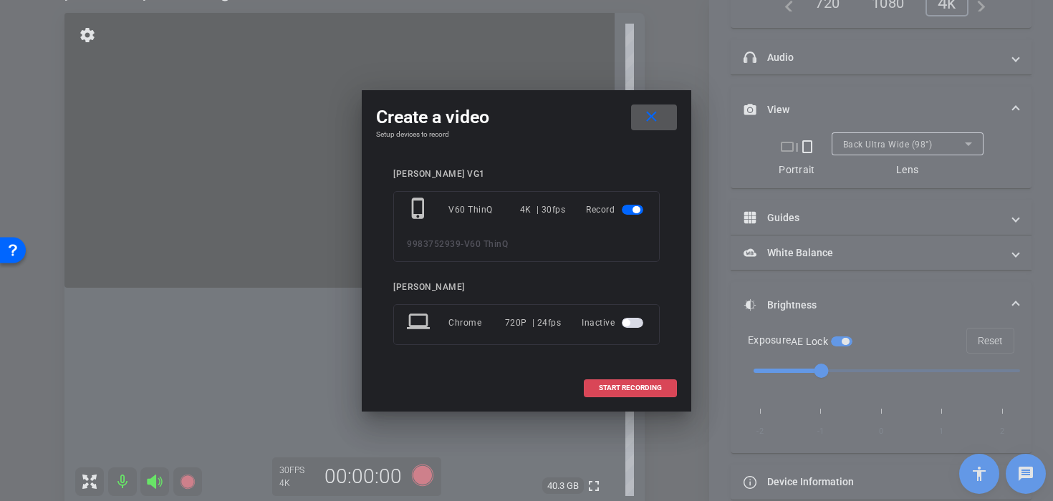
click at [603, 400] on span at bounding box center [631, 388] width 92 height 34
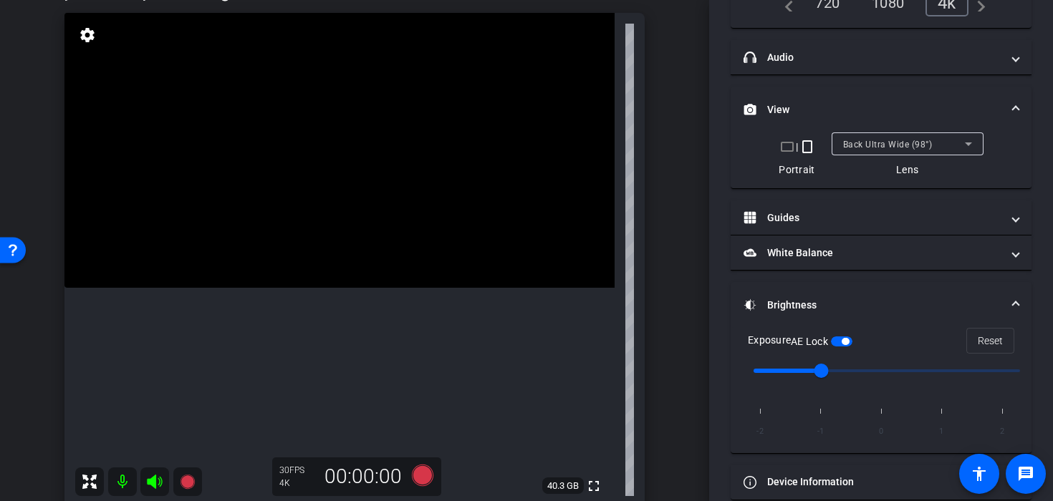
scroll to position [221, 0]
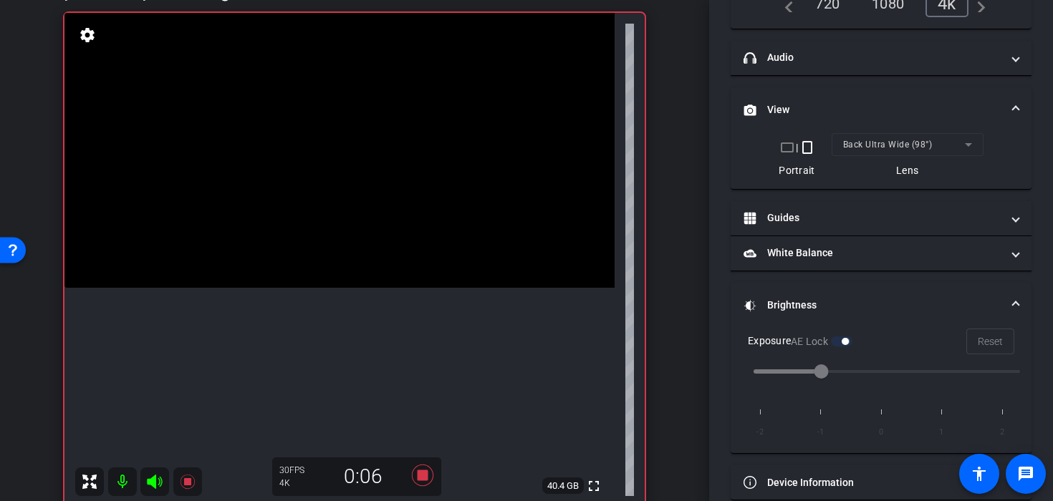
click at [331, 208] on video at bounding box center [339, 150] width 550 height 275
click at [423, 477] on icon at bounding box center [422, 475] width 21 height 21
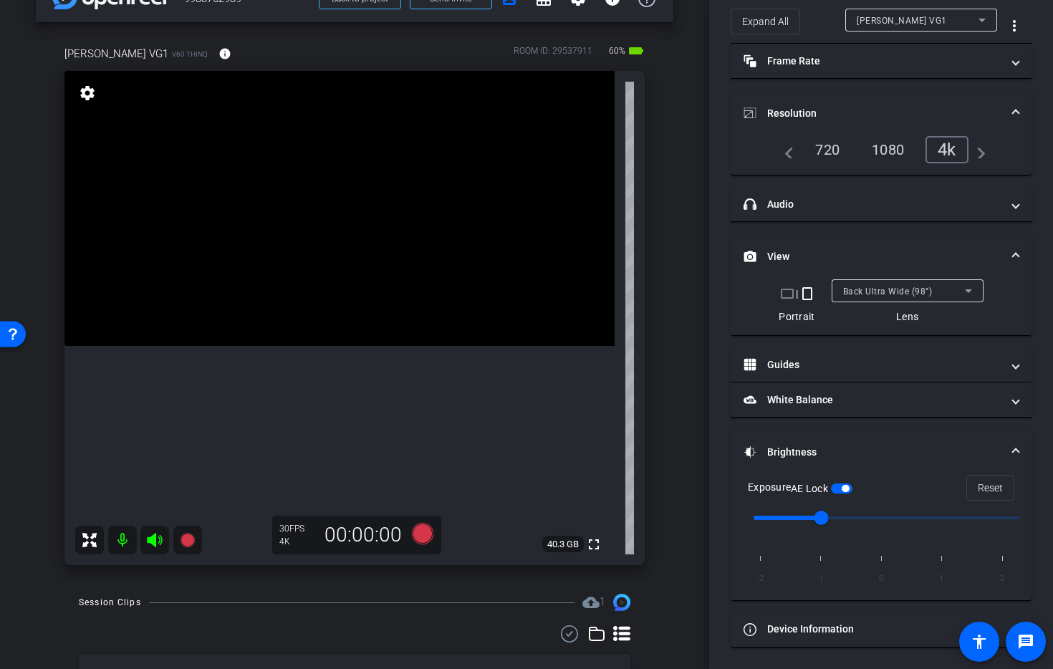
scroll to position [38, 0]
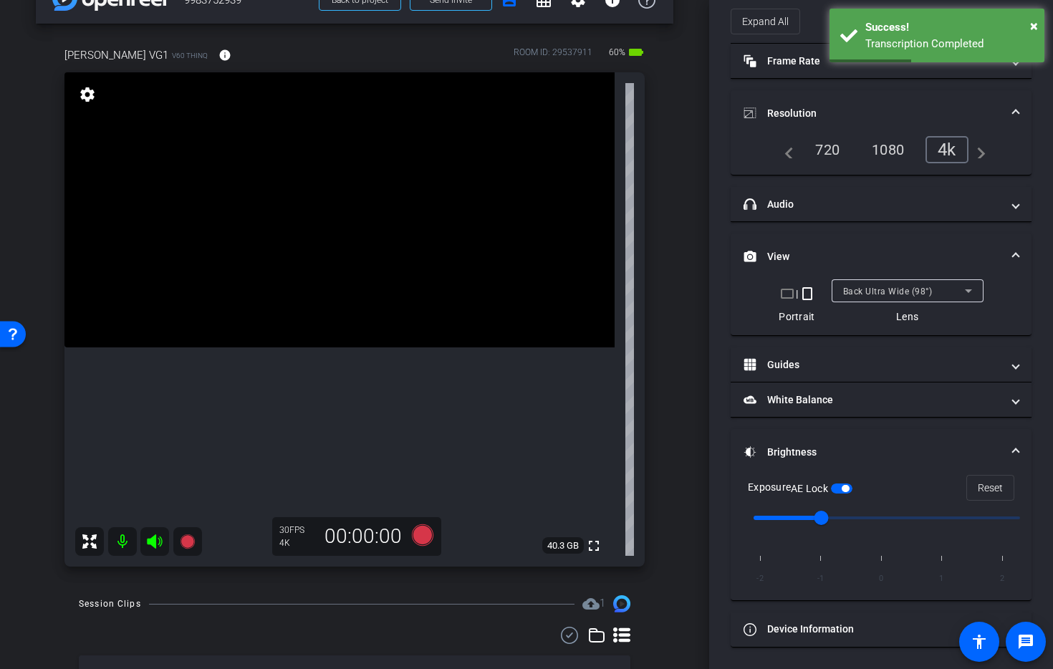
click at [287, 279] on video at bounding box center [339, 209] width 550 height 275
click at [307, 287] on video at bounding box center [339, 209] width 550 height 275
click at [284, 223] on video at bounding box center [339, 209] width 550 height 275
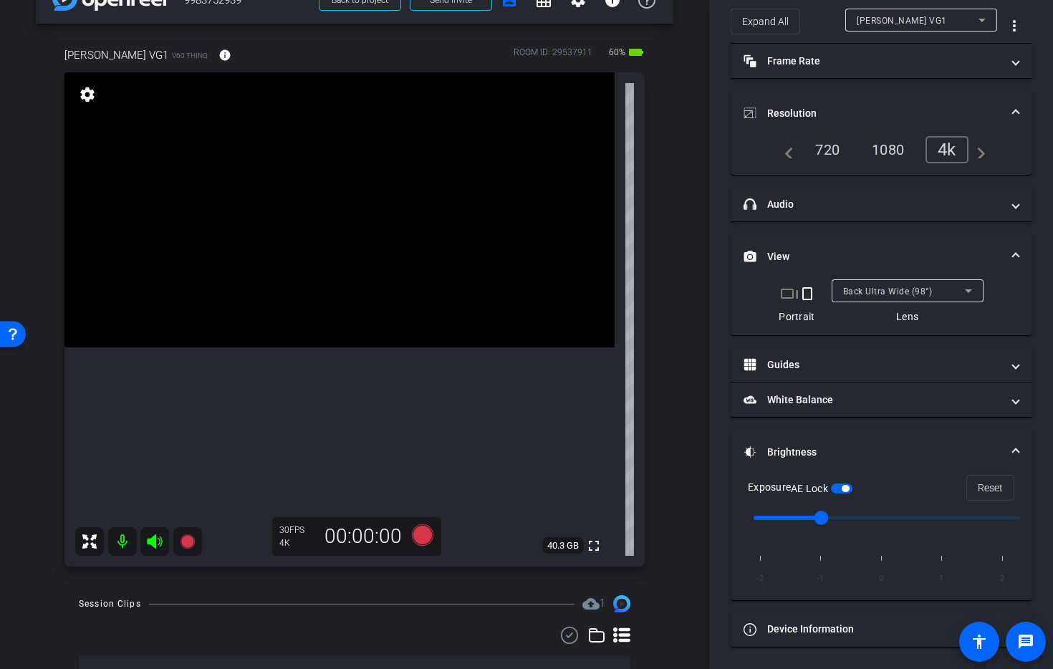
click at [284, 255] on video at bounding box center [339, 209] width 550 height 275
click at [422, 501] on icon at bounding box center [422, 534] width 21 height 21
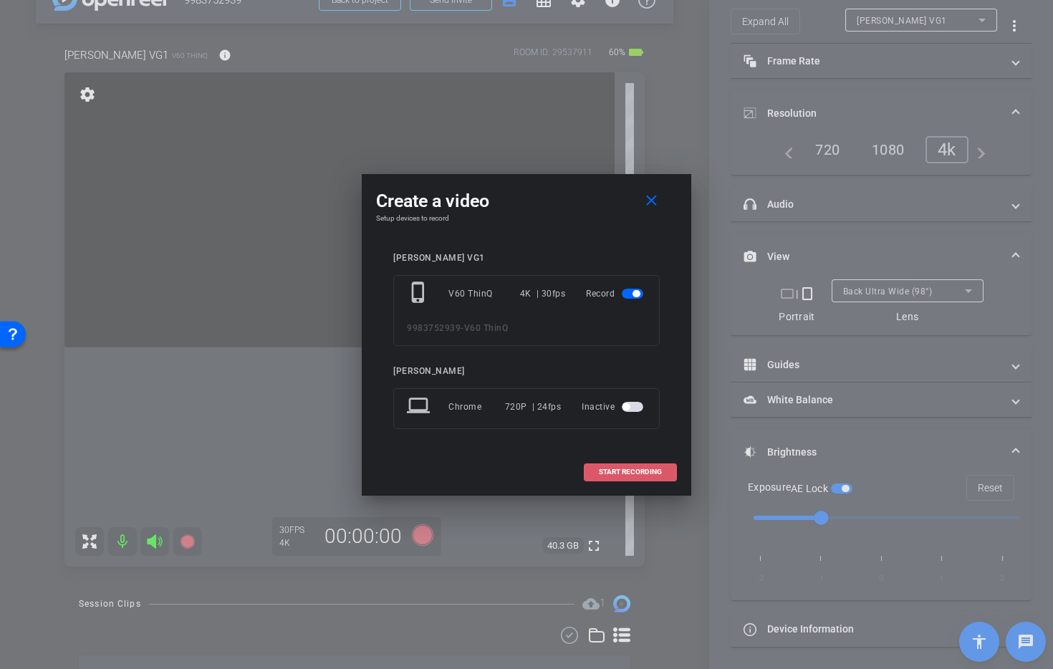
click at [613, 469] on span "START RECORDING" at bounding box center [630, 472] width 63 height 7
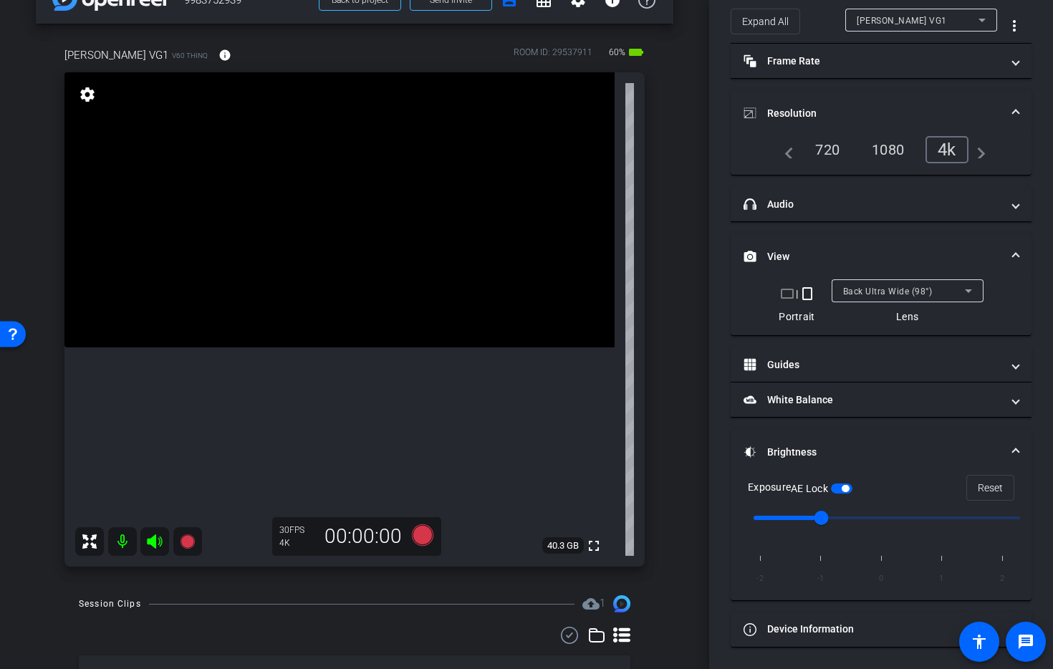
scroll to position [75, 0]
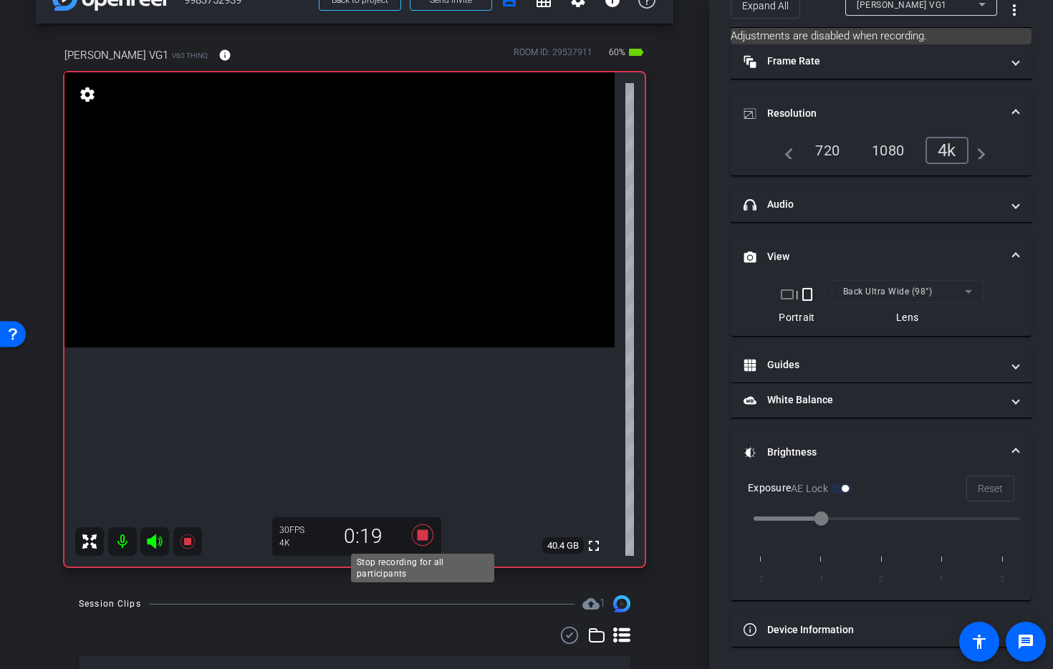
click at [432, 501] on icon at bounding box center [422, 535] width 34 height 26
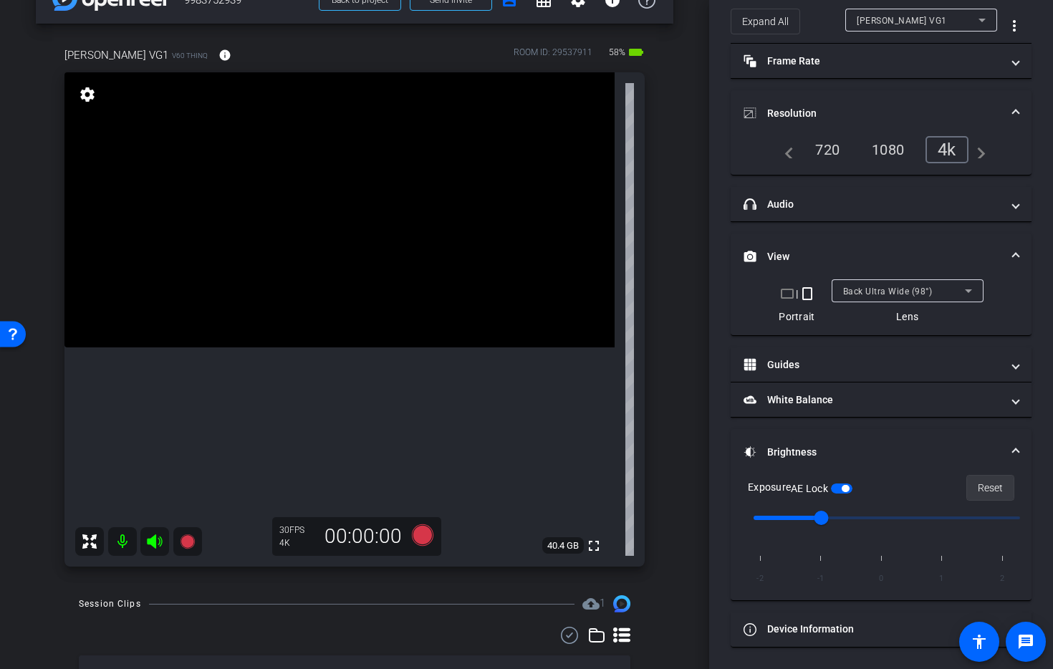
click at [992, 498] on span "Reset" at bounding box center [990, 487] width 25 height 27
type input "-1"
click at [826, 501] on input "range" at bounding box center [887, 518] width 297 height 32
click at [831, 491] on label "AE Lock" at bounding box center [811, 488] width 40 height 14
click at [831, 491] on button "AE Lock" at bounding box center [841, 489] width 21 height 10
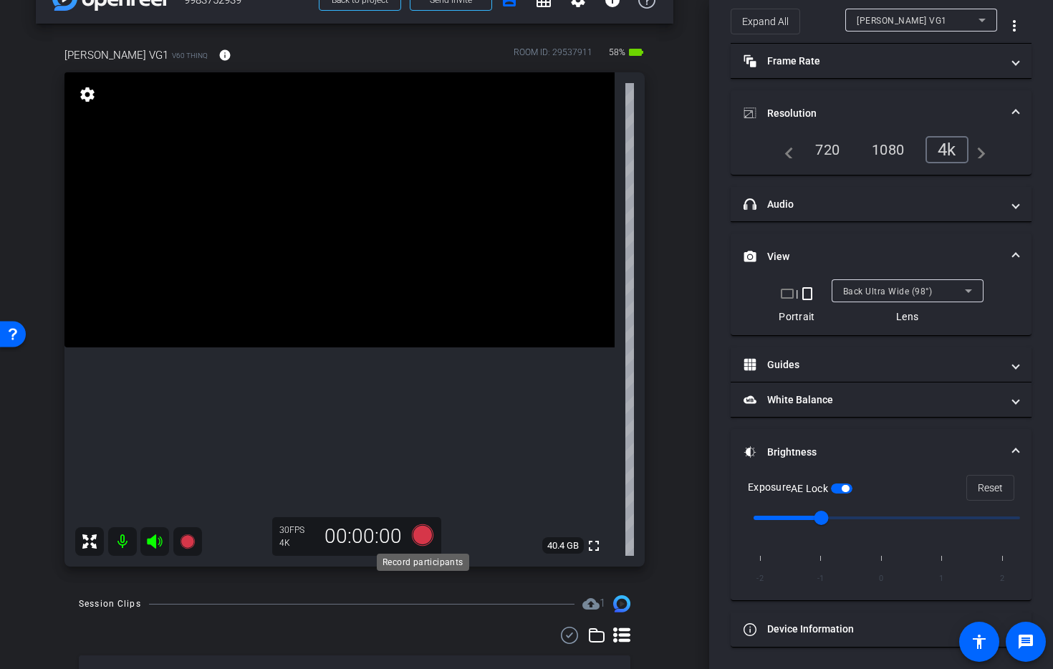
click at [433, 501] on icon at bounding box center [422, 535] width 34 height 26
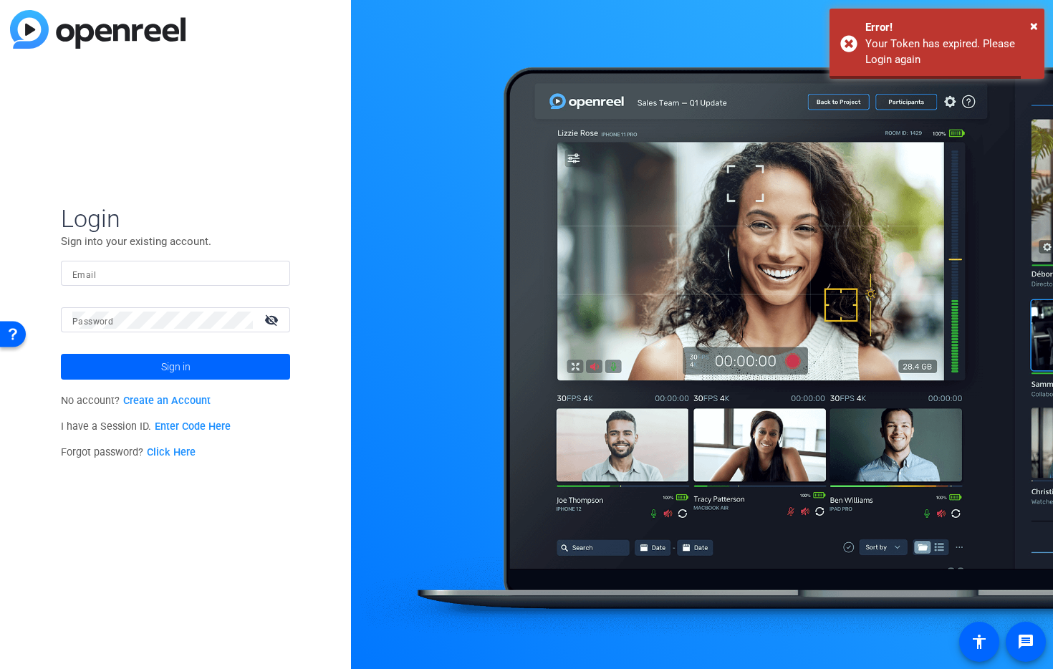
type input "juan.zamparini@readyset.co"
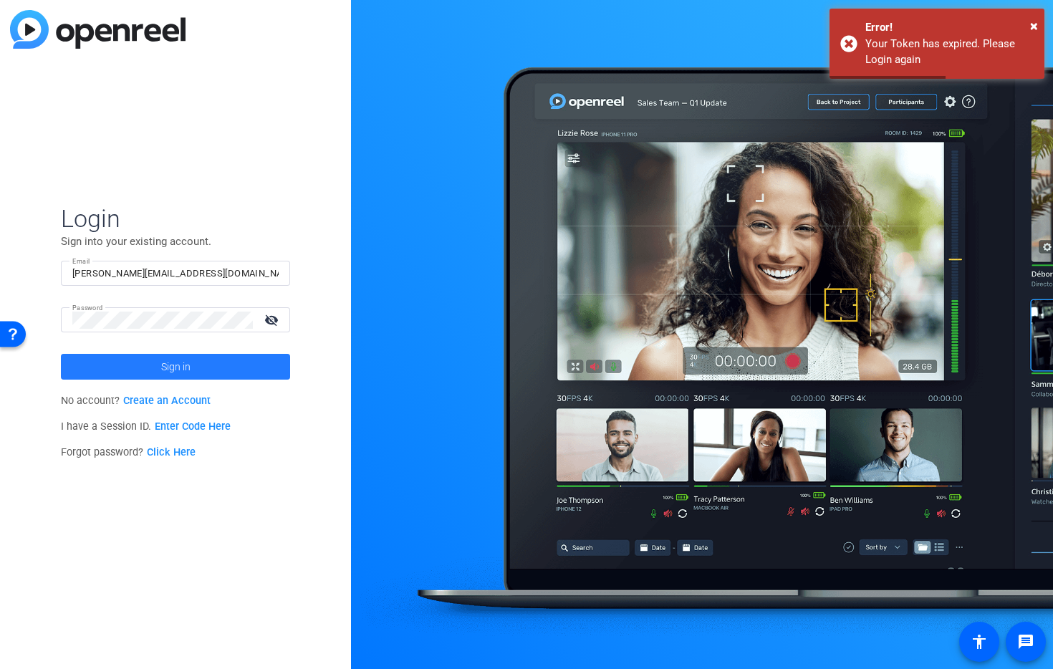
click at [228, 370] on span at bounding box center [175, 367] width 229 height 34
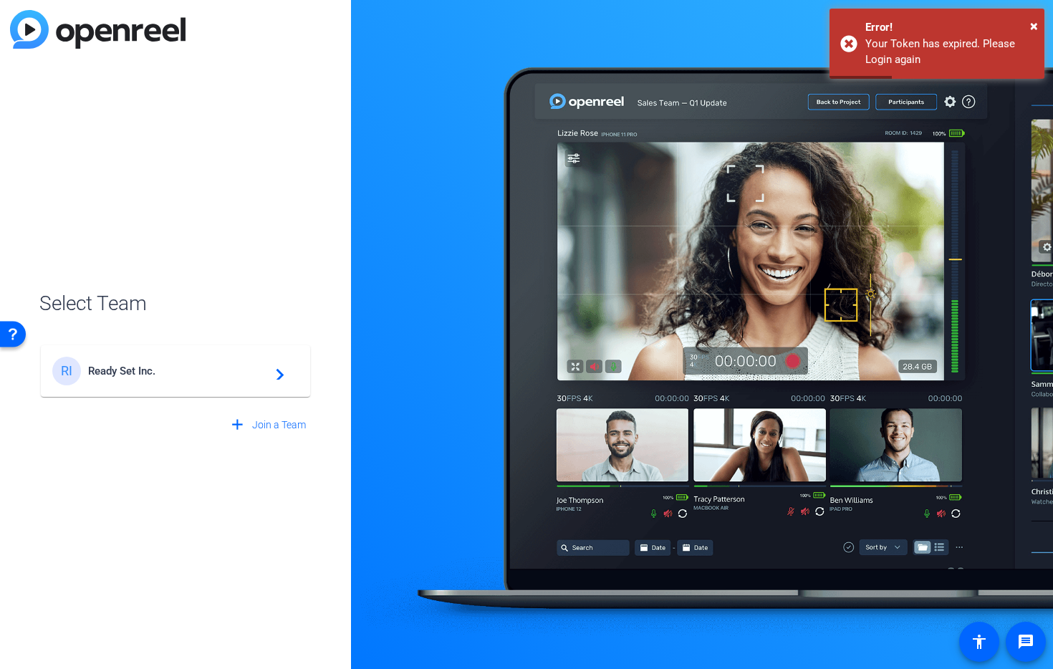
click at [199, 369] on span "Ready Set Inc." at bounding box center [177, 371] width 179 height 13
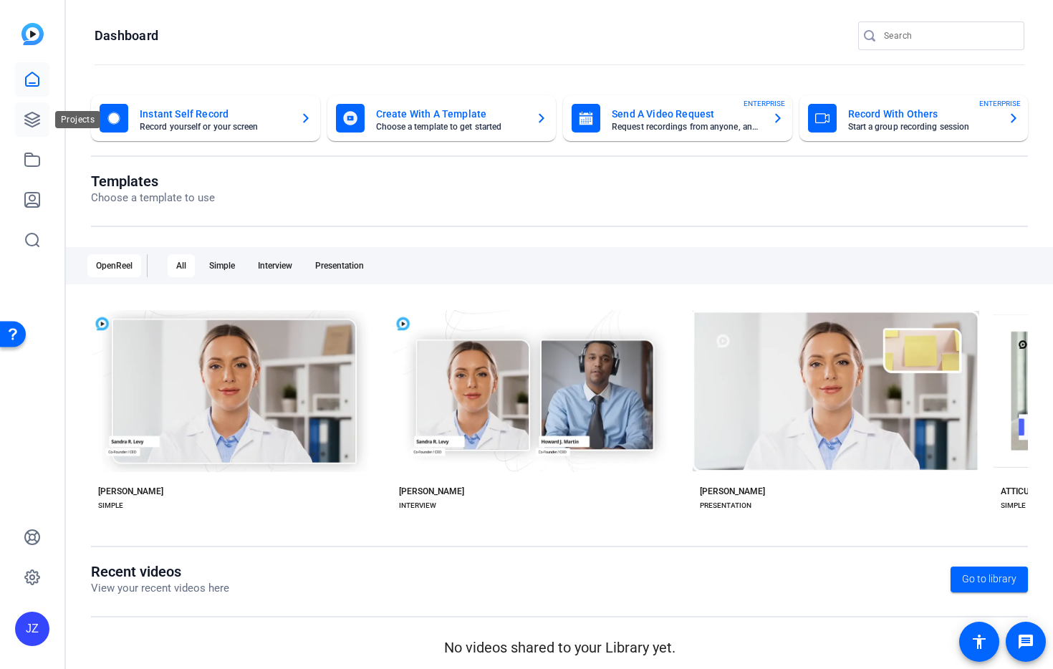
click at [31, 109] on link at bounding box center [32, 119] width 34 height 34
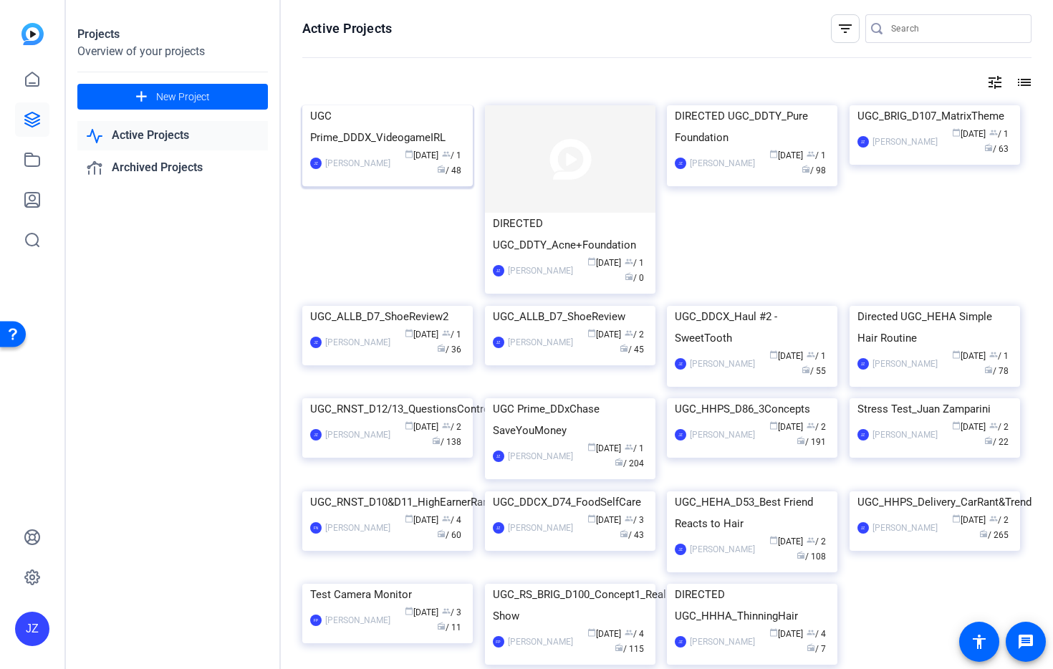
click at [370, 105] on img at bounding box center [387, 105] width 170 height 0
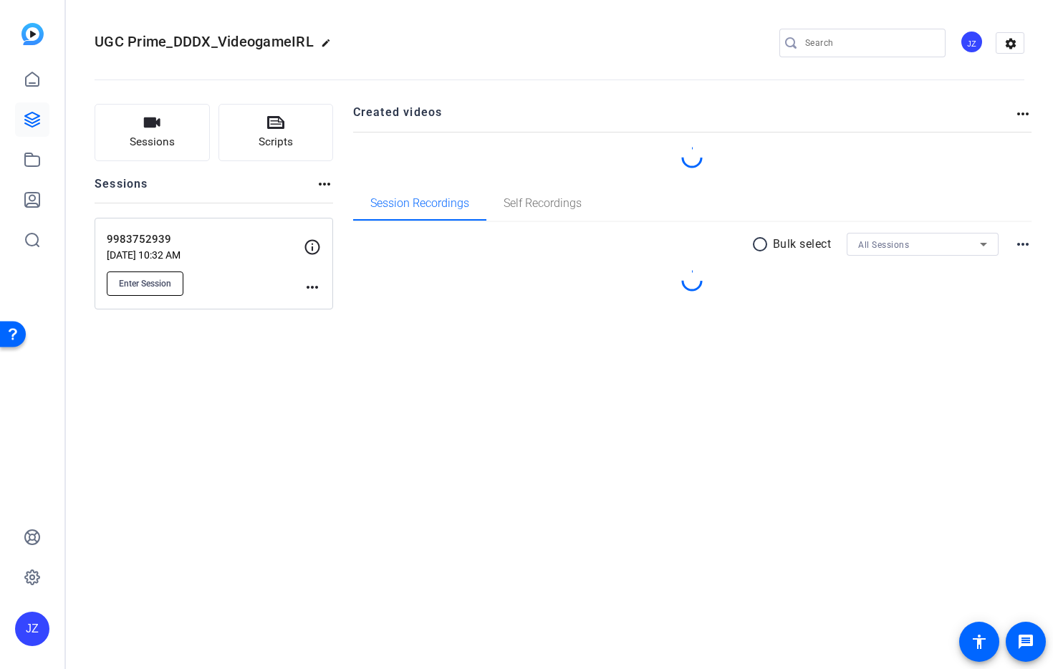
click at [166, 279] on span "Enter Session" at bounding box center [145, 283] width 52 height 11
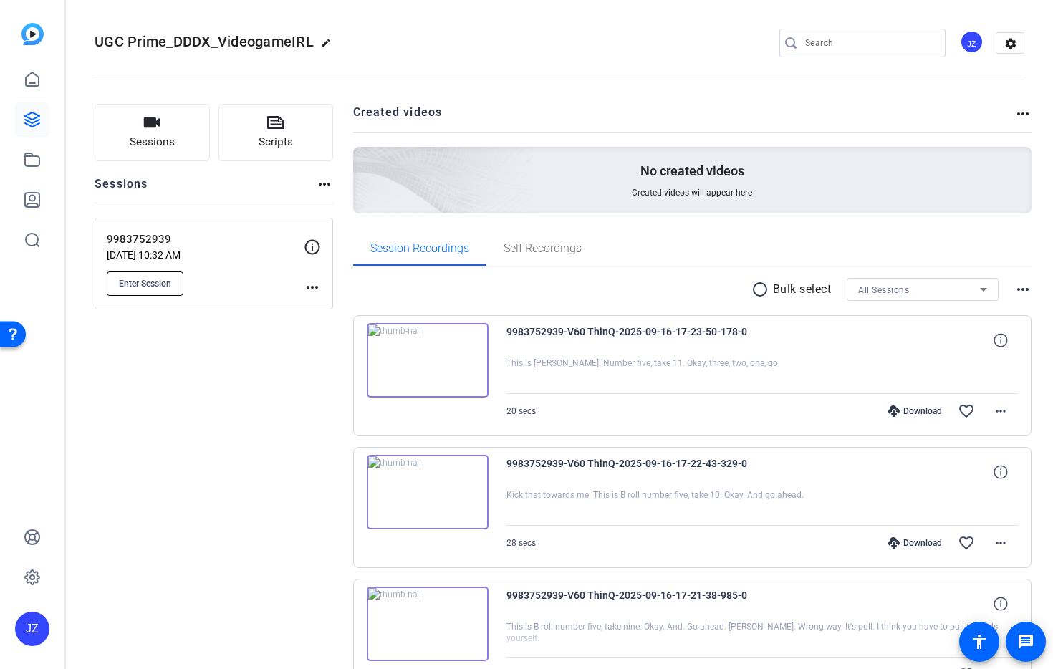
click at [143, 291] on button "Enter Session" at bounding box center [145, 284] width 77 height 24
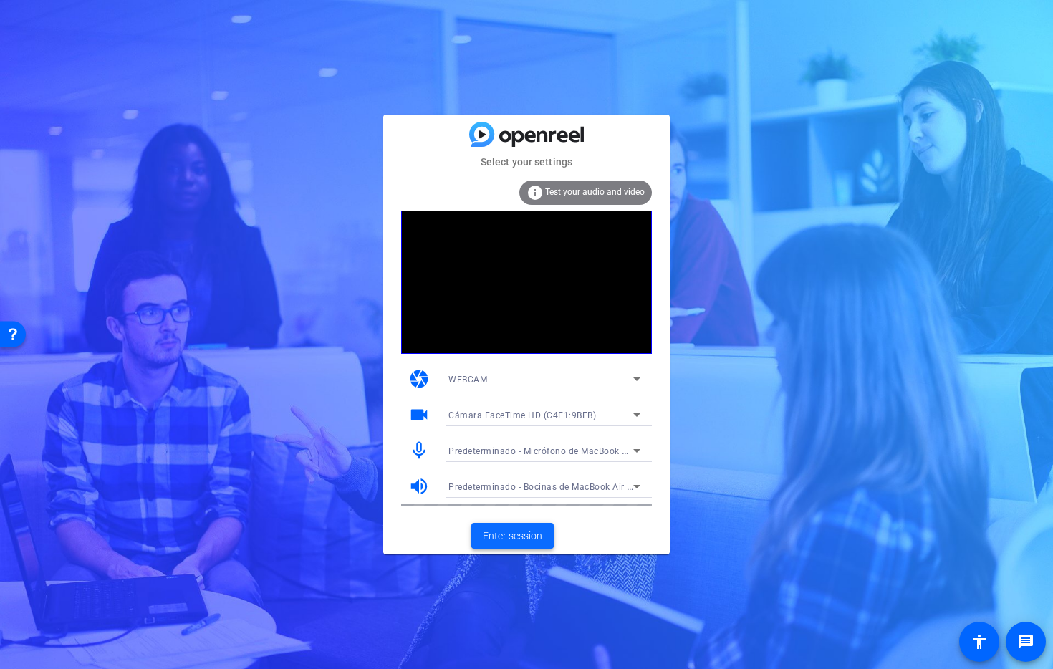
click at [514, 533] on span "Enter session" at bounding box center [512, 536] width 59 height 15
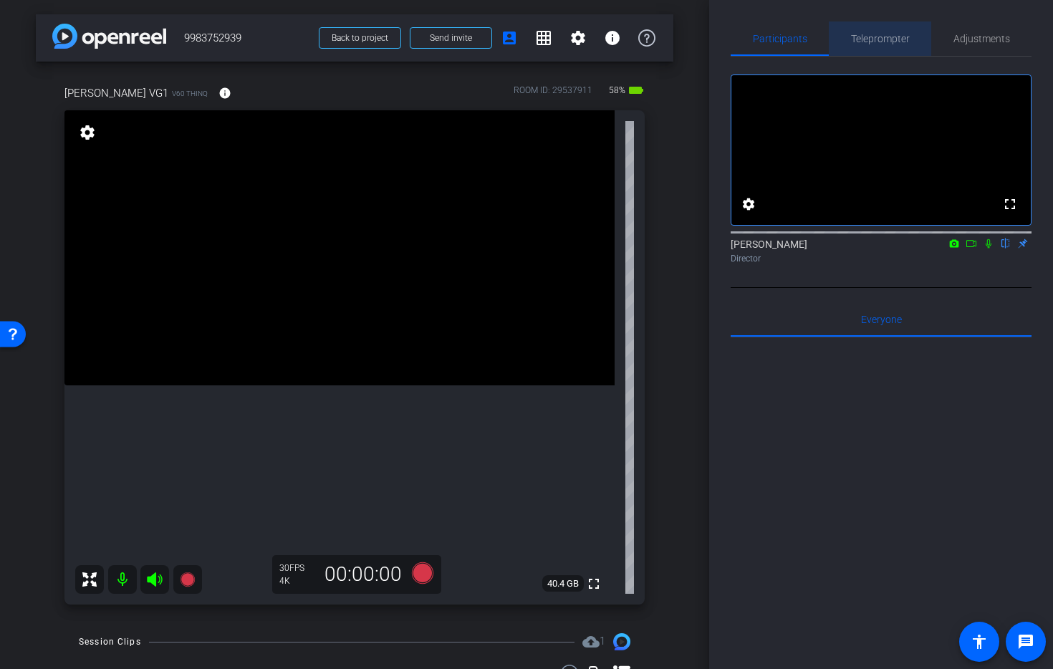
click at [868, 43] on span "Teleprompter" at bounding box center [880, 39] width 59 height 10
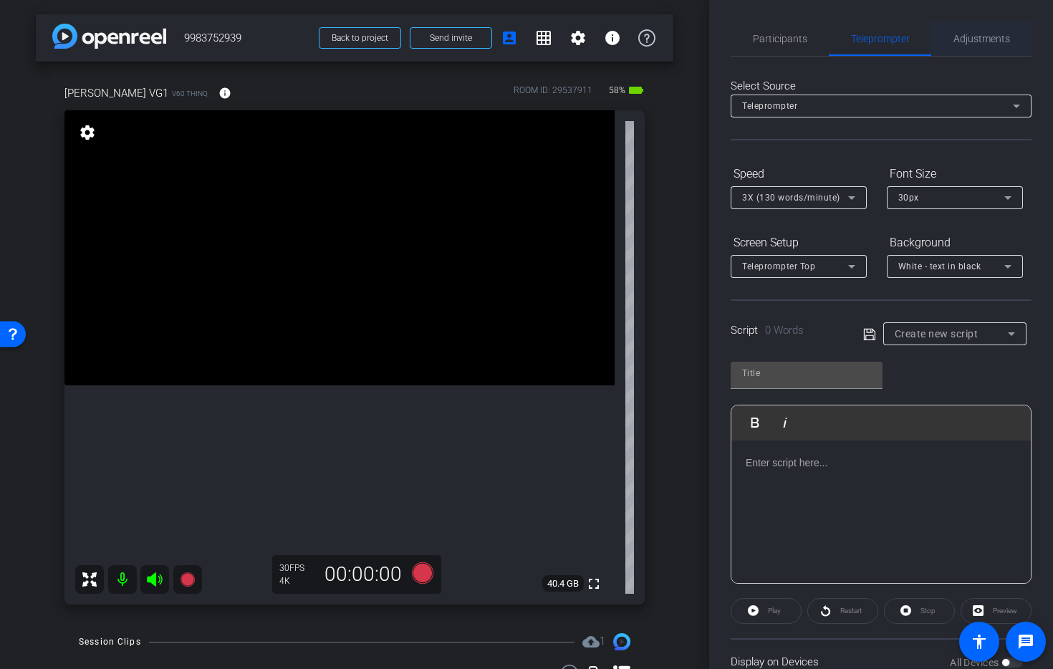
click at [969, 40] on span "Adjustments" at bounding box center [982, 39] width 57 height 10
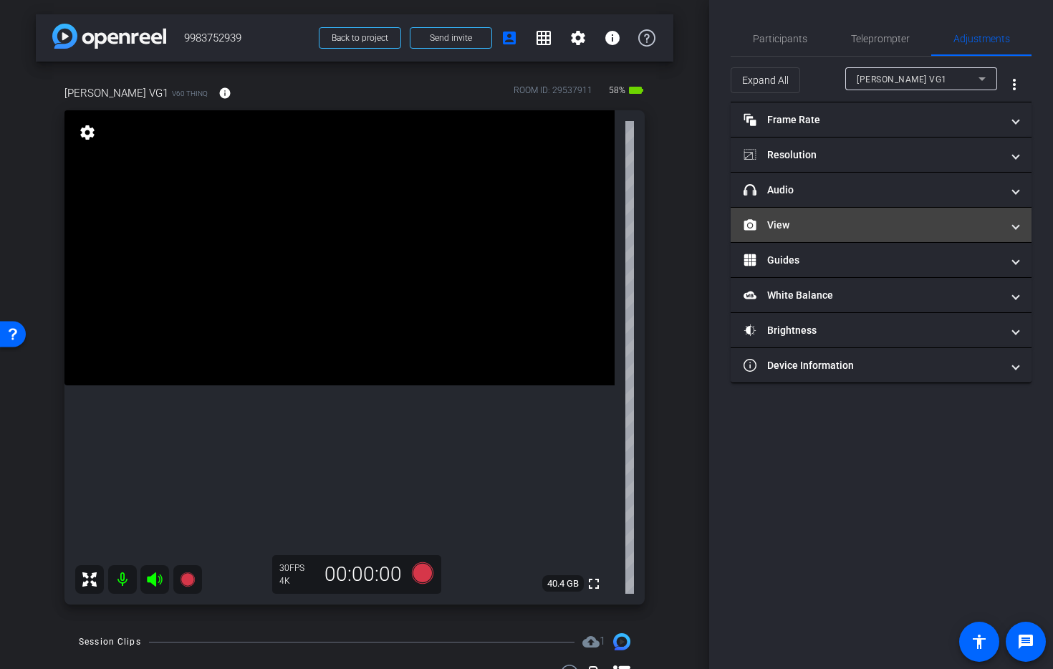
click at [877, 222] on mat-panel-title "View" at bounding box center [873, 225] width 258 height 15
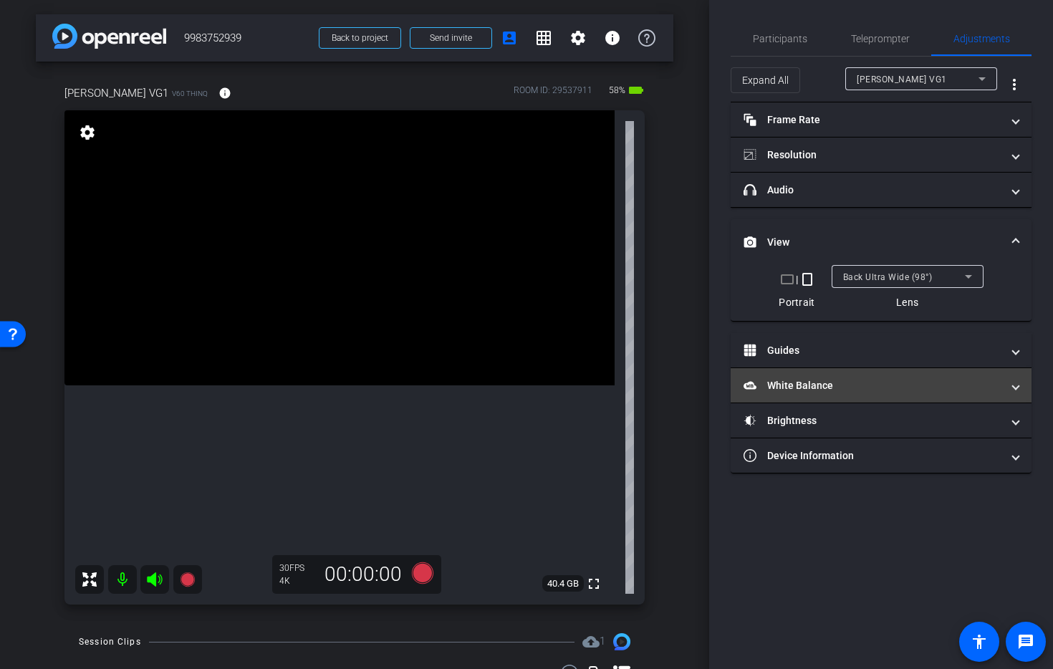
click at [815, 375] on mat-expansion-panel-header "White Balance White Balance" at bounding box center [881, 385] width 301 height 34
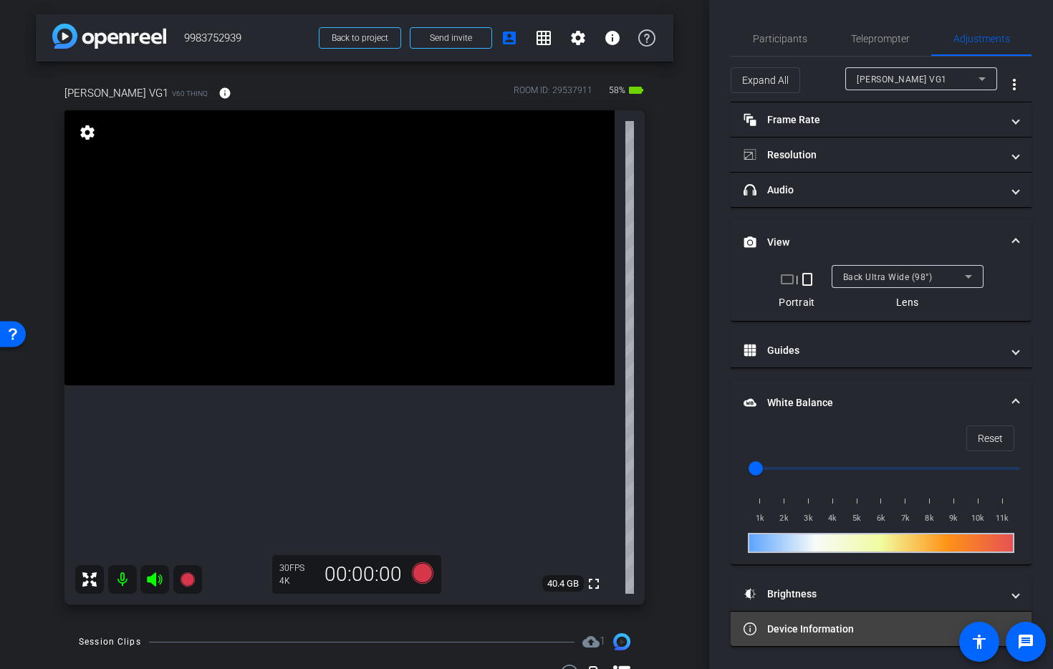
click at [806, 612] on mat-expansion-panel-header "Device Information" at bounding box center [881, 629] width 301 height 34
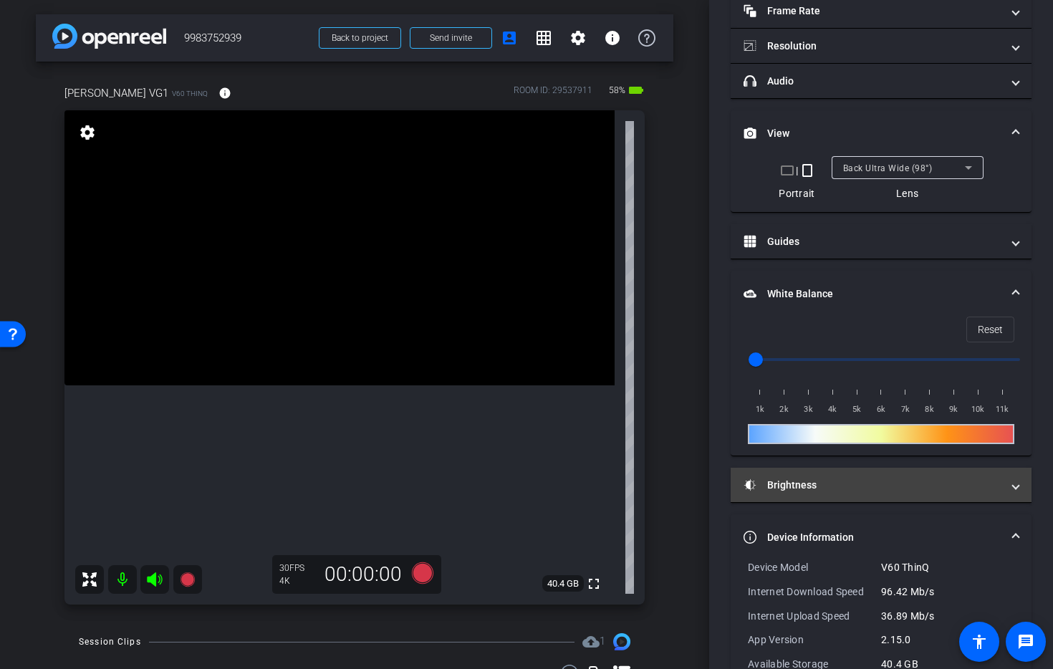
scroll to position [135, 0]
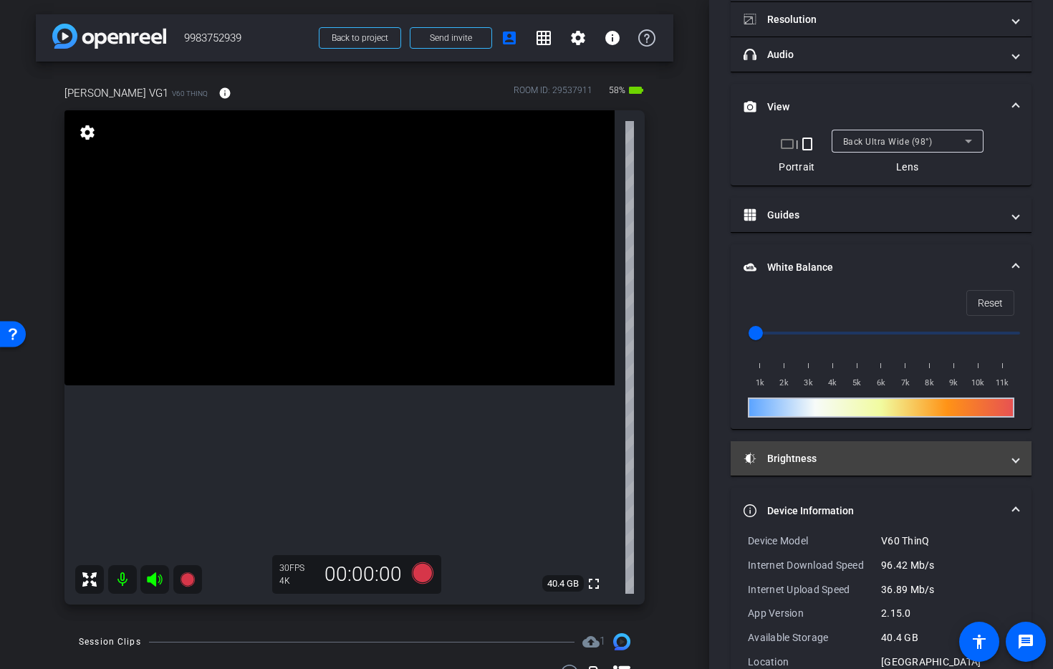
click at [812, 446] on mat-expansion-panel-header "Brightness" at bounding box center [881, 458] width 301 height 34
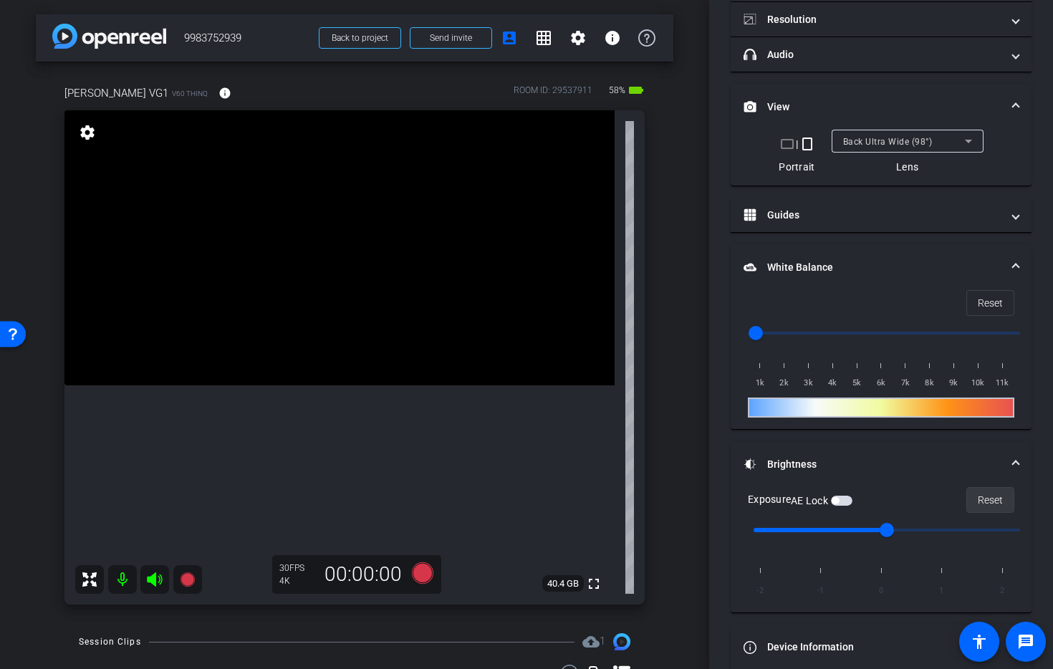
click at [978, 499] on span "Reset" at bounding box center [990, 499] width 25 height 27
click at [417, 573] on icon at bounding box center [422, 572] width 21 height 21
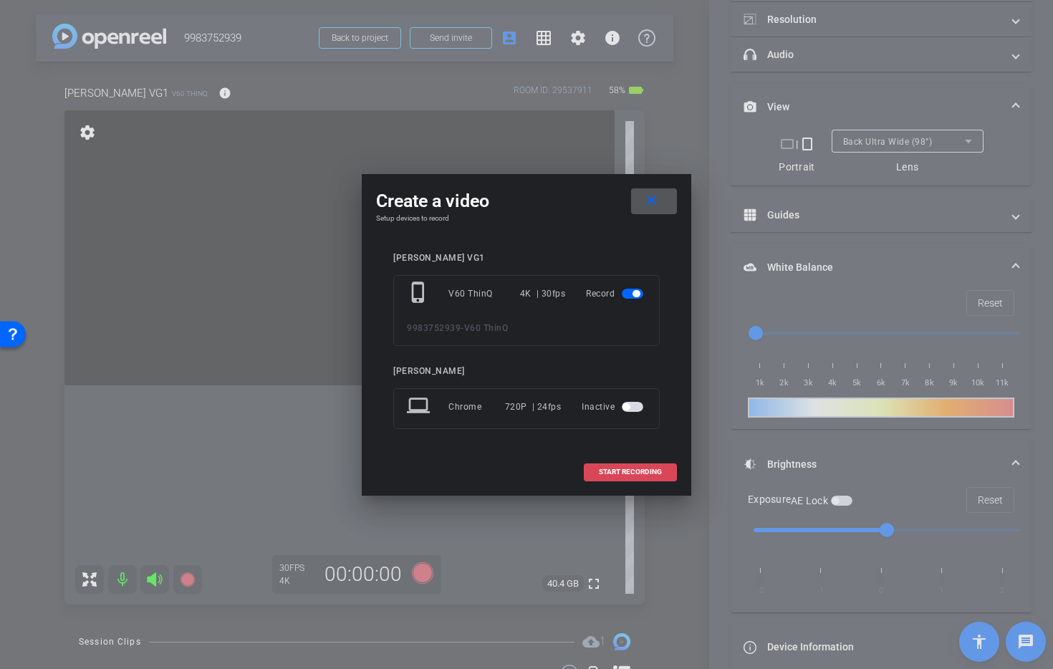
click at [609, 475] on span "START RECORDING" at bounding box center [630, 472] width 63 height 7
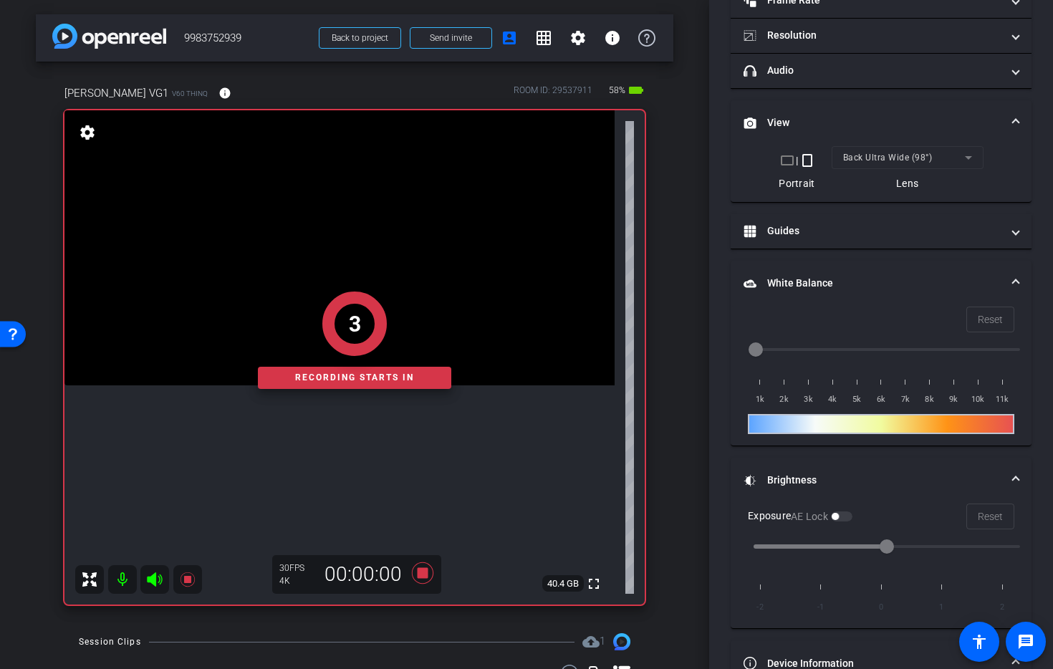
scroll to position [152, 0]
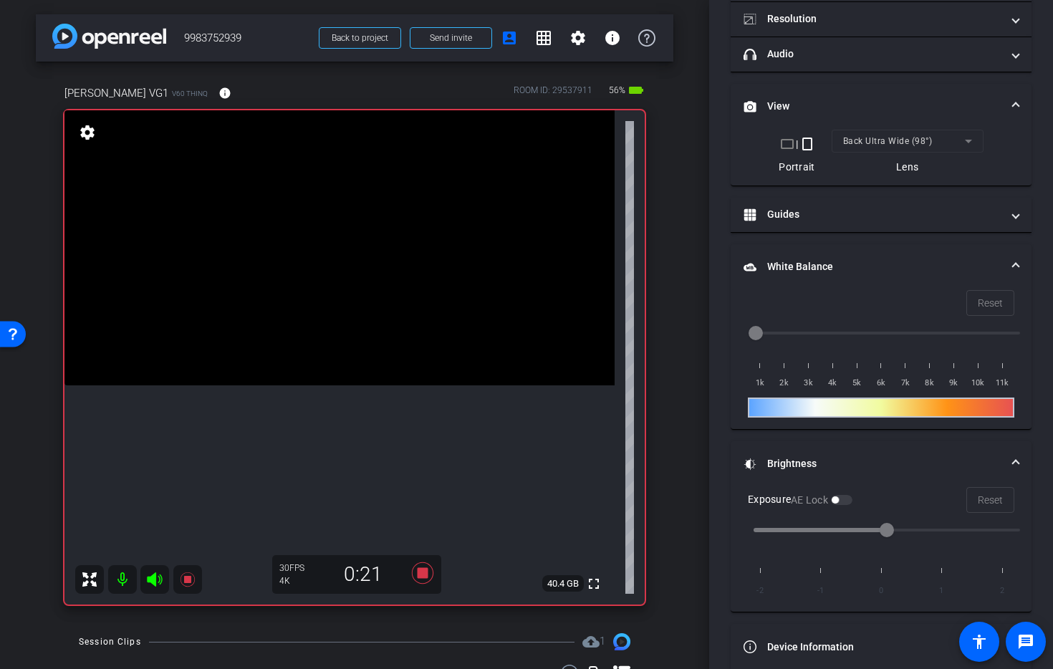
click at [336, 288] on video at bounding box center [339, 247] width 550 height 275
click at [338, 269] on video at bounding box center [339, 247] width 550 height 275
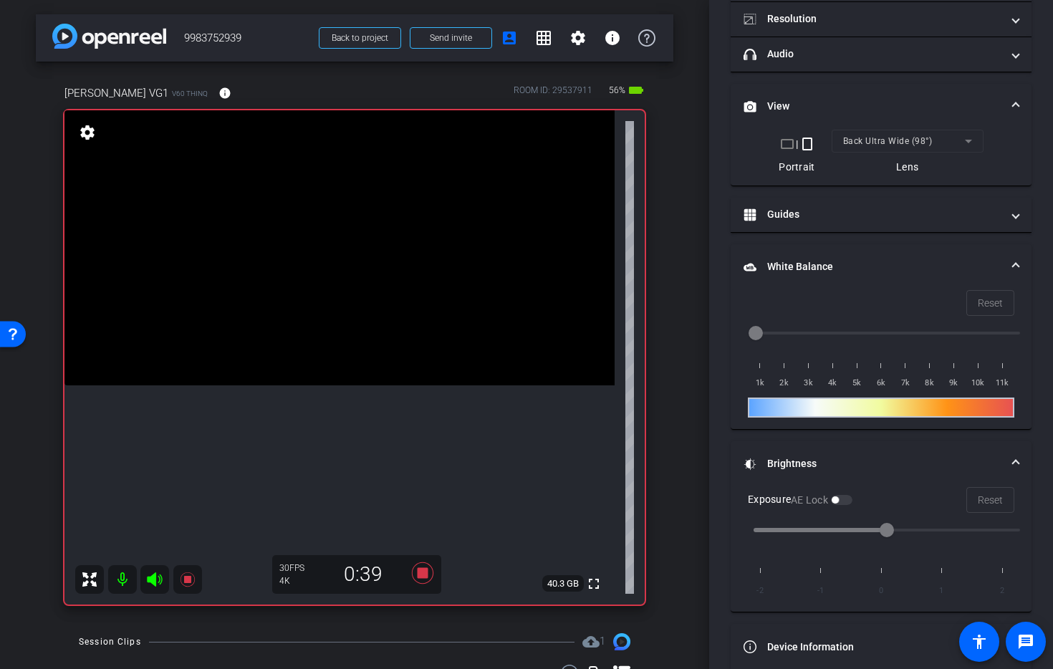
click at [338, 269] on video at bounding box center [339, 247] width 550 height 275
click at [326, 287] on video at bounding box center [339, 247] width 550 height 275
click at [434, 578] on icon at bounding box center [422, 573] width 34 height 26
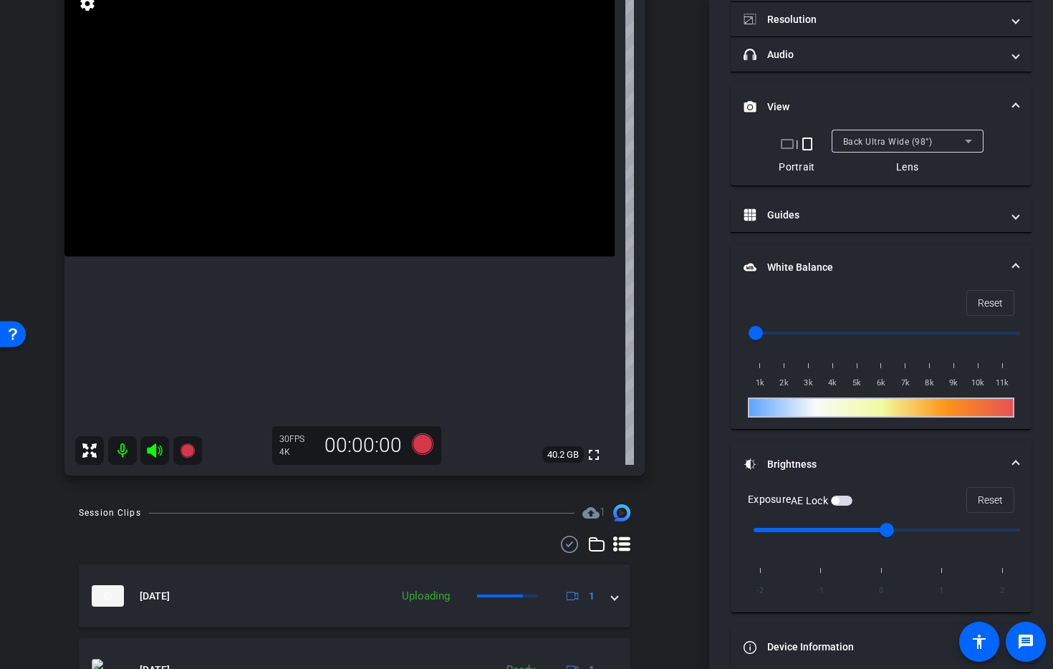
scroll to position [120, 0]
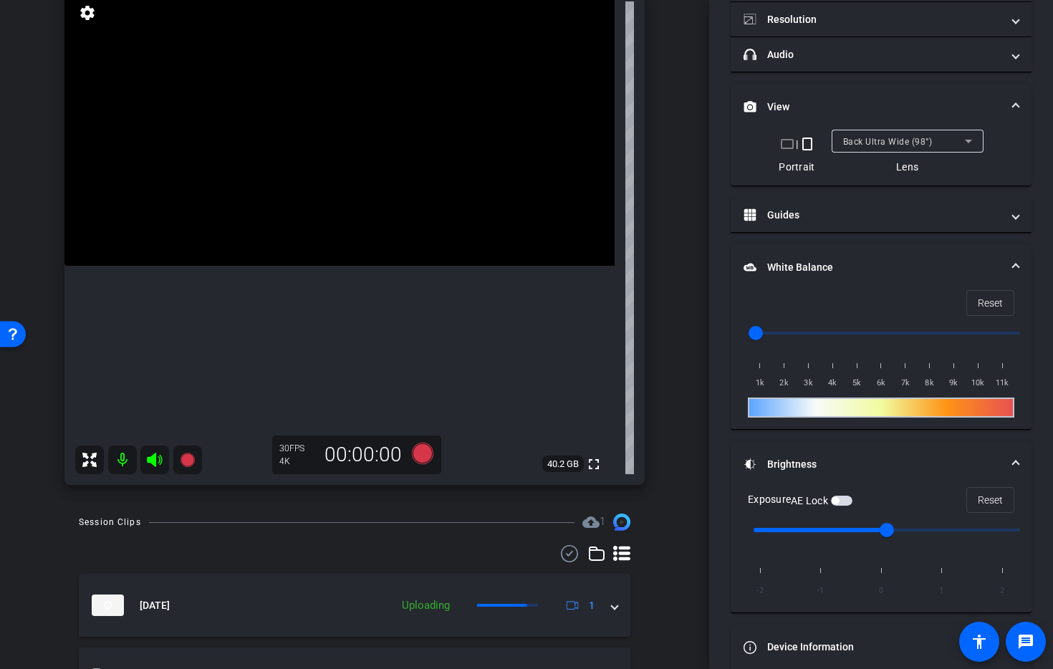
click at [842, 499] on span "button" at bounding box center [841, 501] width 21 height 10
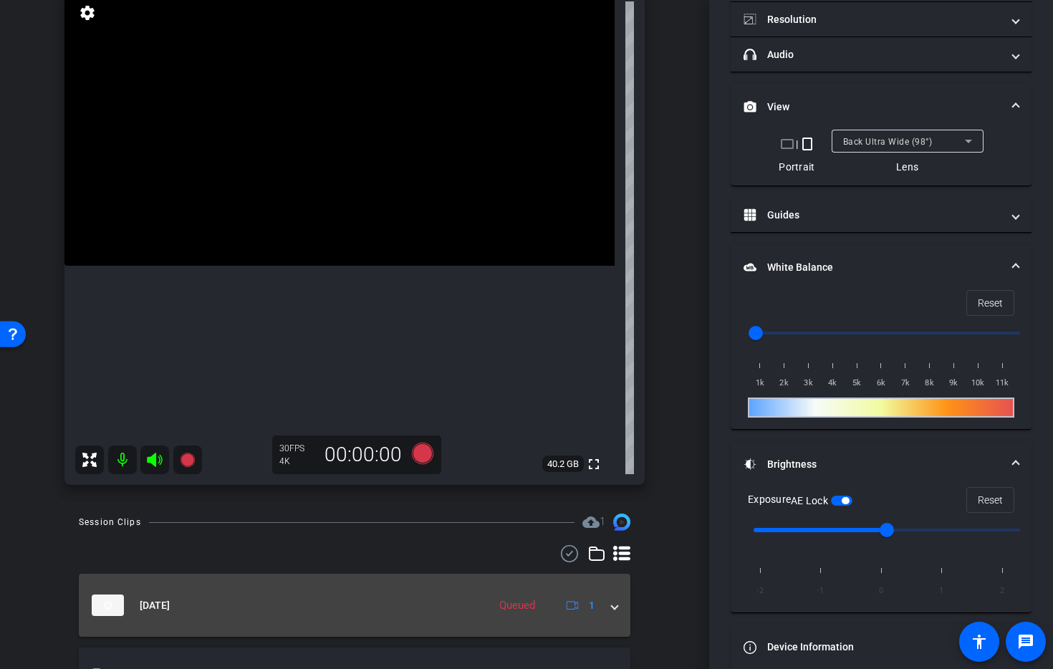
click at [608, 608] on div "Sep 16, 2025 Queued 1" at bounding box center [352, 605] width 520 height 21
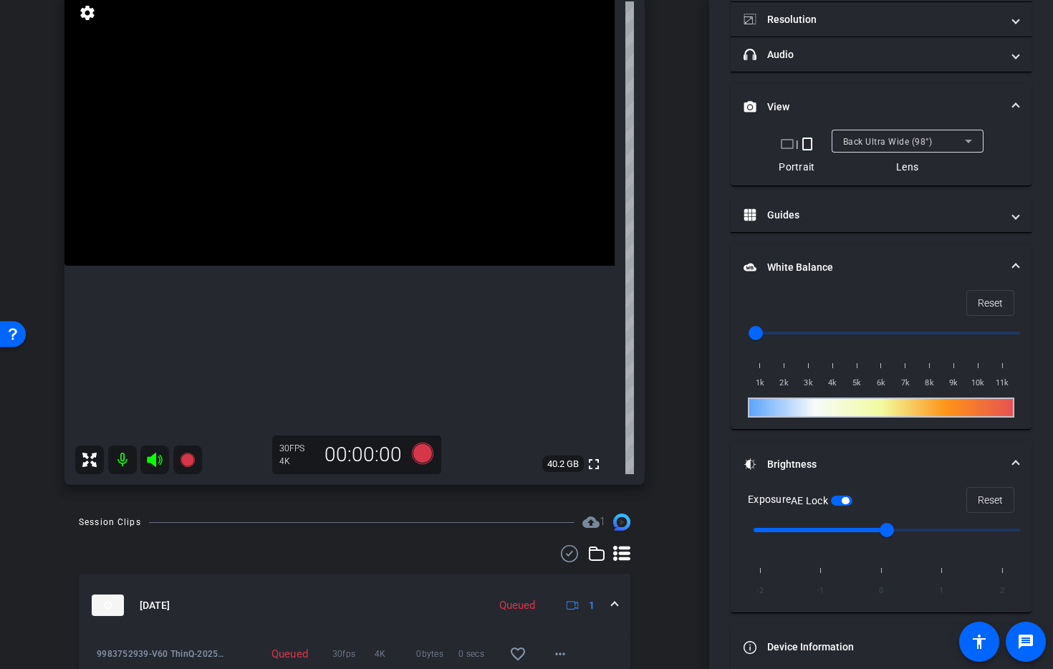
scroll to position [305, 0]
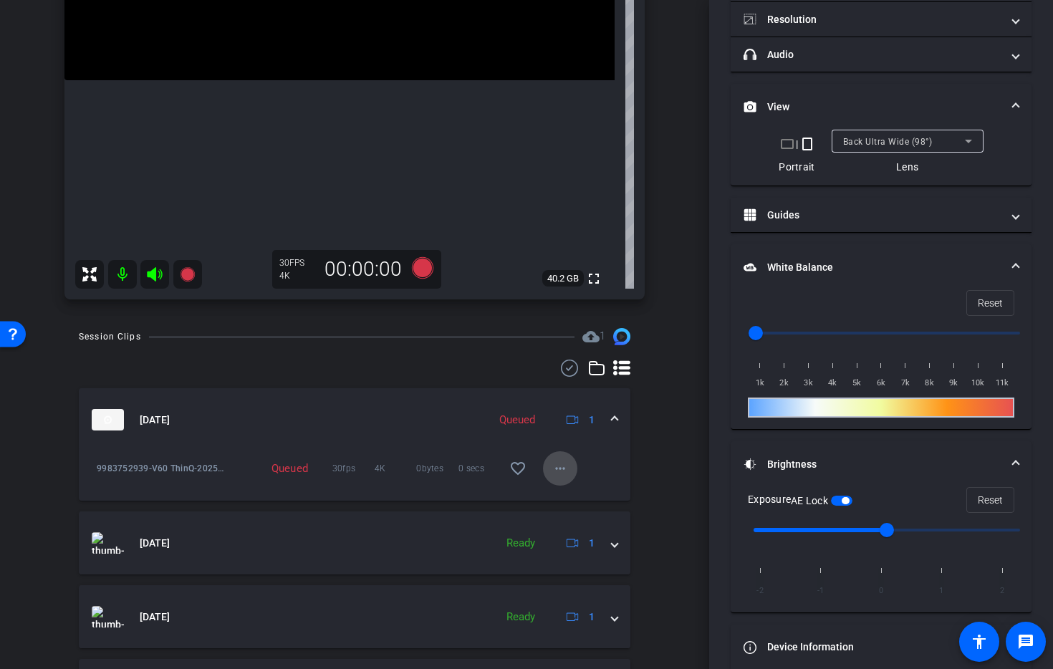
click at [554, 468] on mat-icon "more_horiz" at bounding box center [560, 468] width 17 height 17
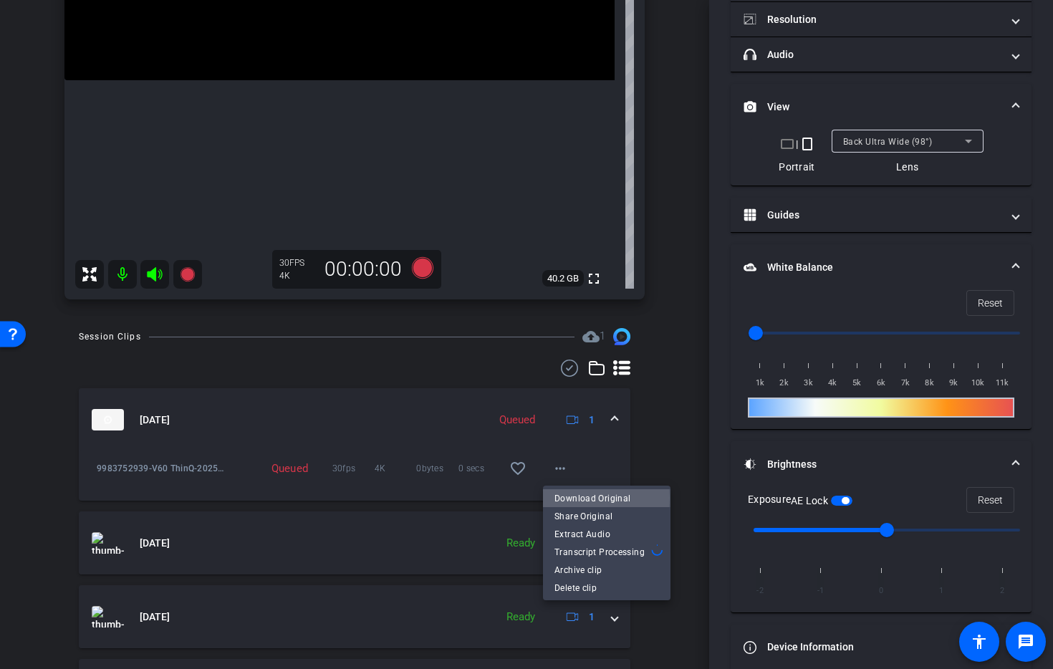
click at [570, 498] on span "Download Original" at bounding box center [606, 498] width 105 height 17
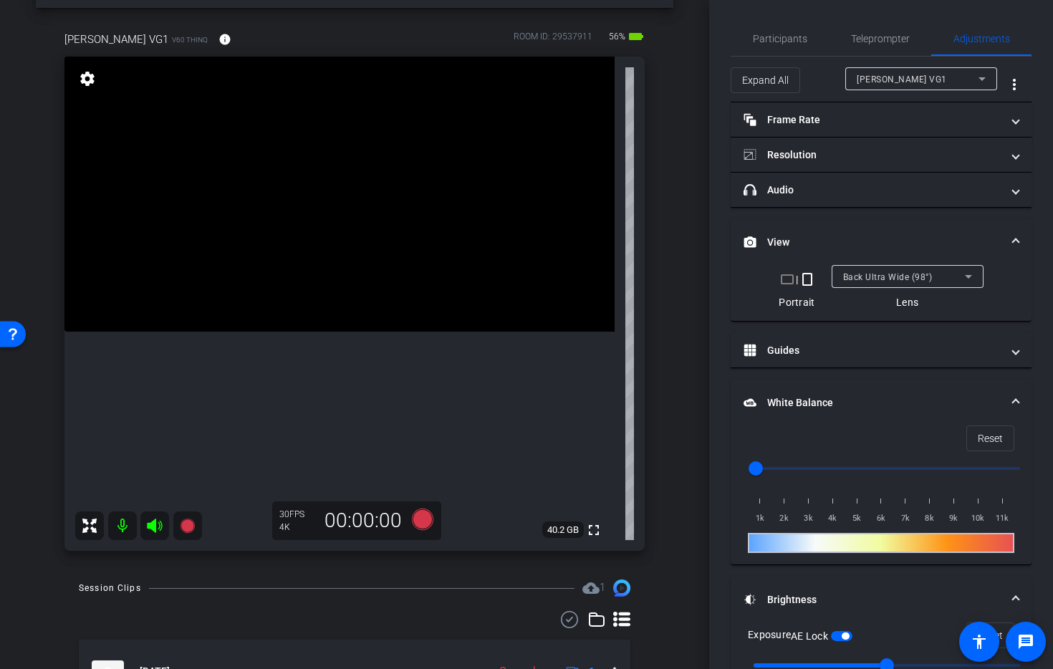
scroll to position [52, 0]
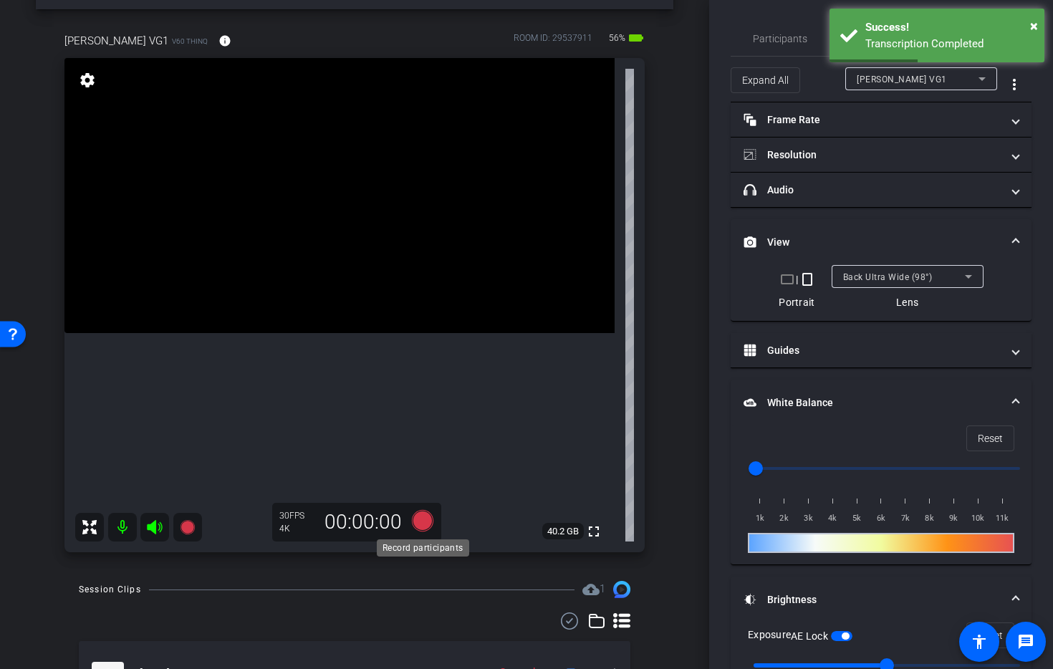
click at [413, 522] on icon at bounding box center [422, 521] width 34 height 26
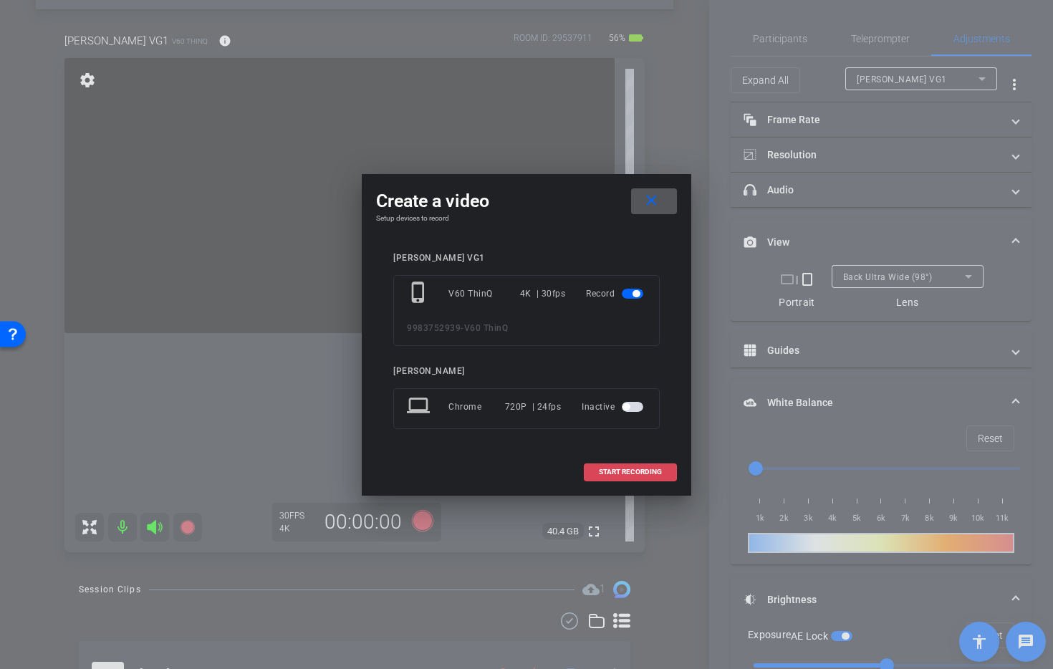
click at [628, 478] on span at bounding box center [631, 472] width 92 height 34
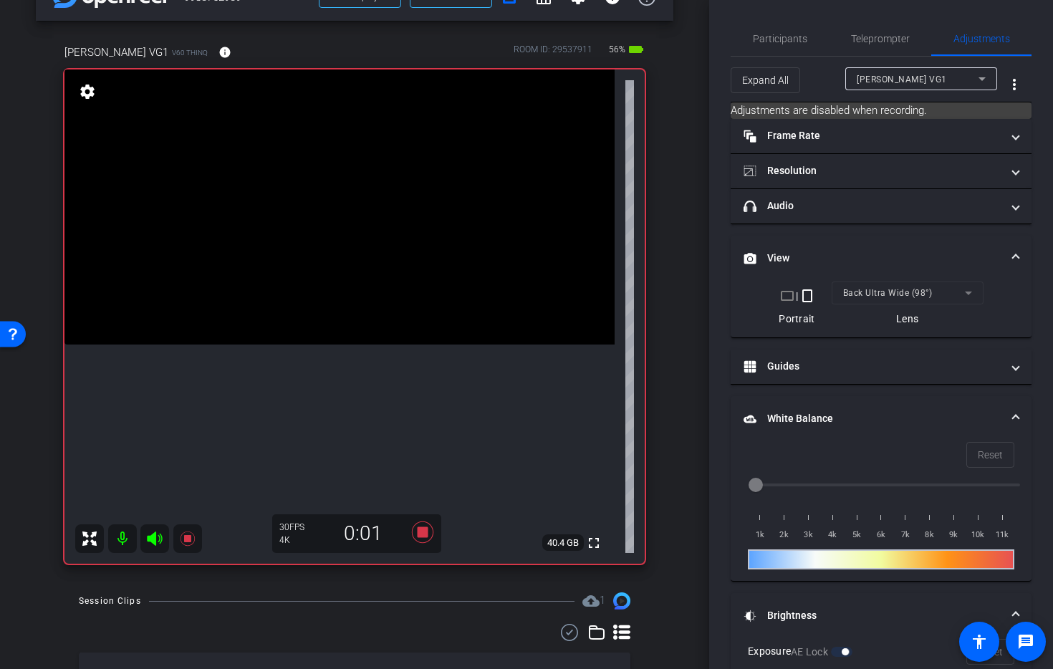
scroll to position [40, 0]
click at [423, 535] on icon at bounding box center [422, 532] width 21 height 21
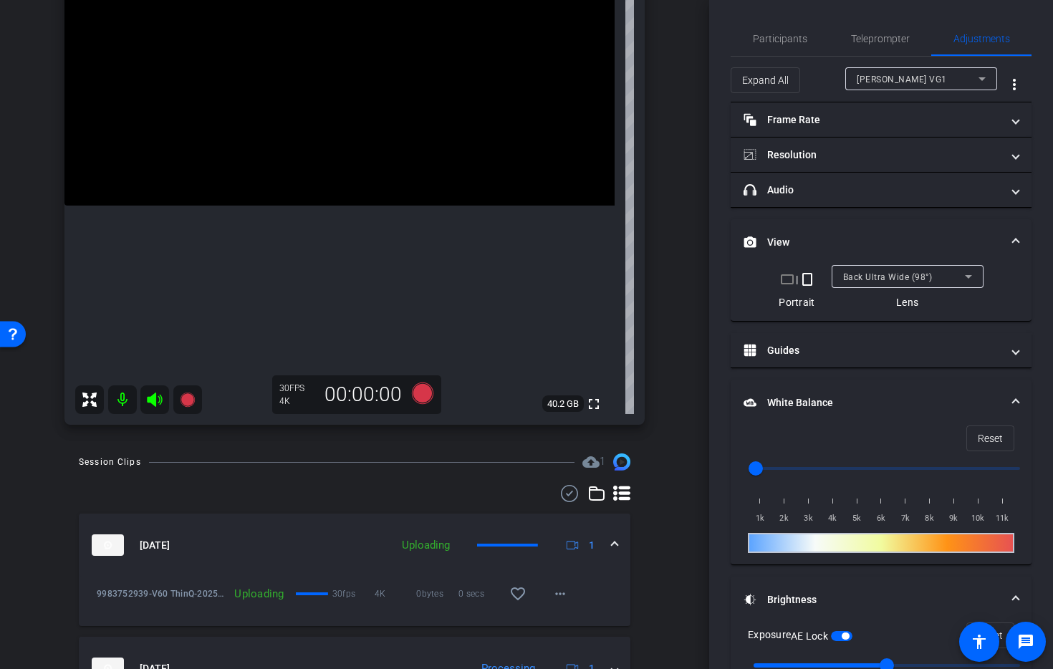
scroll to position [183, 0]
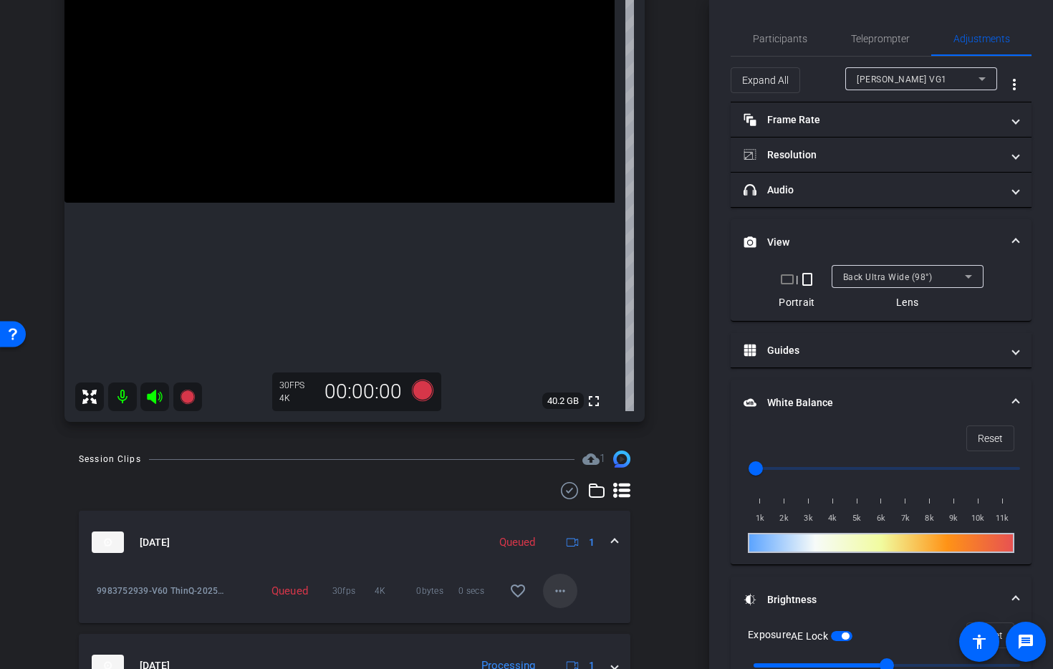
click at [571, 586] on span at bounding box center [560, 591] width 34 height 34
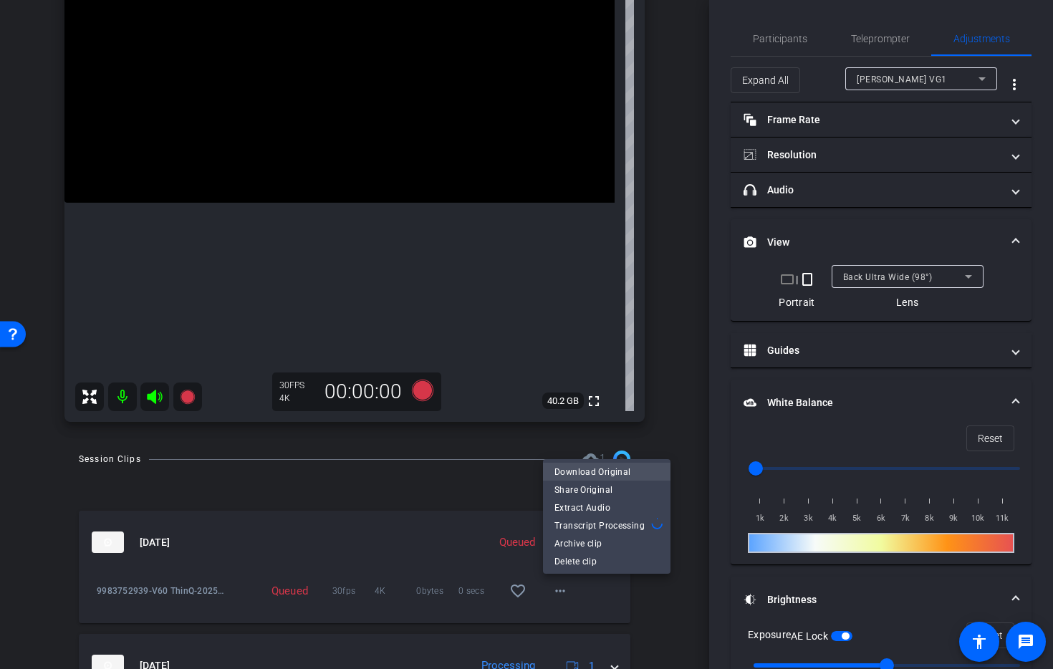
click at [602, 473] on span "Download Original" at bounding box center [606, 471] width 105 height 17
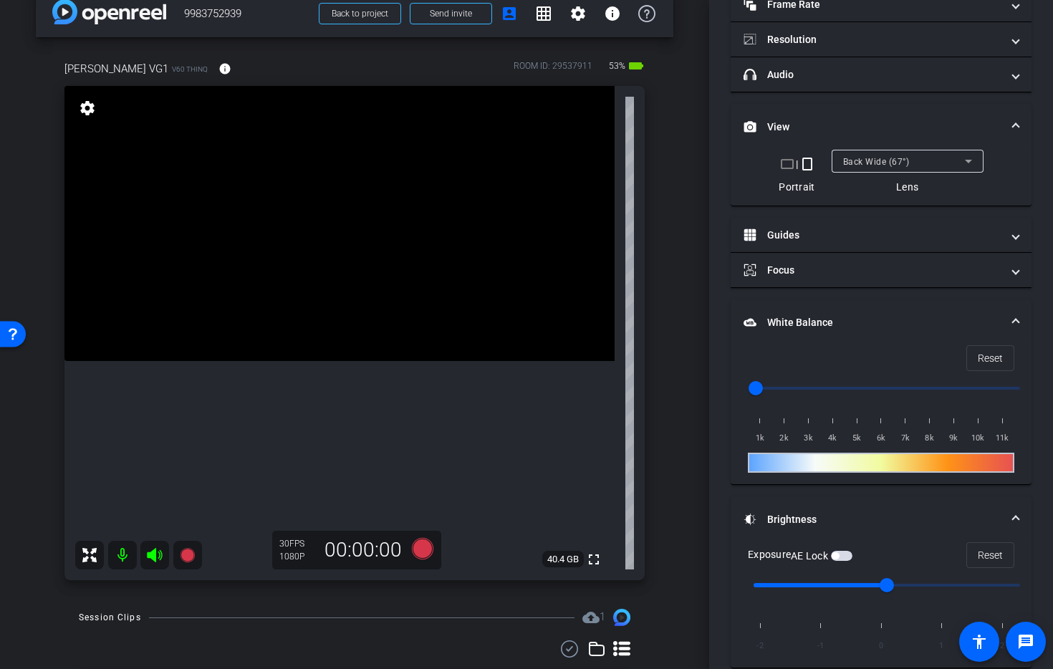
scroll to position [116, 0]
click at [991, 560] on span "Reset" at bounding box center [990, 554] width 25 height 27
click at [842, 557] on span "button" at bounding box center [841, 555] width 21 height 10
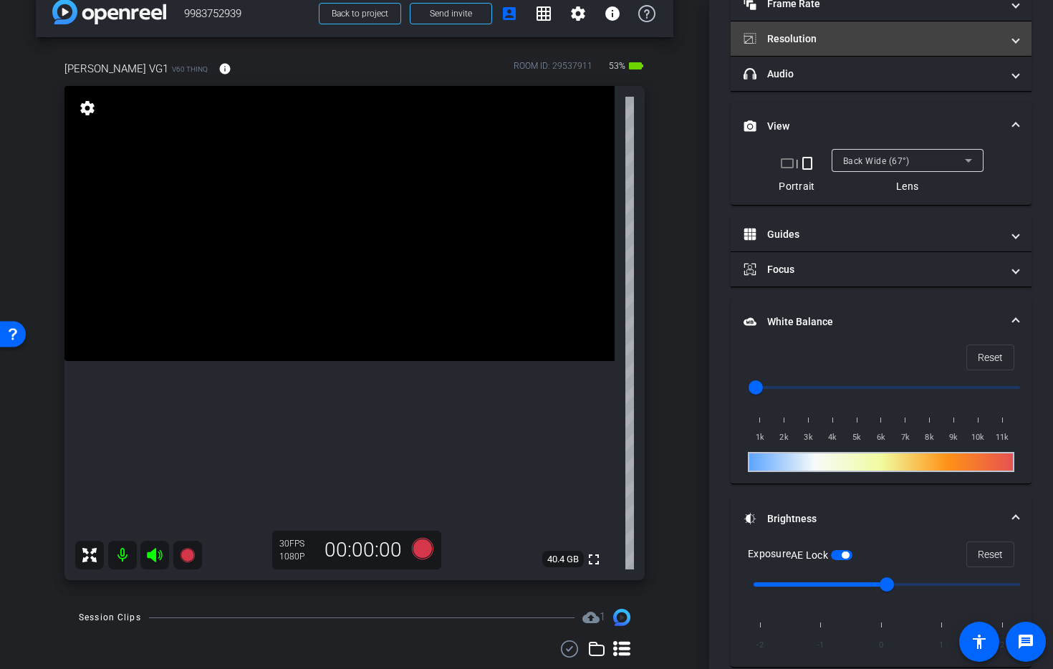
click at [850, 34] on mat-panel-title "Resolution" at bounding box center [873, 39] width 258 height 15
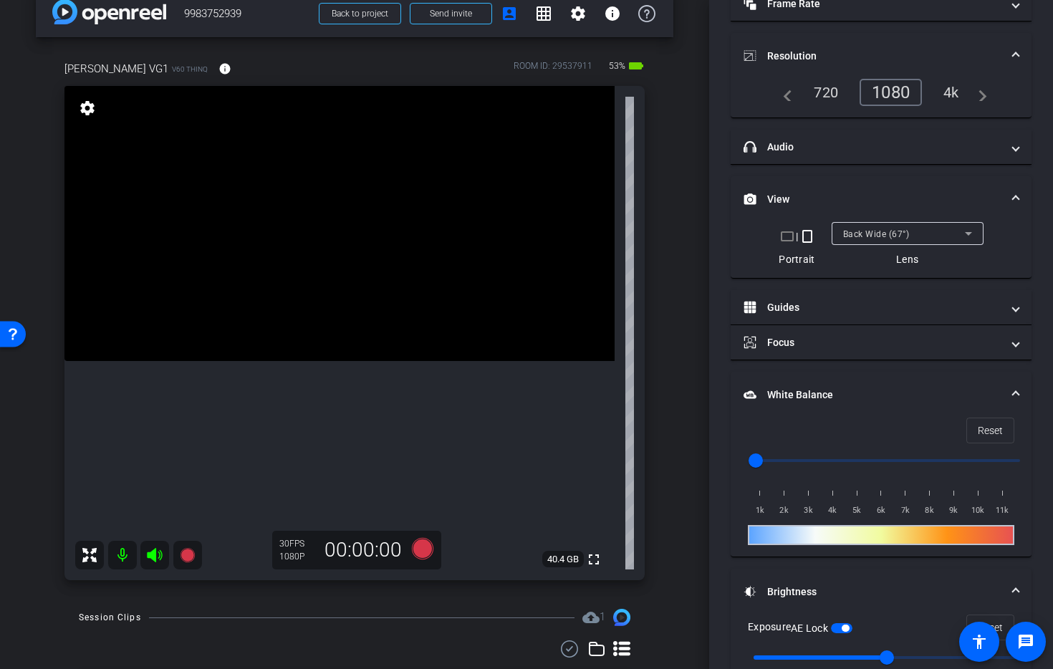
click at [936, 94] on div "4k" at bounding box center [951, 92] width 37 height 24
click at [948, 96] on div "4k" at bounding box center [947, 92] width 43 height 27
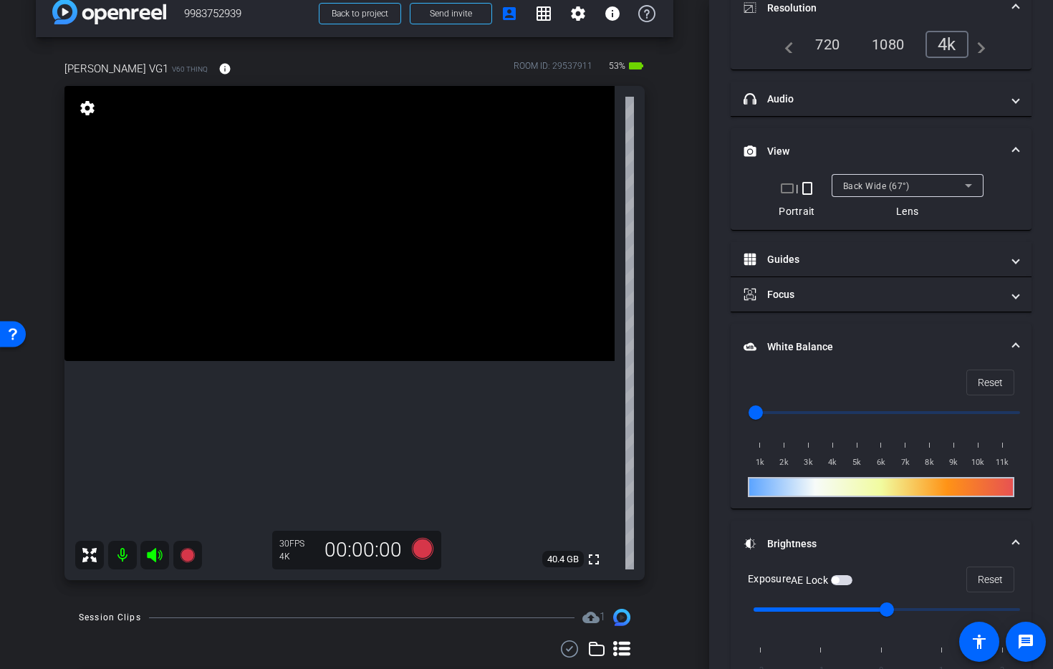
scroll to position [165, 0]
click at [980, 577] on span "Reset" at bounding box center [990, 578] width 25 height 27
click at [842, 572] on div "AE Lock" at bounding box center [822, 579] width 62 height 14
click at [842, 575] on span "button" at bounding box center [841, 580] width 21 height 10
click at [850, 593] on input "range" at bounding box center [887, 609] width 297 height 32
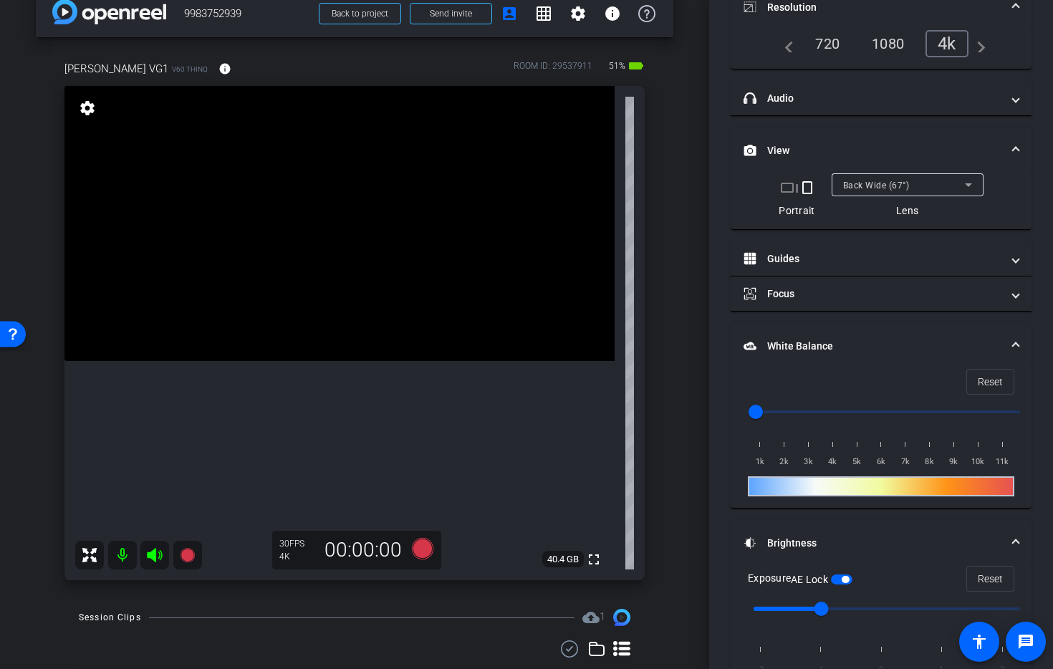
click at [846, 577] on span "button" at bounding box center [845, 579] width 7 height 7
type input "0"
click at [875, 610] on input "range" at bounding box center [887, 609] width 297 height 32
click at [847, 575] on span "button" at bounding box center [841, 580] width 21 height 10
click at [421, 545] on icon at bounding box center [422, 548] width 21 height 21
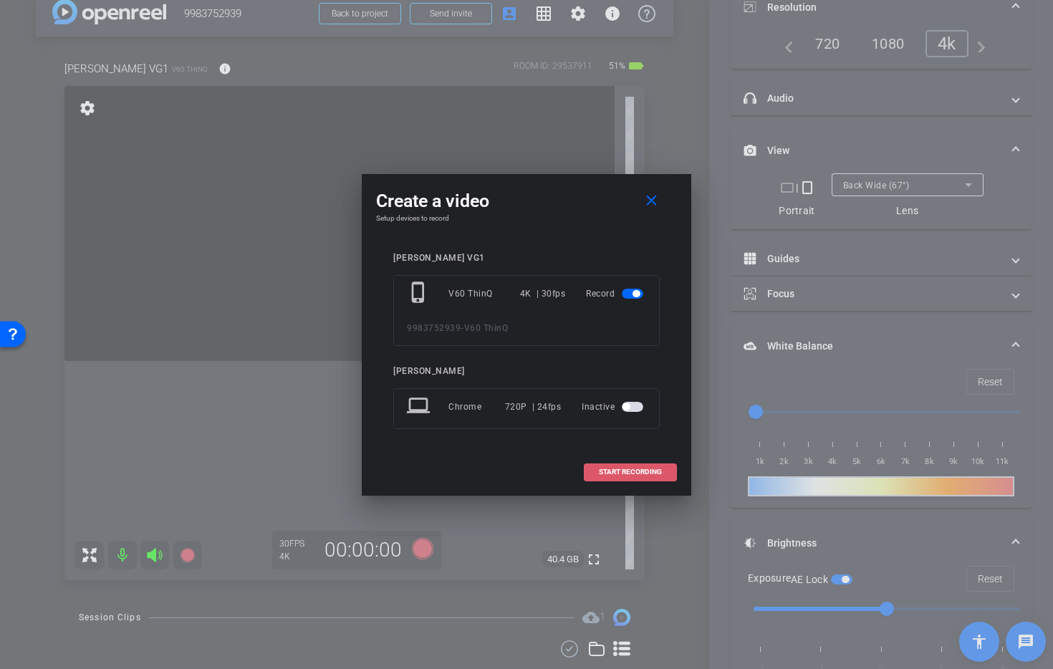
click at [603, 475] on span "START RECORDING" at bounding box center [630, 472] width 63 height 7
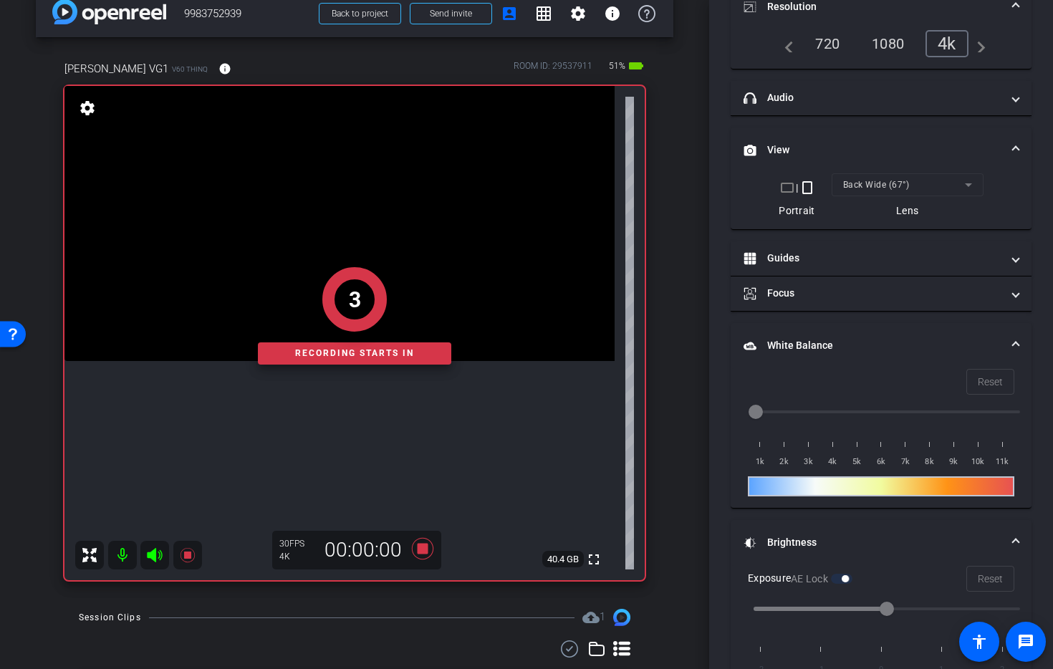
scroll to position [15, 0]
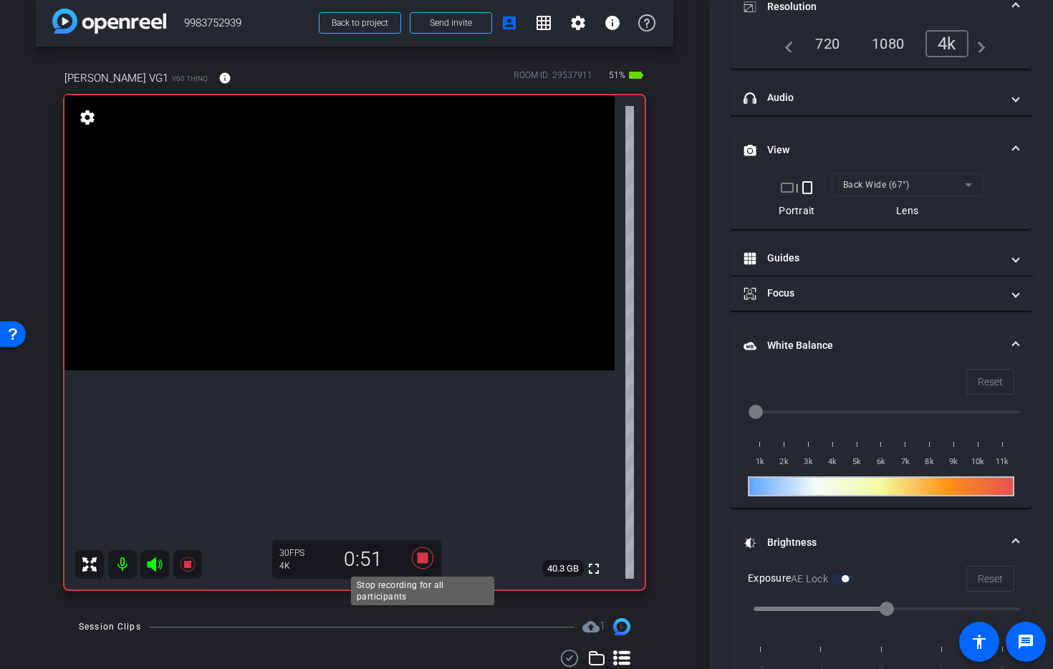
click at [417, 561] on icon at bounding box center [422, 558] width 34 height 26
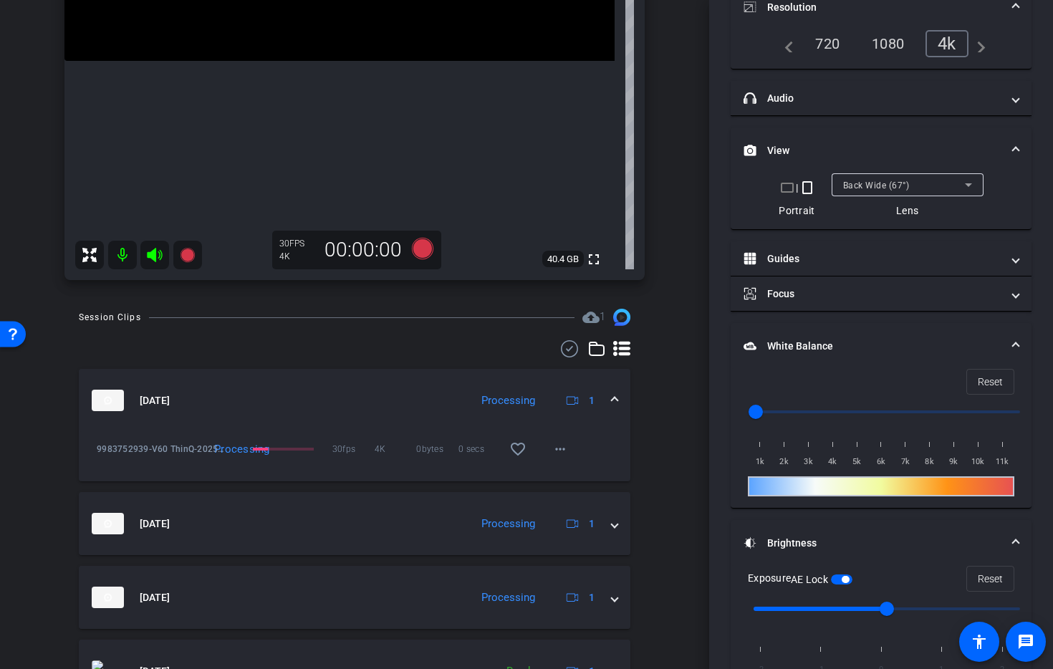
scroll to position [174, 0]
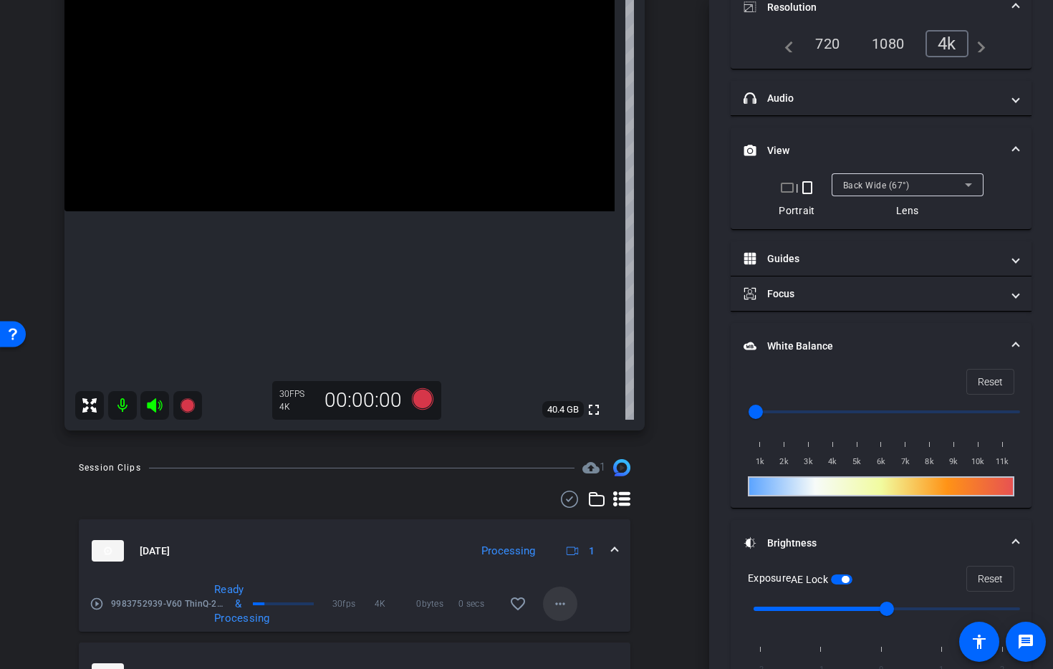
click at [562, 605] on mat-icon "more_horiz" at bounding box center [560, 603] width 17 height 17
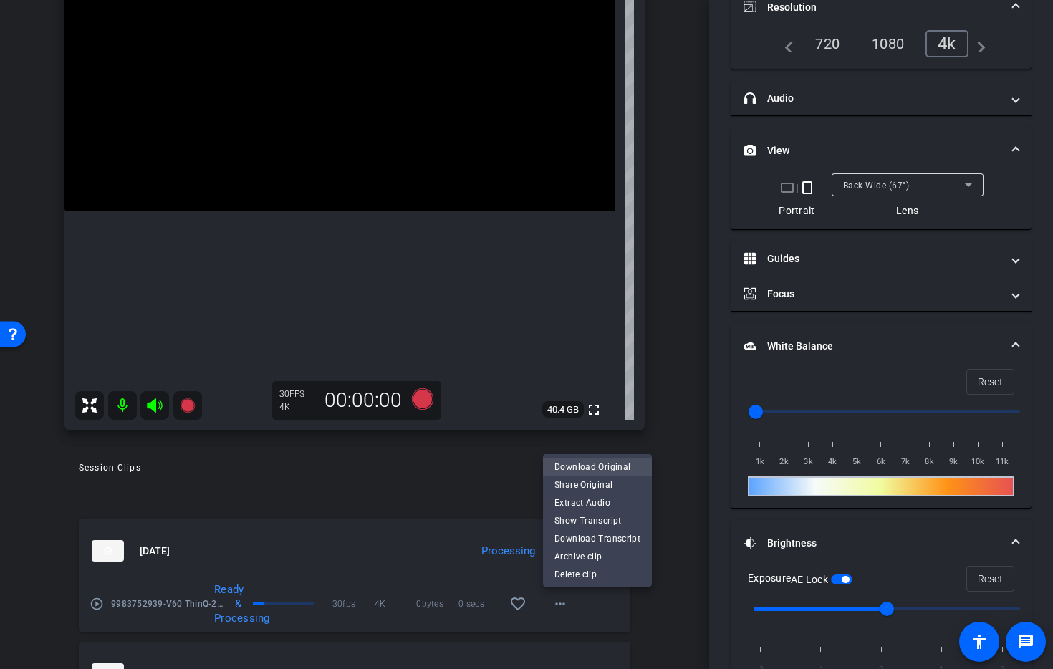
click at [578, 464] on span "Download Original" at bounding box center [597, 466] width 86 height 17
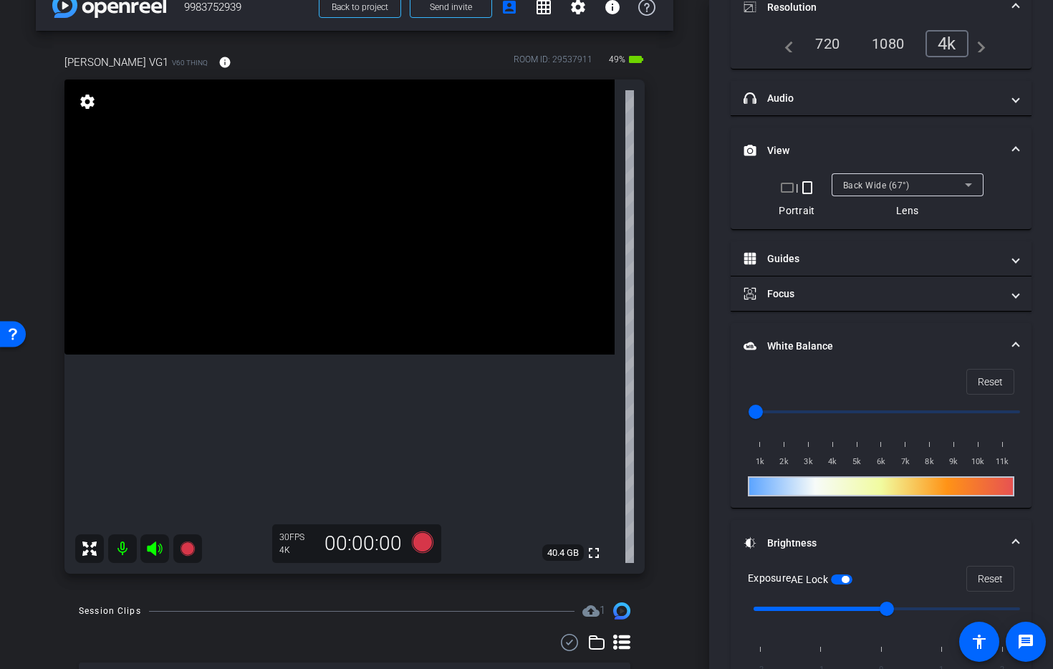
scroll to position [37, 0]
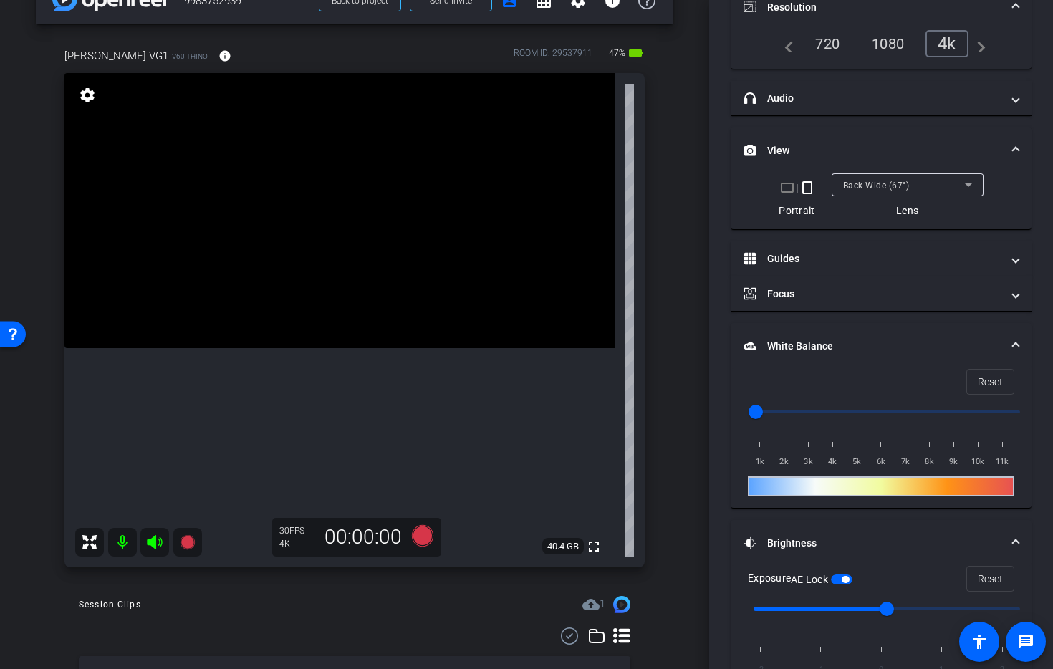
click at [423, 539] on icon at bounding box center [422, 535] width 21 height 21
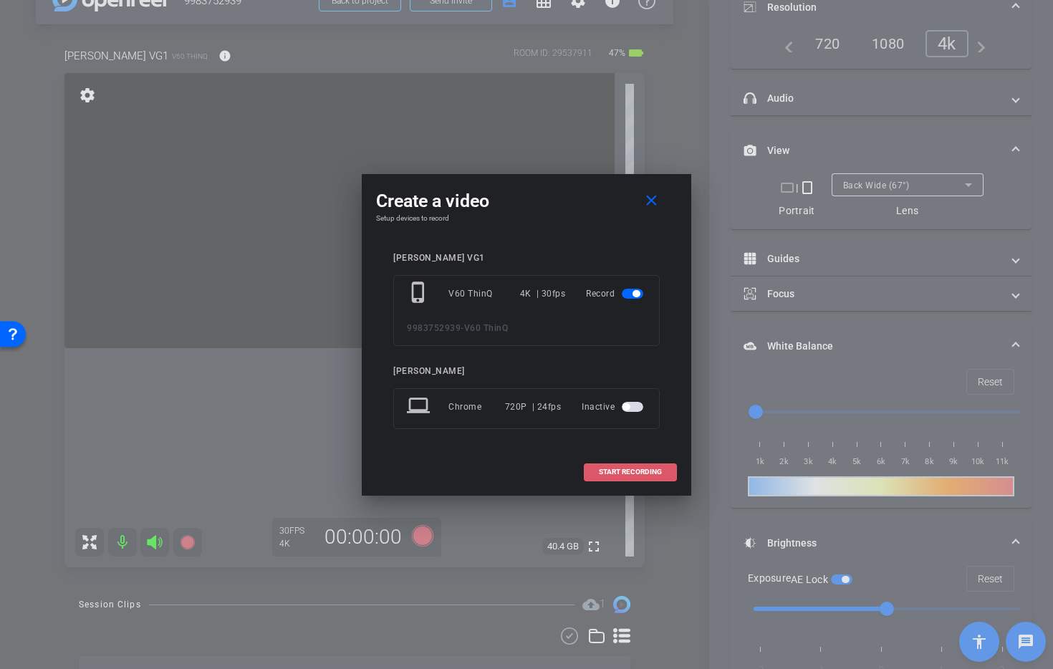
click at [613, 479] on span at bounding box center [631, 472] width 92 height 34
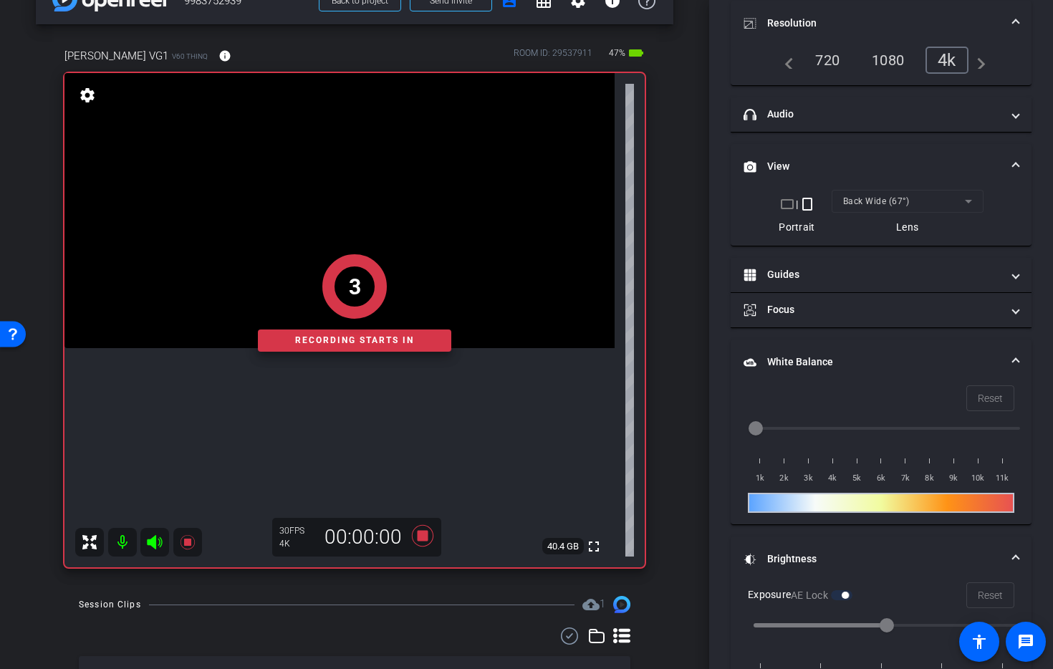
scroll to position [181, 0]
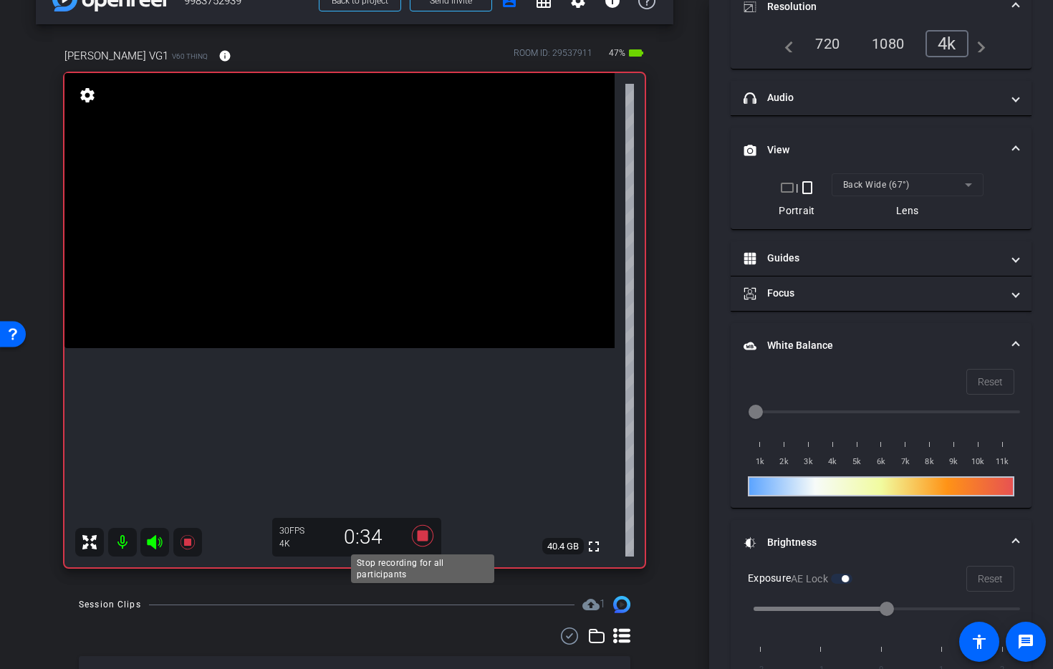
click at [422, 539] on icon at bounding box center [422, 535] width 21 height 21
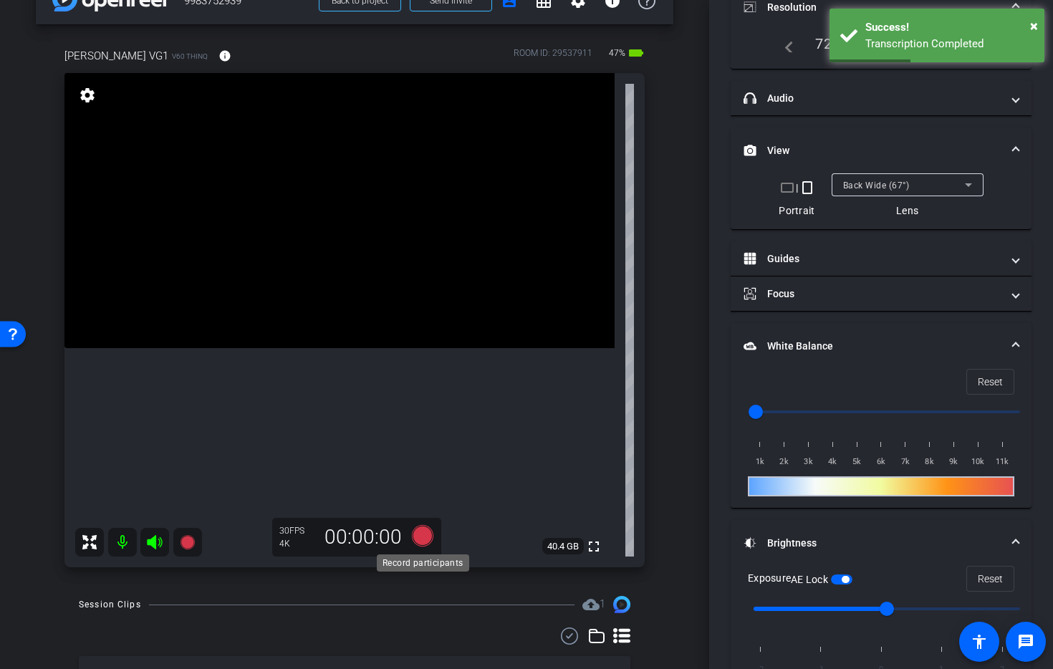
click at [426, 538] on icon at bounding box center [422, 535] width 21 height 21
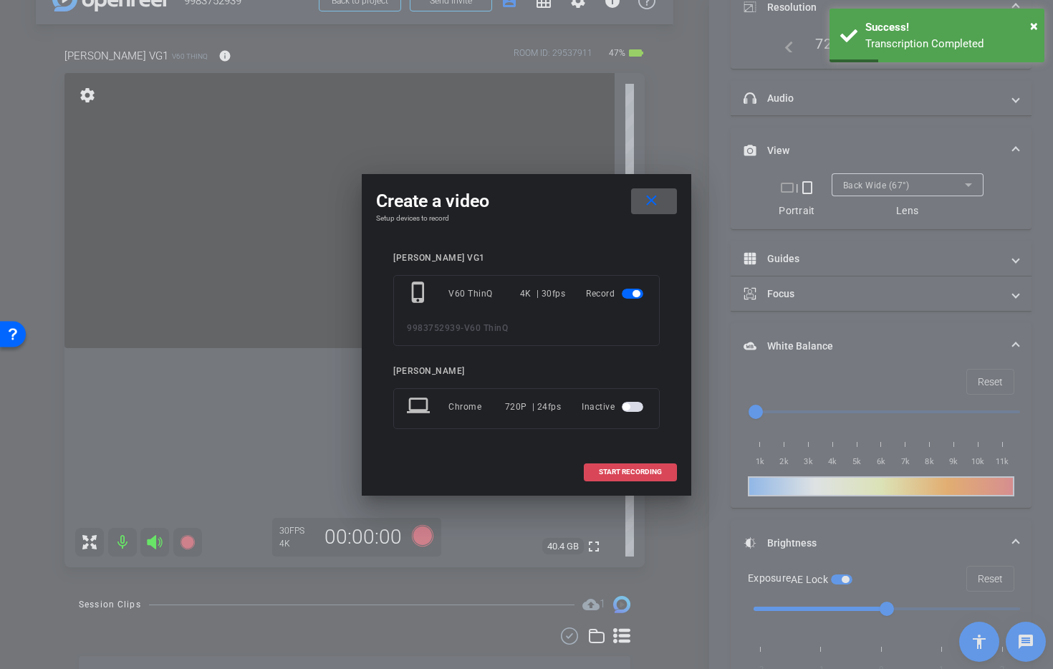
click at [605, 479] on span at bounding box center [631, 472] width 92 height 34
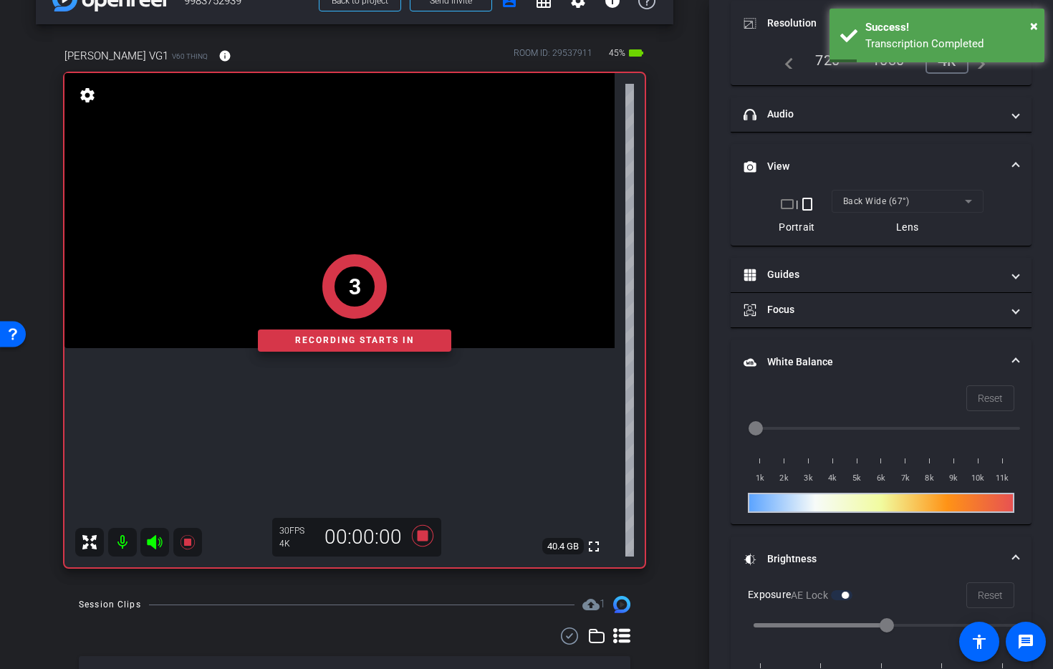
scroll to position [181, 0]
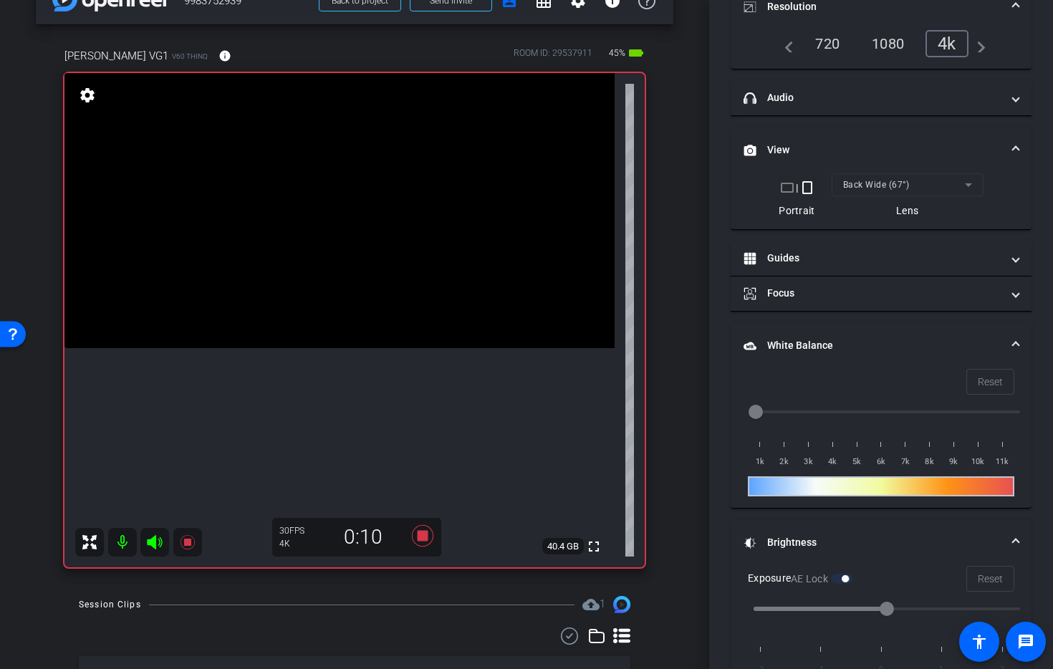
click at [279, 294] on video at bounding box center [339, 210] width 550 height 275
click at [366, 348] on video at bounding box center [339, 210] width 550 height 275
click at [422, 539] on icon at bounding box center [422, 535] width 21 height 21
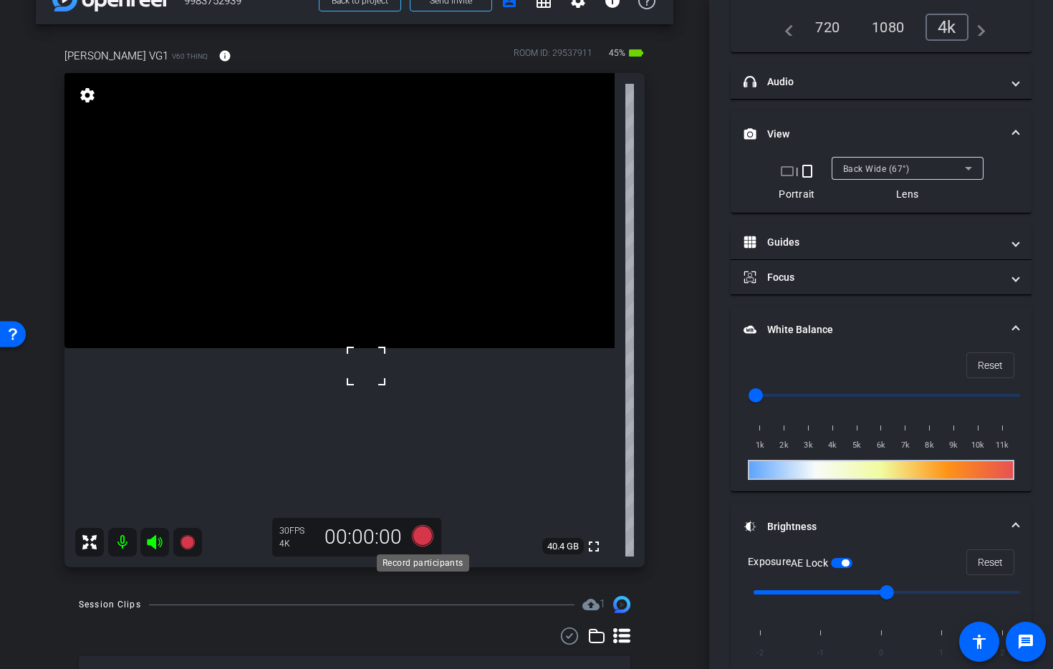
scroll to position [165, 0]
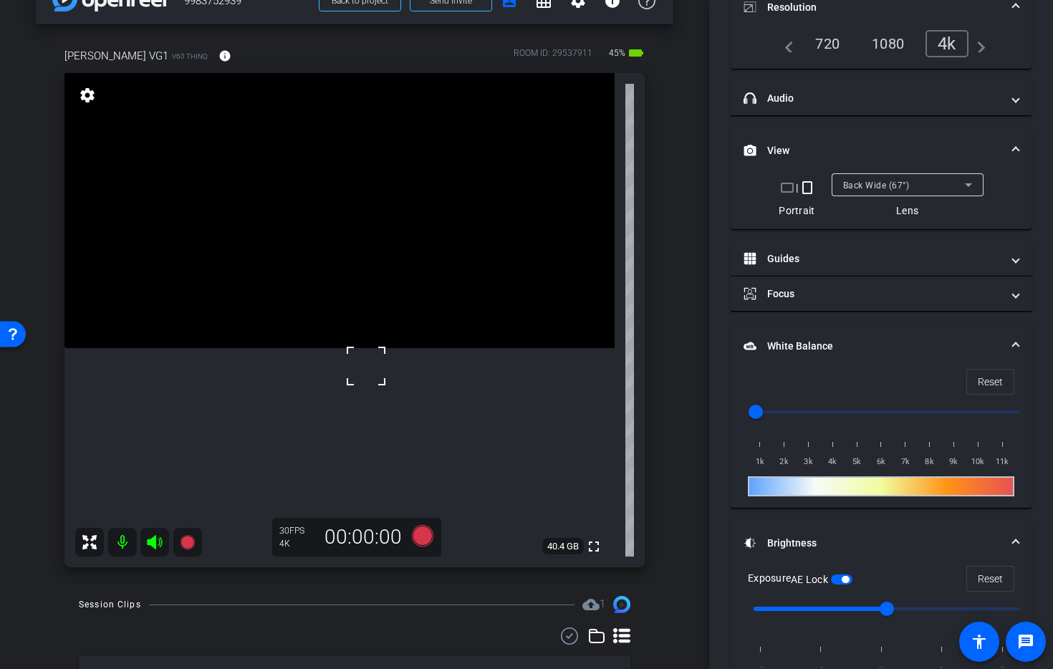
click at [898, 178] on div "Back Wide (67°)" at bounding box center [904, 185] width 122 height 18
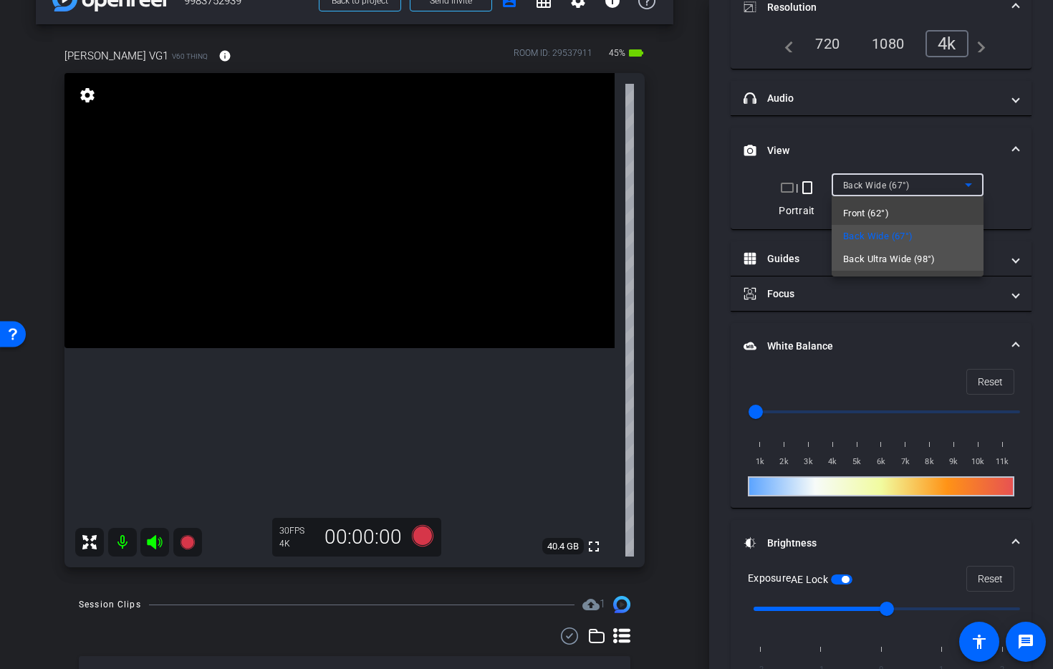
click at [897, 249] on mat-option "Back Ultra Wide (98°)" at bounding box center [908, 259] width 152 height 23
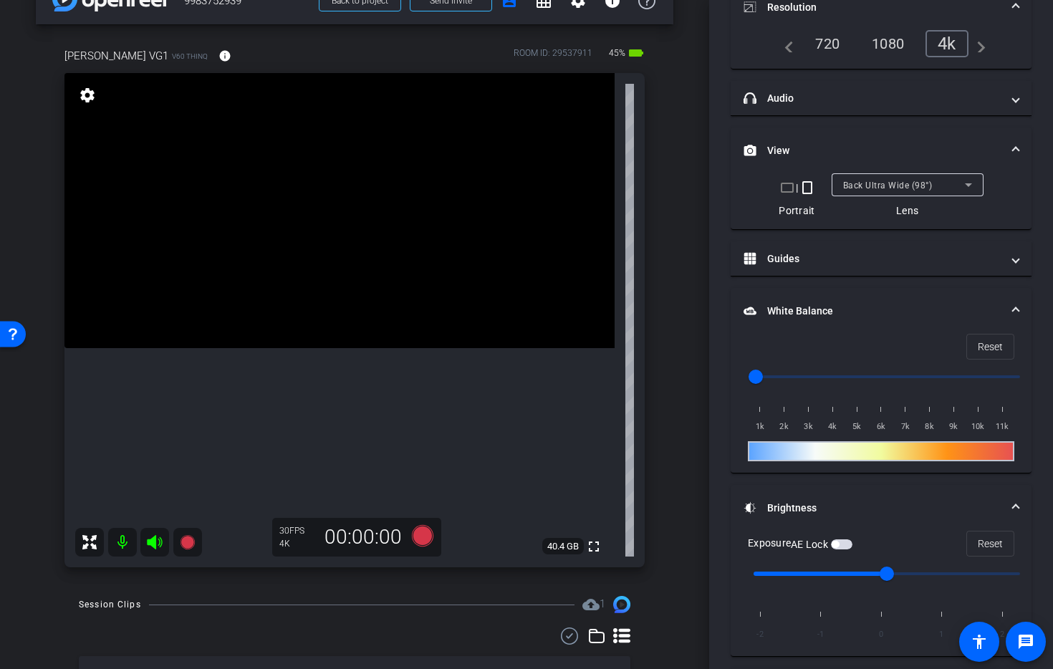
click at [842, 542] on button "AE Lock" at bounding box center [841, 544] width 21 height 10
click at [842, 542] on span "button" at bounding box center [841, 544] width 21 height 10
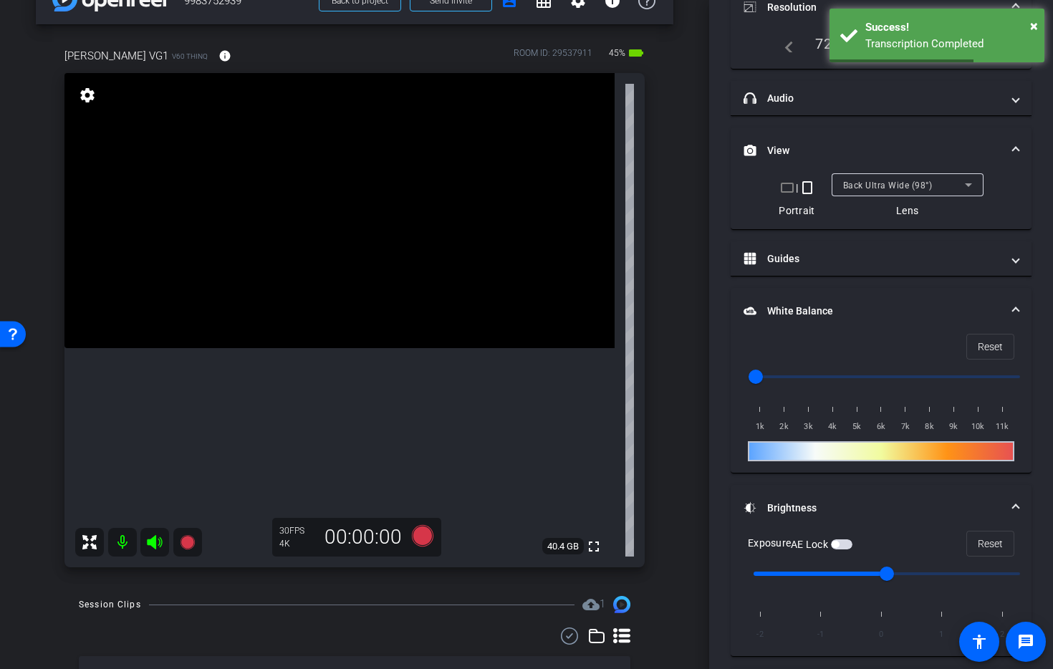
click at [847, 546] on span "button" at bounding box center [841, 544] width 21 height 10
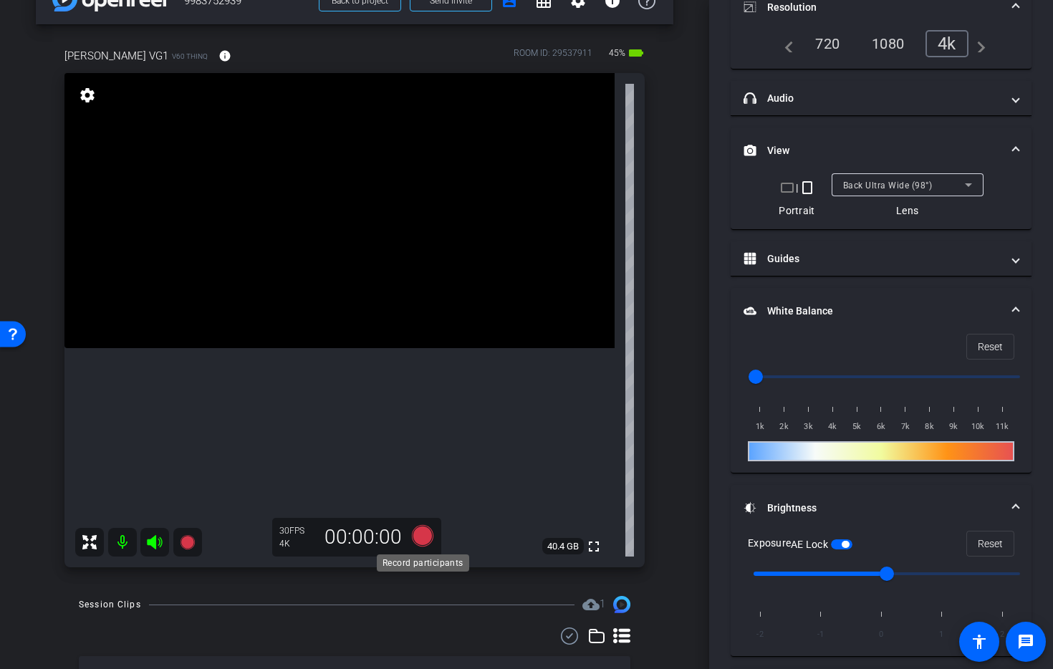
click at [420, 532] on icon at bounding box center [422, 535] width 21 height 21
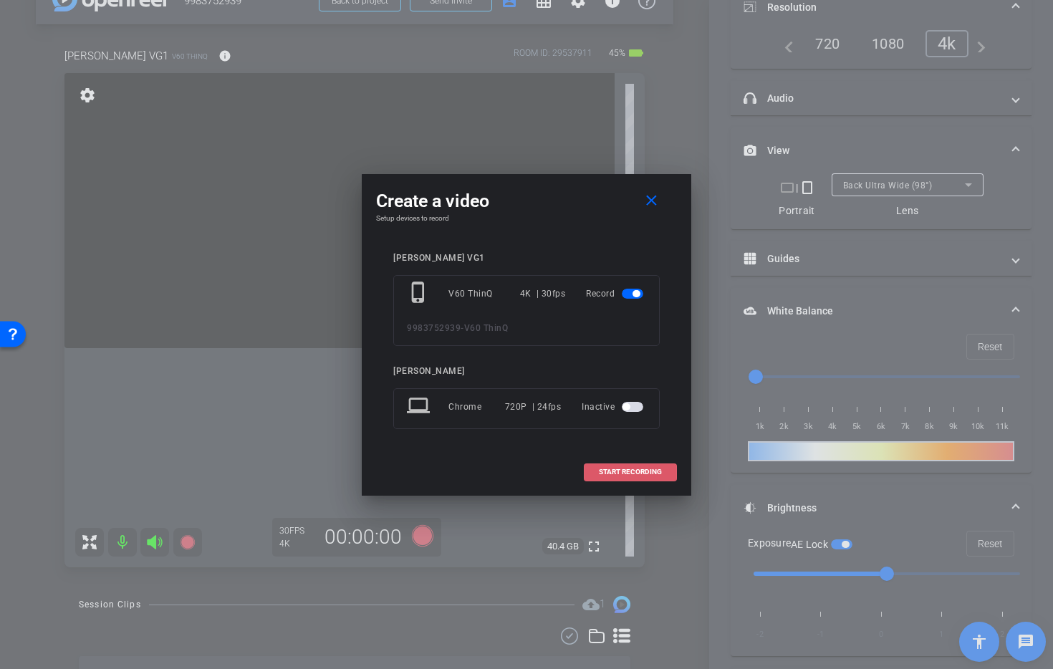
click at [597, 471] on span at bounding box center [631, 472] width 92 height 34
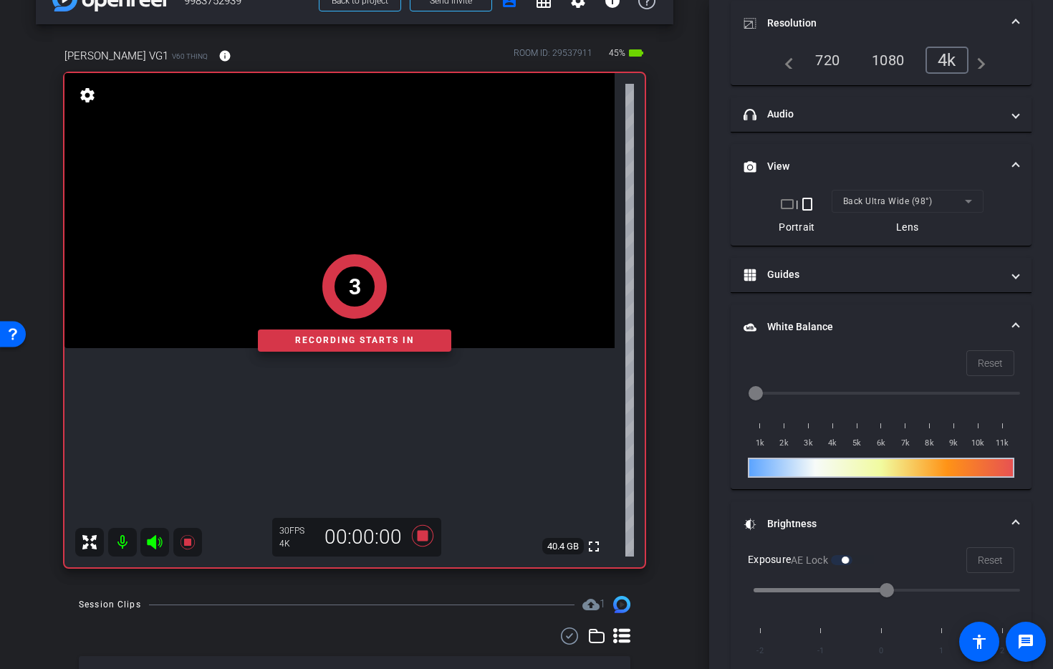
scroll to position [181, 0]
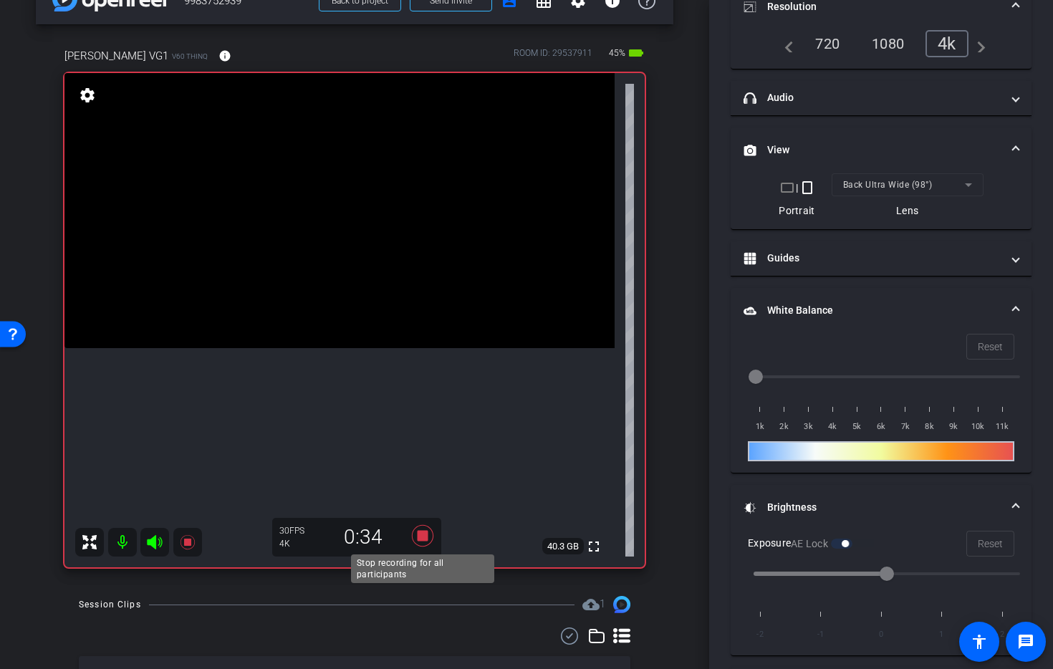
click at [422, 527] on icon at bounding box center [422, 536] width 34 height 26
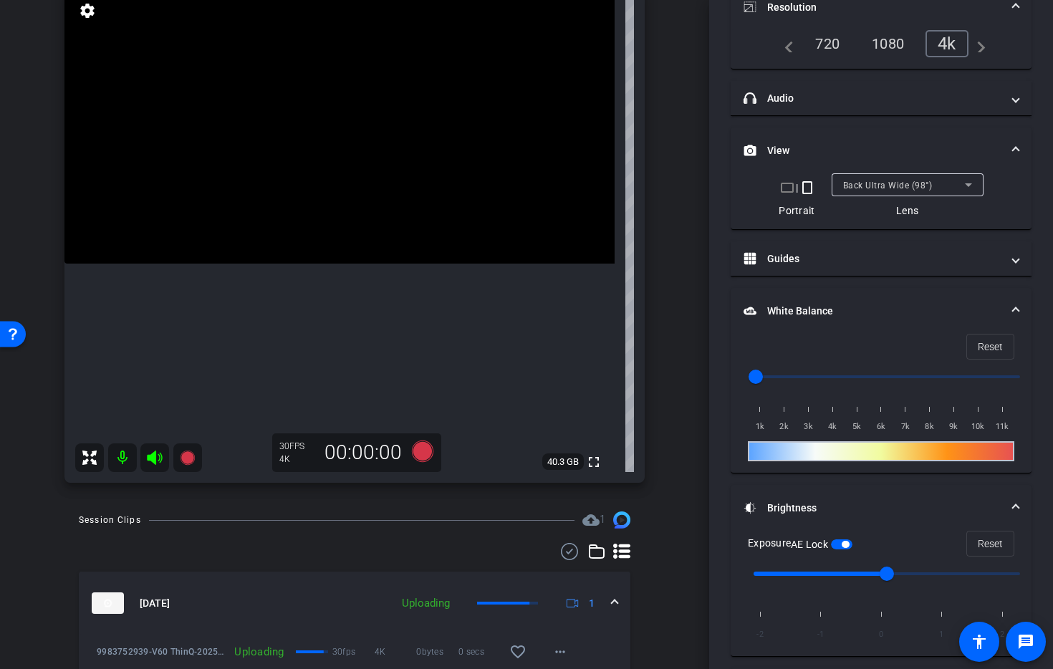
scroll to position [197, 0]
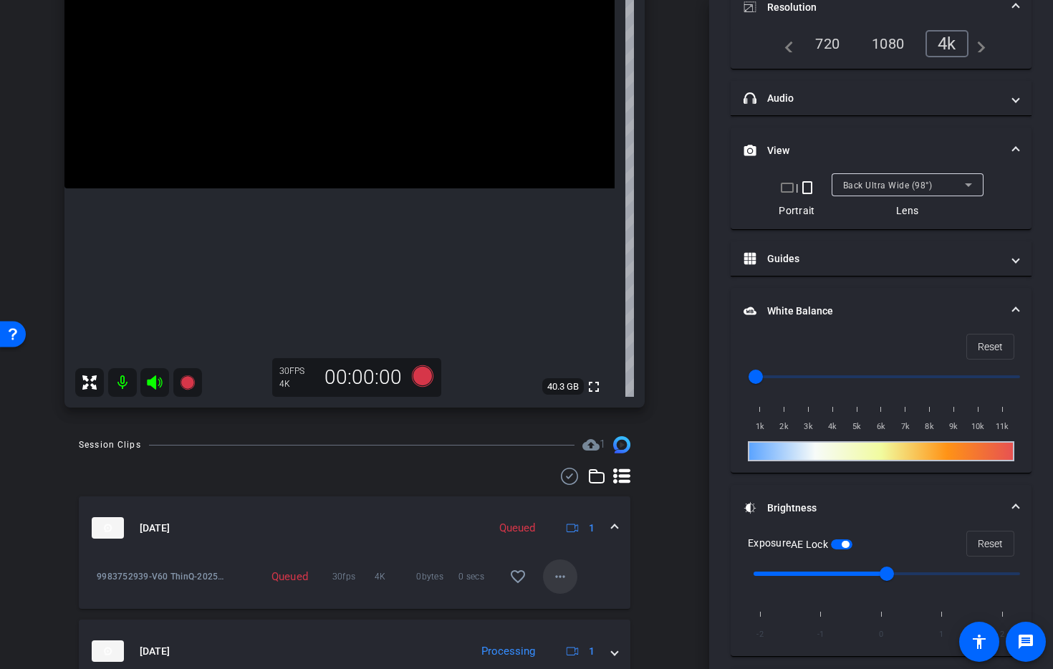
click at [568, 585] on mat-icon "more_horiz" at bounding box center [560, 576] width 17 height 17
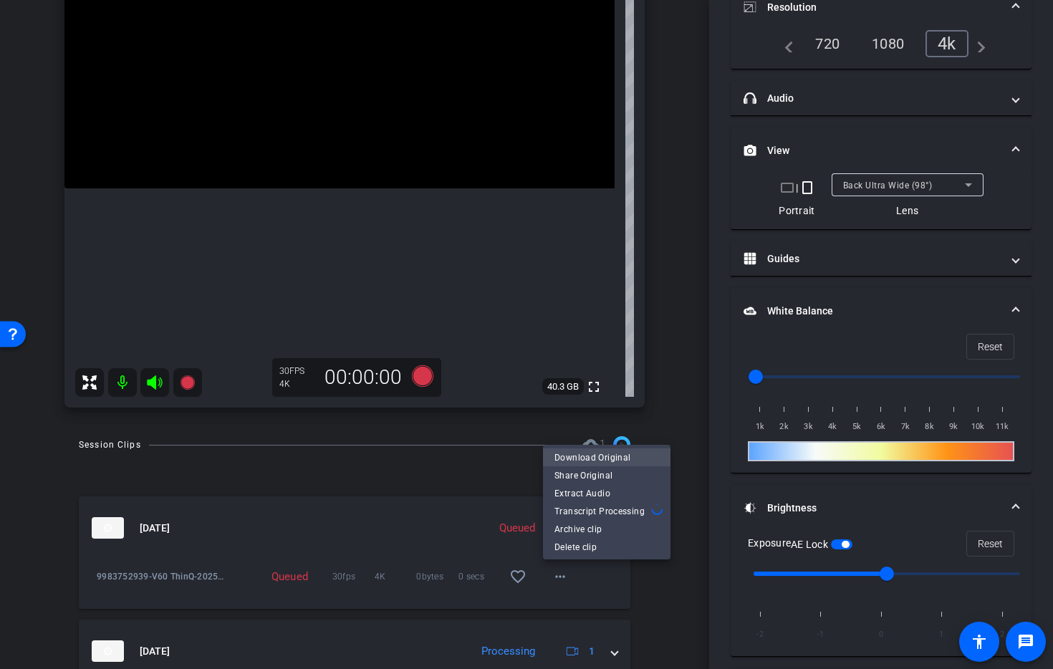
click at [607, 457] on span "Download Original" at bounding box center [606, 457] width 105 height 17
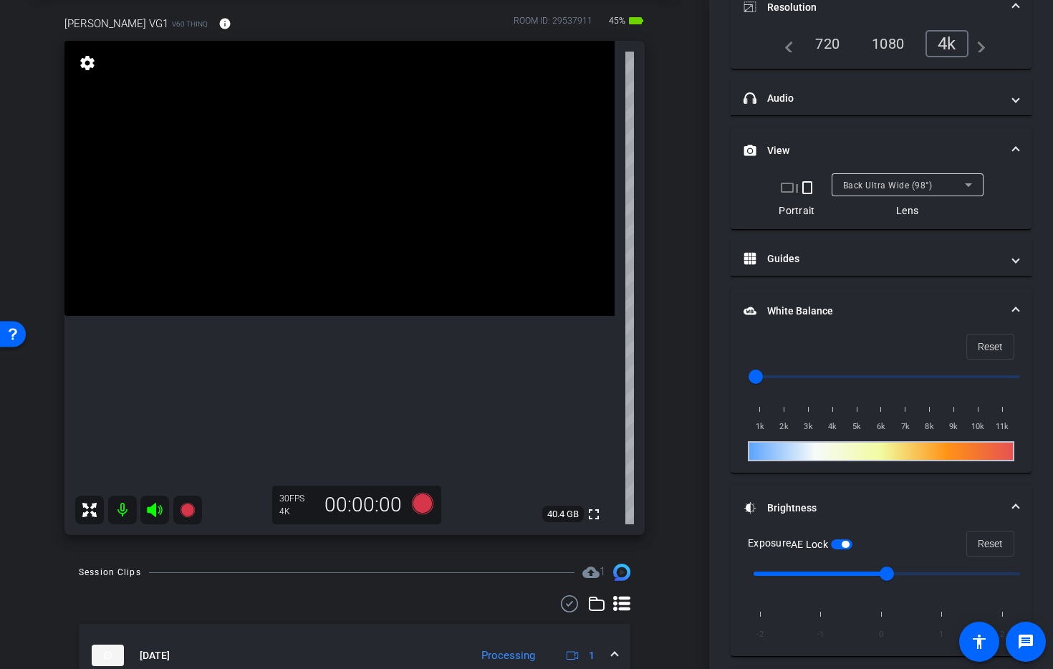
scroll to position [73, 0]
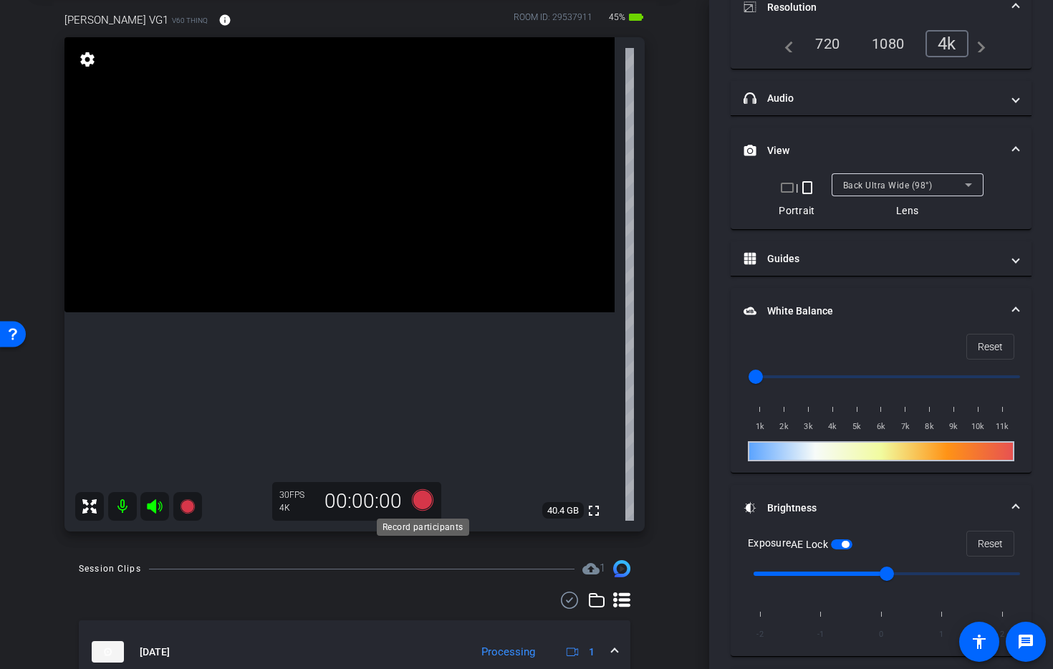
click at [419, 504] on icon at bounding box center [422, 499] width 21 height 21
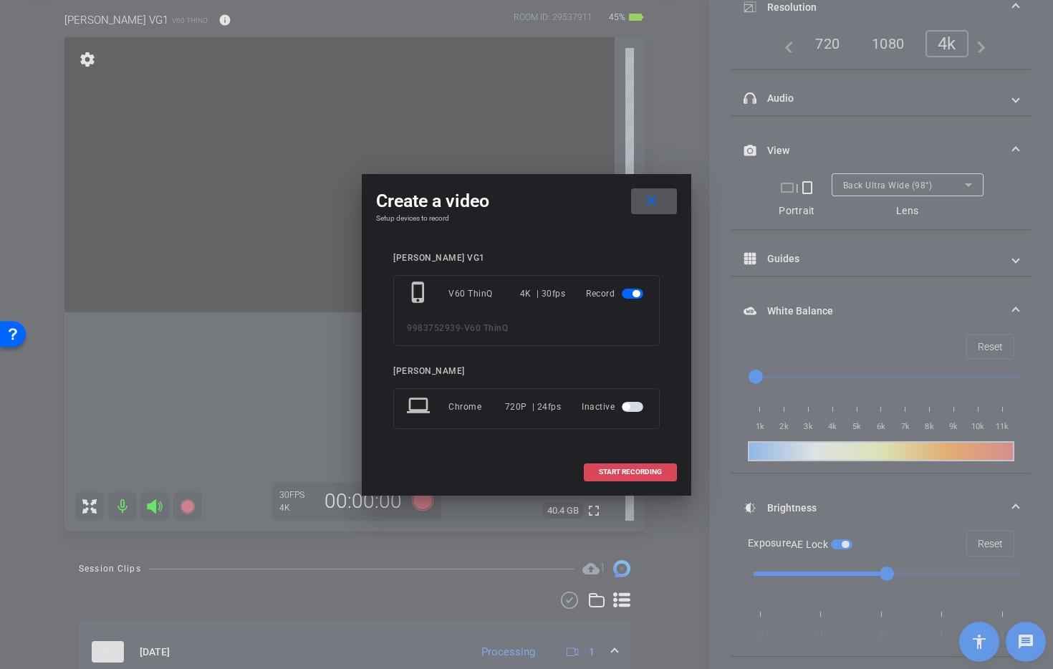
click at [620, 478] on span at bounding box center [631, 472] width 92 height 34
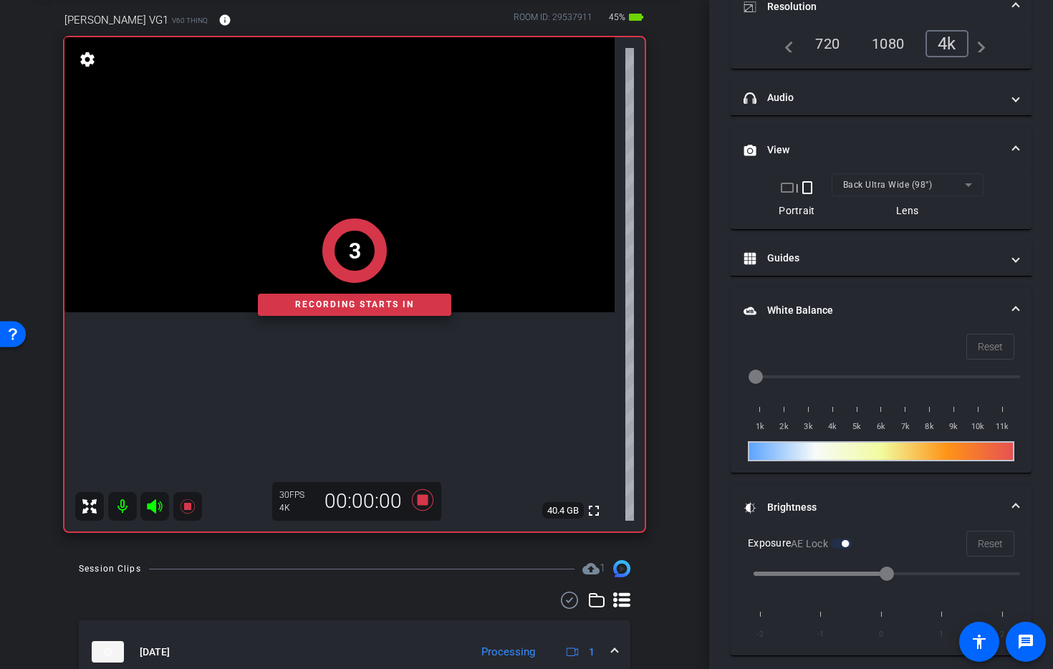
scroll to position [49, 0]
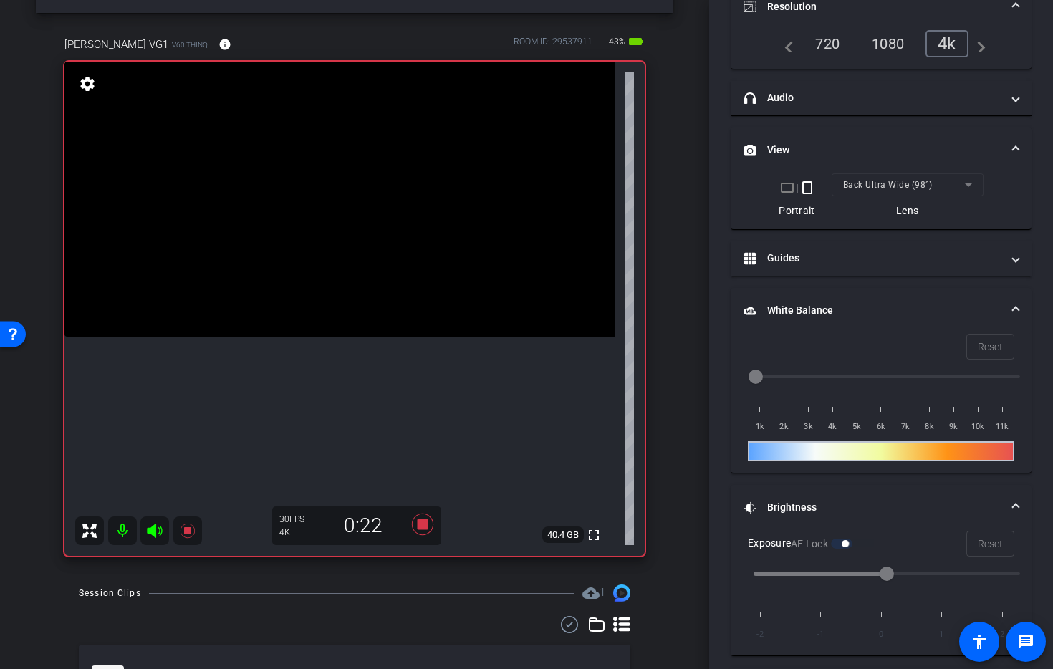
click at [368, 294] on video at bounding box center [339, 199] width 550 height 275
click at [418, 532] on icon at bounding box center [422, 524] width 34 height 26
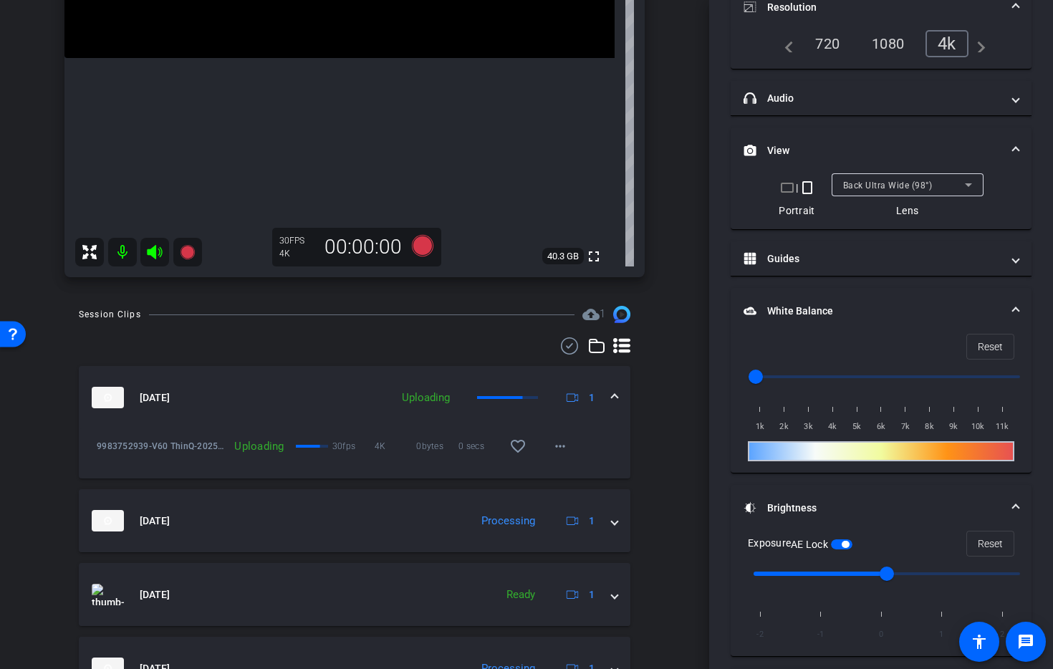
scroll to position [181, 0]
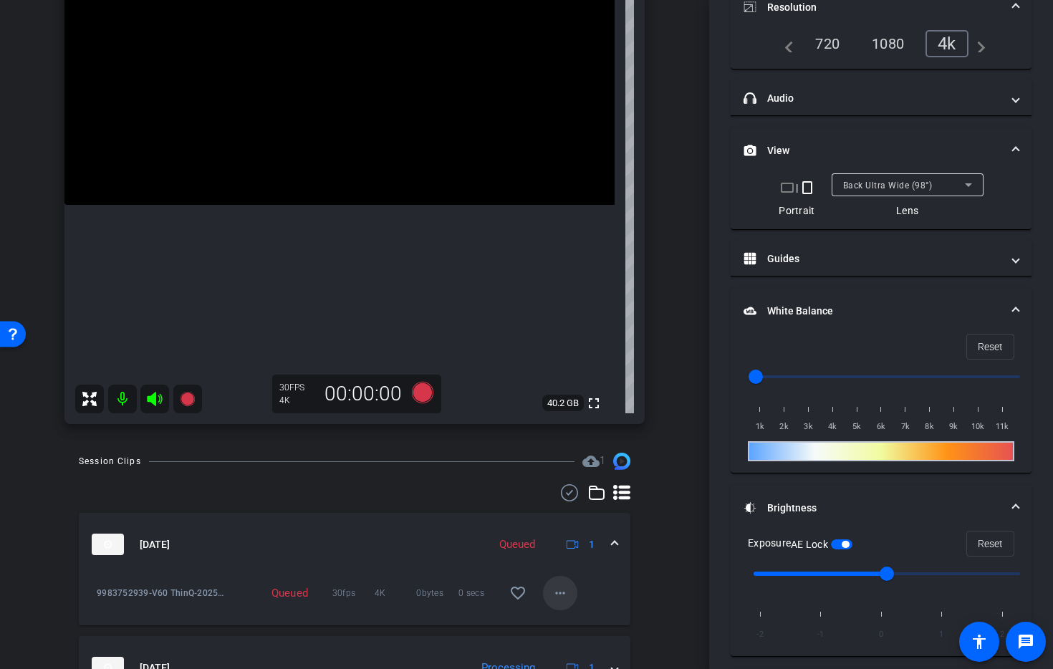
click at [569, 589] on span at bounding box center [560, 593] width 34 height 34
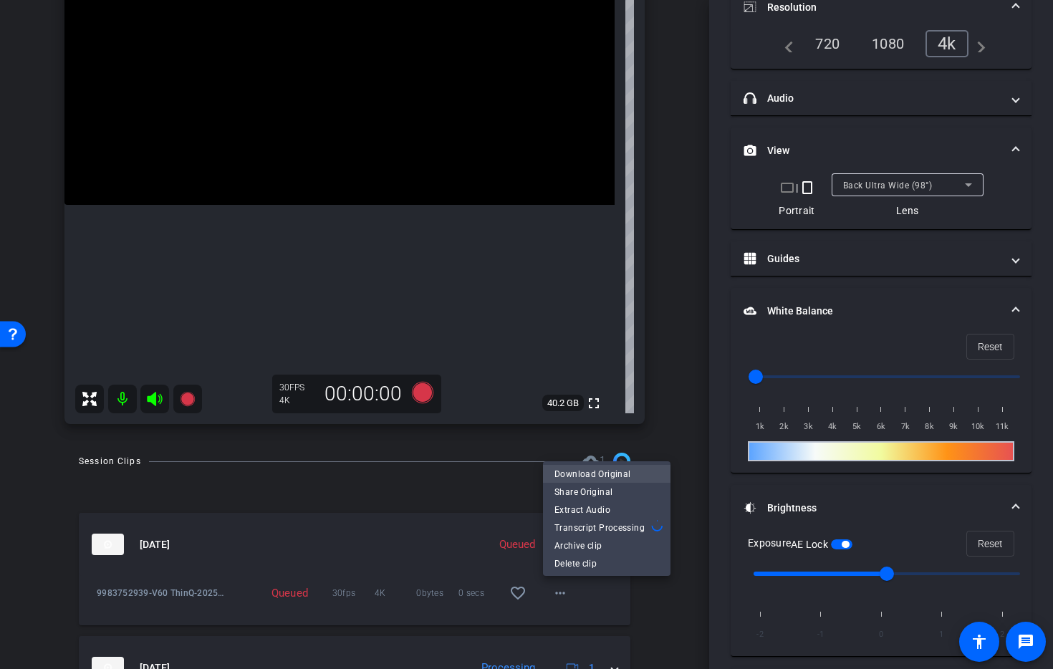
click at [593, 469] on span "Download Original" at bounding box center [606, 474] width 105 height 17
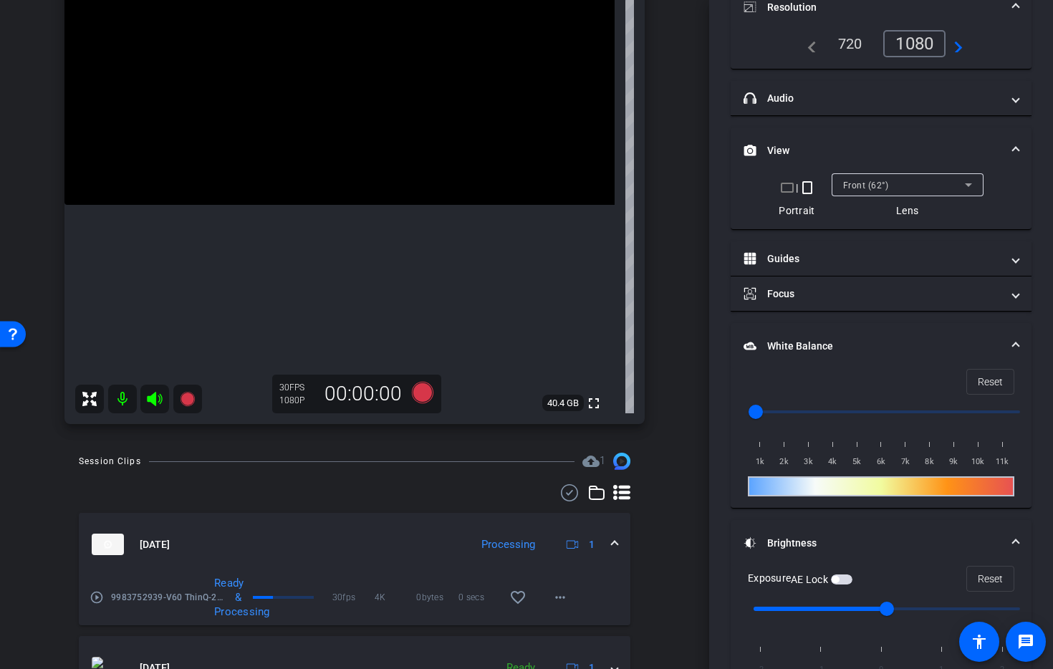
scroll to position [0, 0]
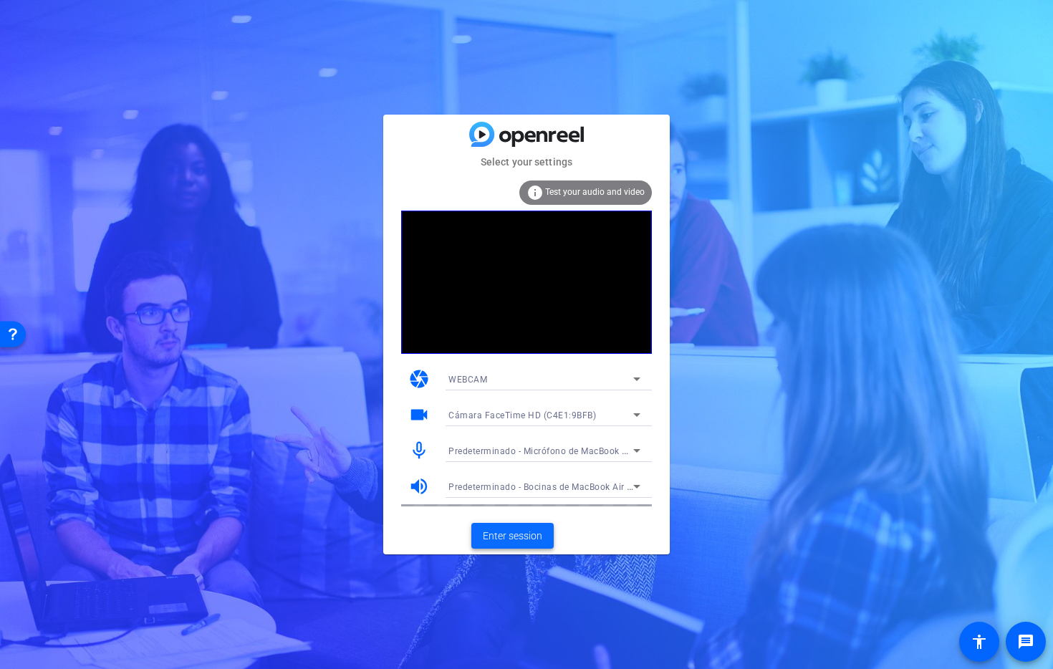
click at [496, 542] on span "Enter session" at bounding box center [512, 536] width 59 height 15
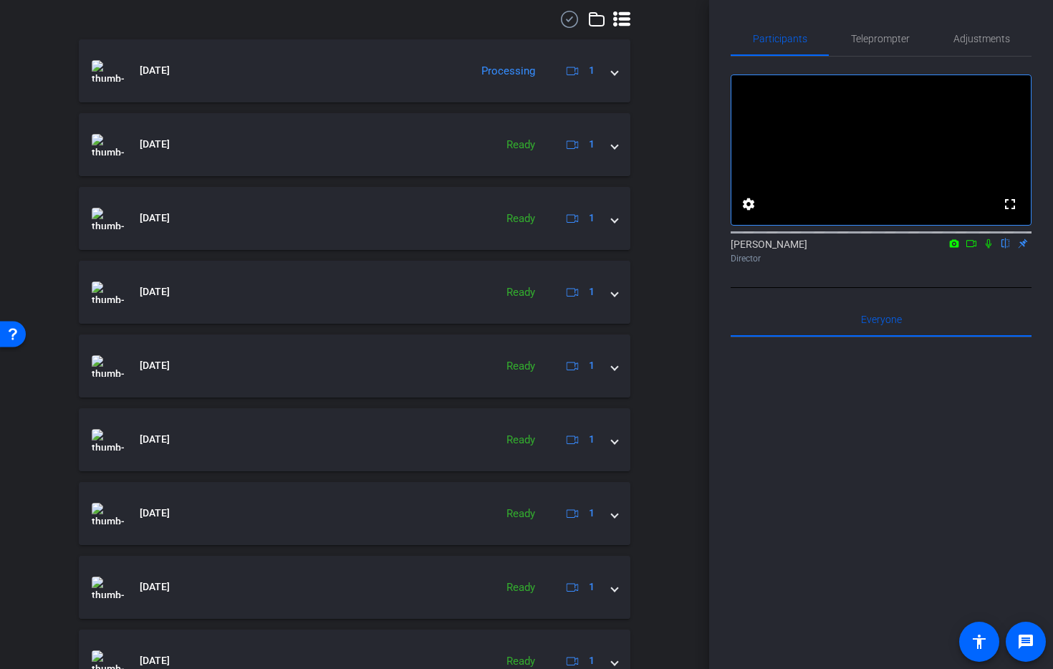
scroll to position [548, 0]
